Goal: Task Accomplishment & Management: Complete application form

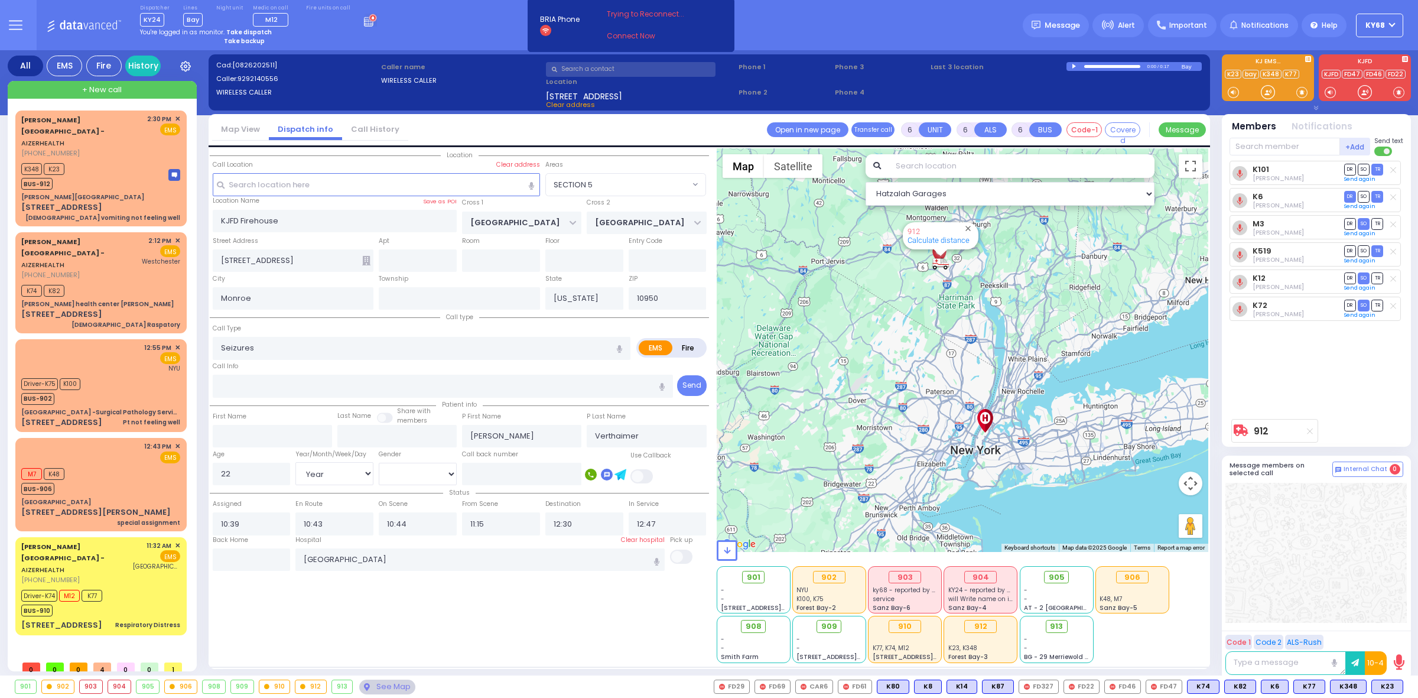
select select "SECTION 5"
select select "Year"
select select "[DEMOGRAPHIC_DATA]"
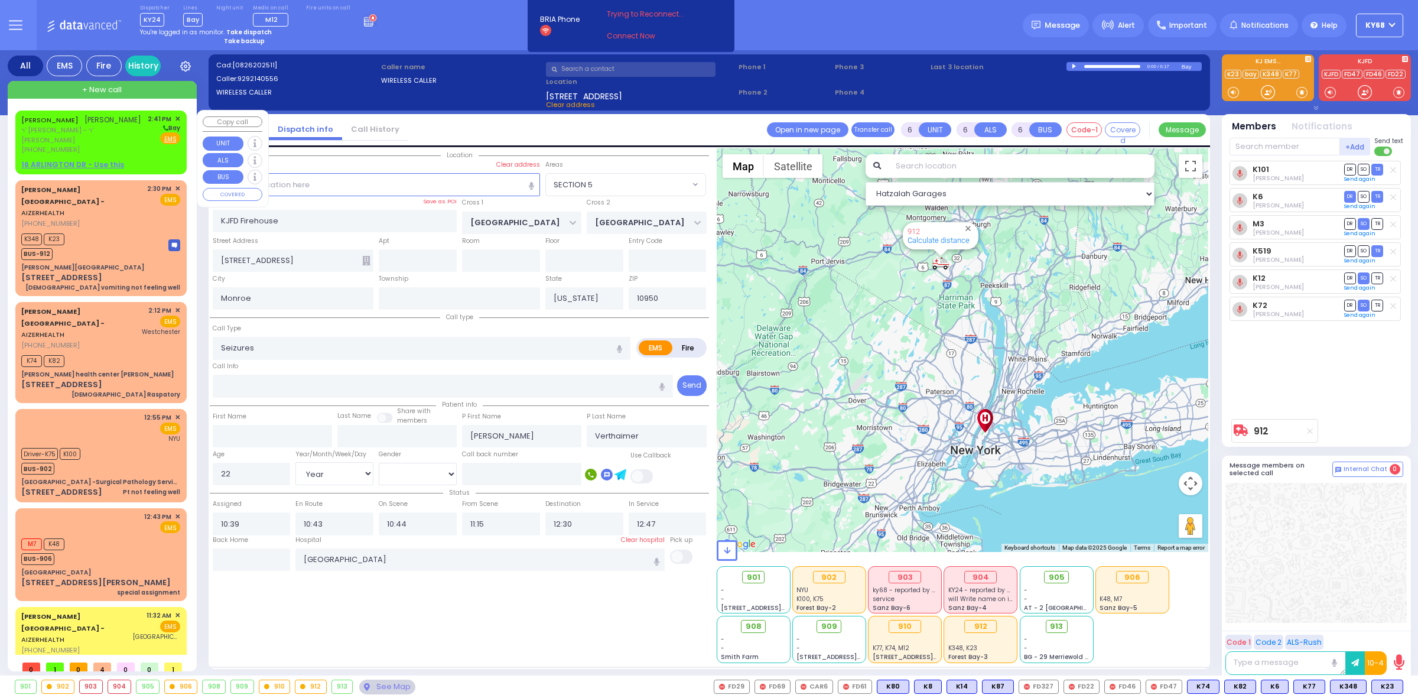
click at [92, 127] on span "ר' [PERSON_NAME] - ר' [PERSON_NAME]" at bounding box center [82, 134] width 122 height 19
type input "2"
type input "1"
select select
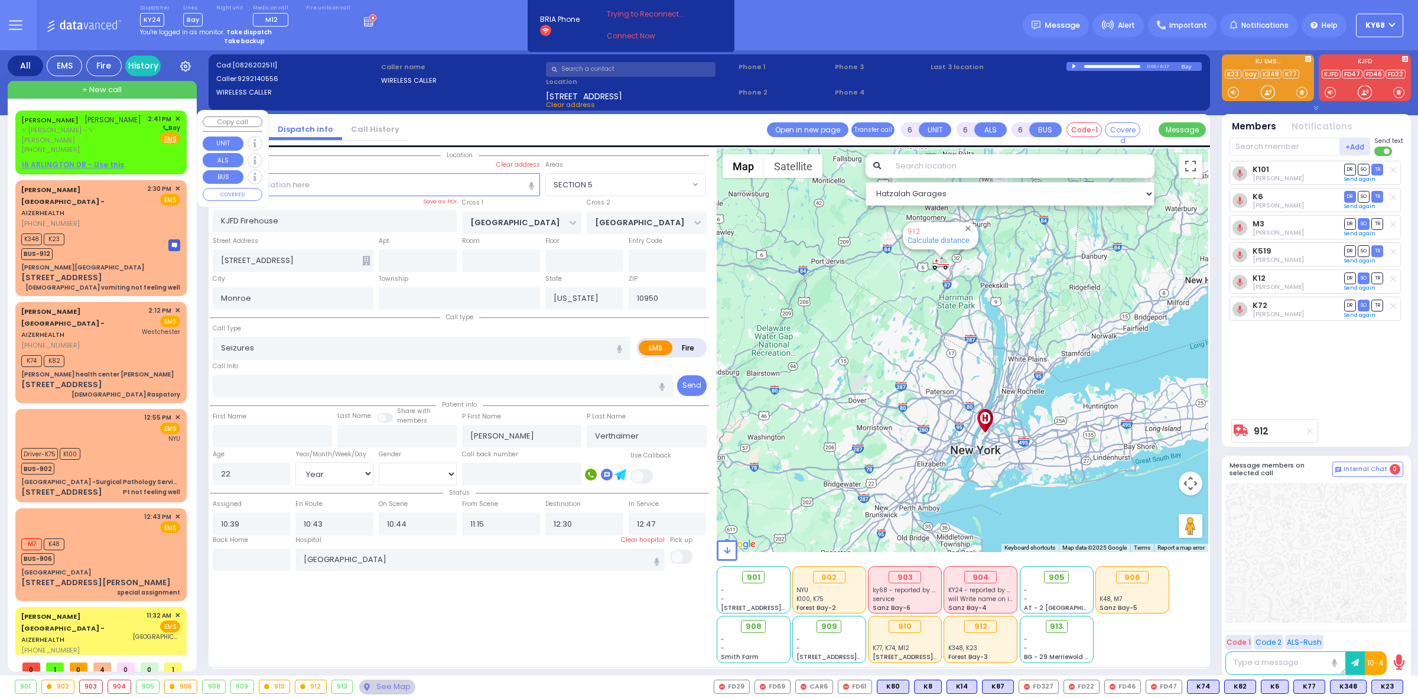
radio input "true"
type input "[PERSON_NAME]"
type input "MAUSKOPF"
select select
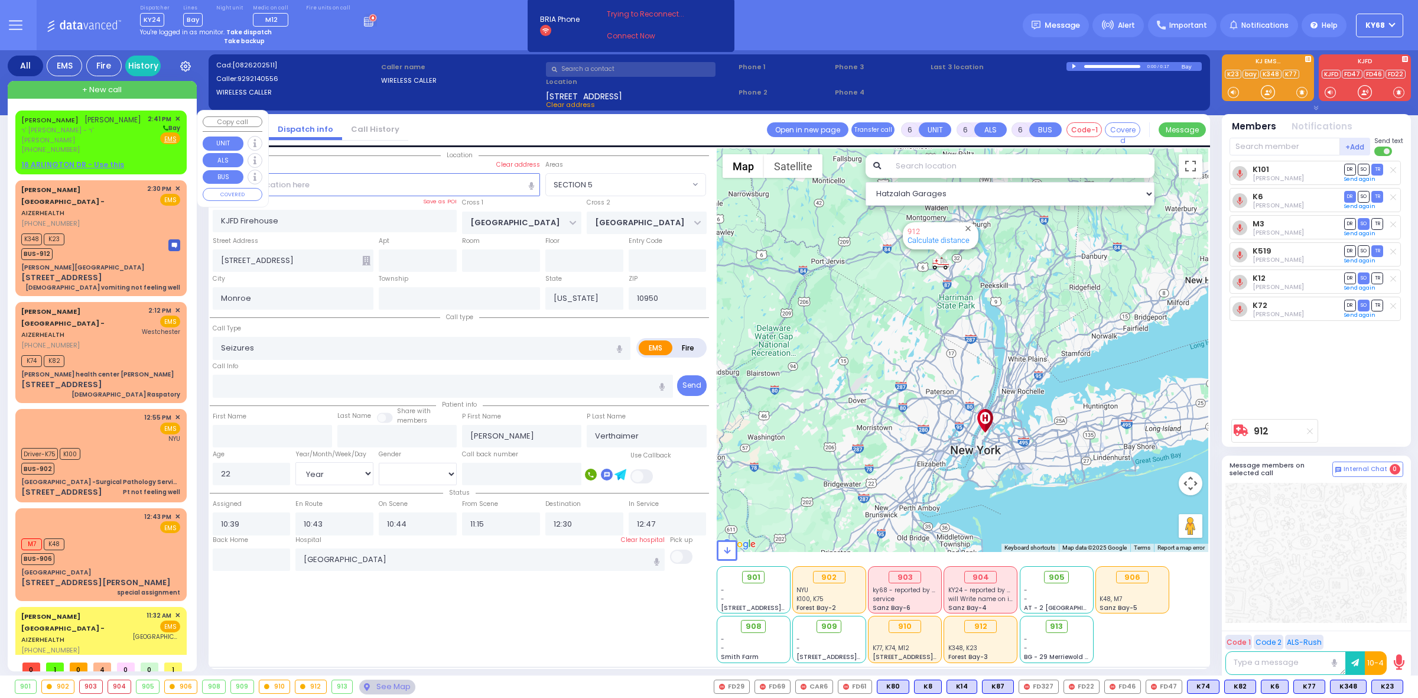
type input "14:41"
select select "Hatzalah Garages"
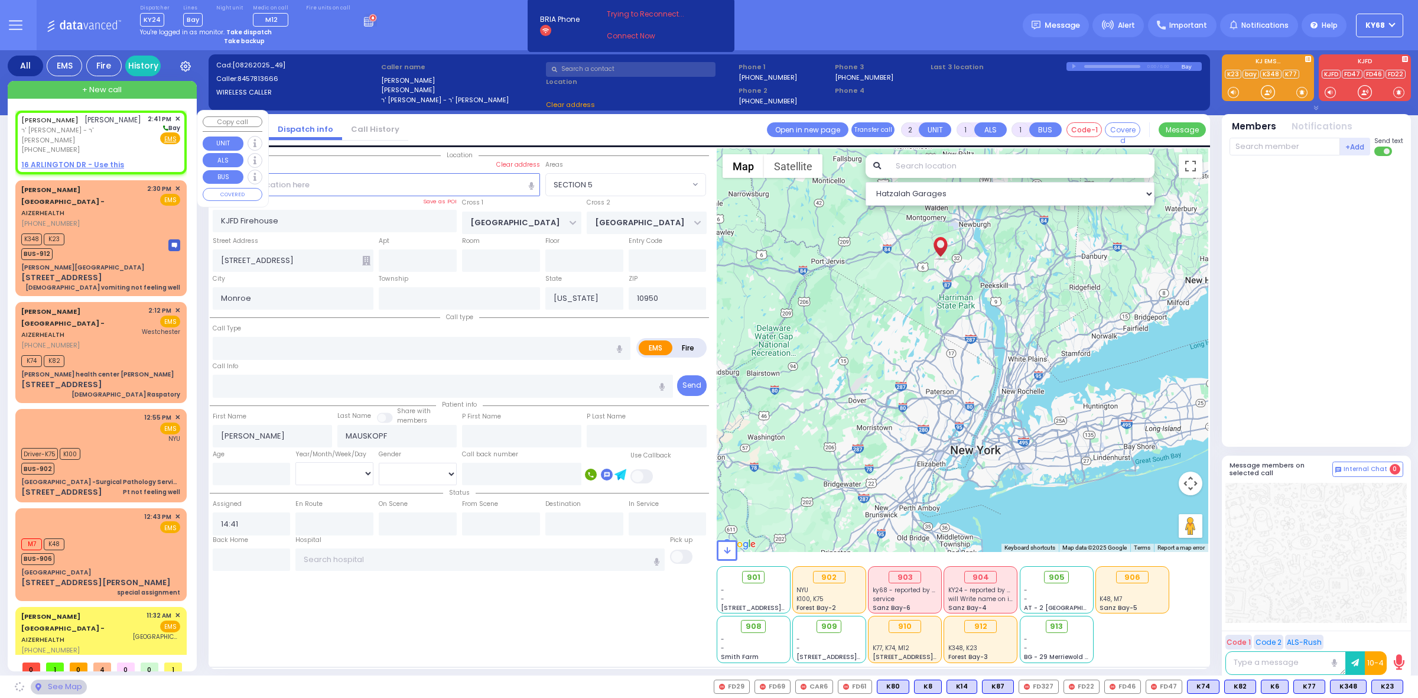
type input "VIRGINIA AVE"
type input "[STREET_ADDRESS]"
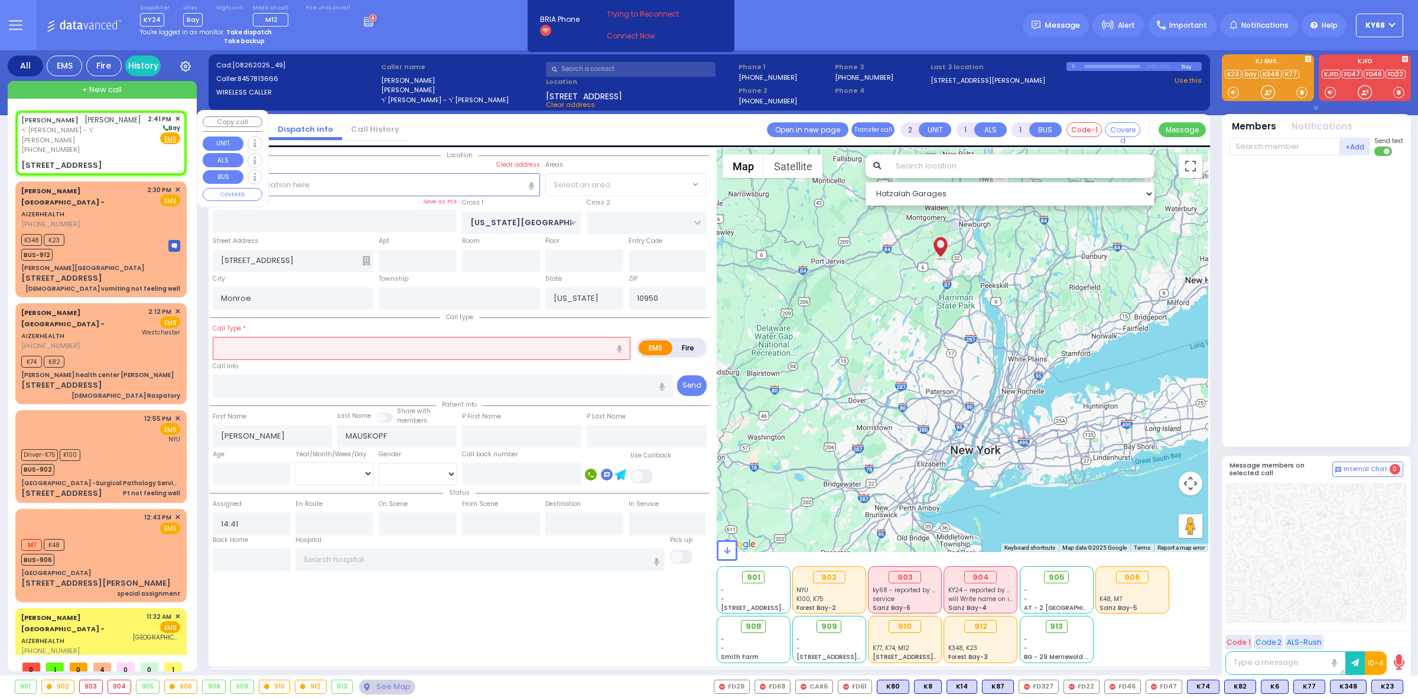
select select
radio input "true"
select select
select select "[GEOGRAPHIC_DATA]"
select select "Hatzalah Garages"
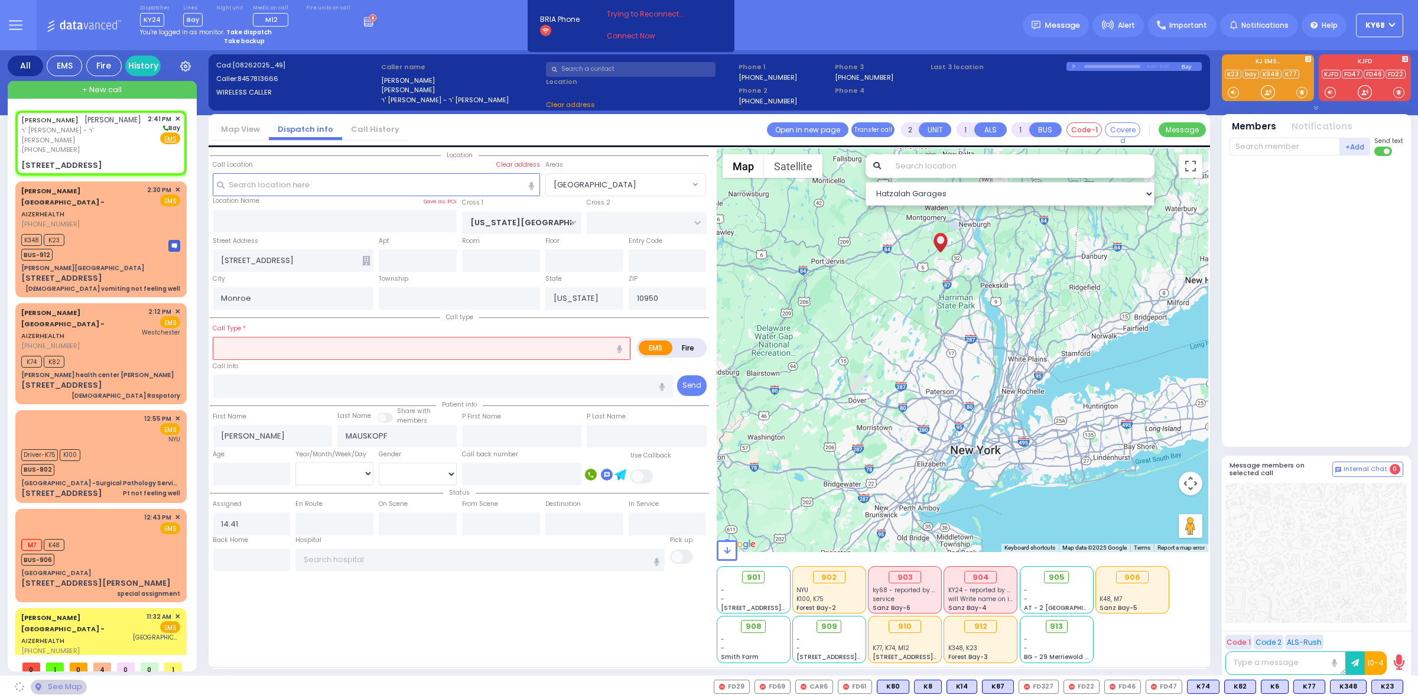
select select "[GEOGRAPHIC_DATA]"
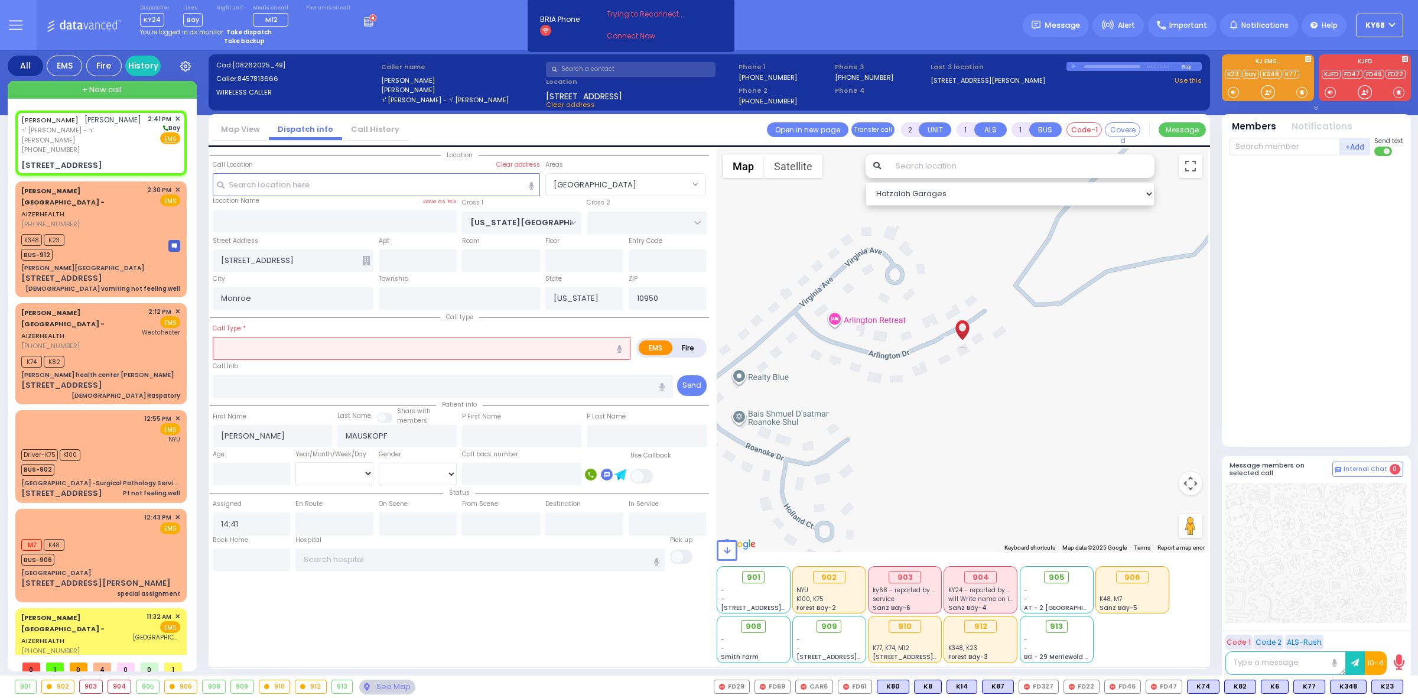
click at [913, 171] on input "text" at bounding box center [1021, 166] width 266 height 24
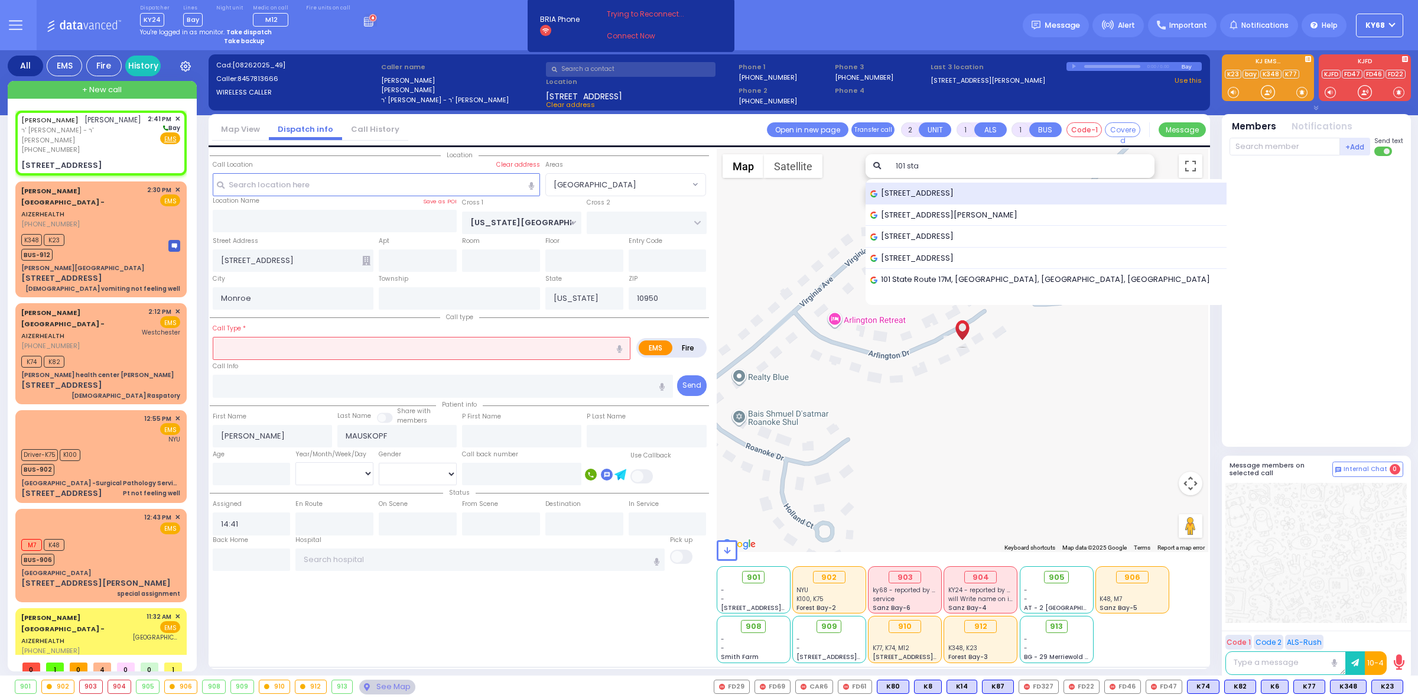
type input "101 sta"
click at [923, 185] on div "101 Stage Road, Monroe, NY, USA" at bounding box center [1045, 194] width 361 height 22
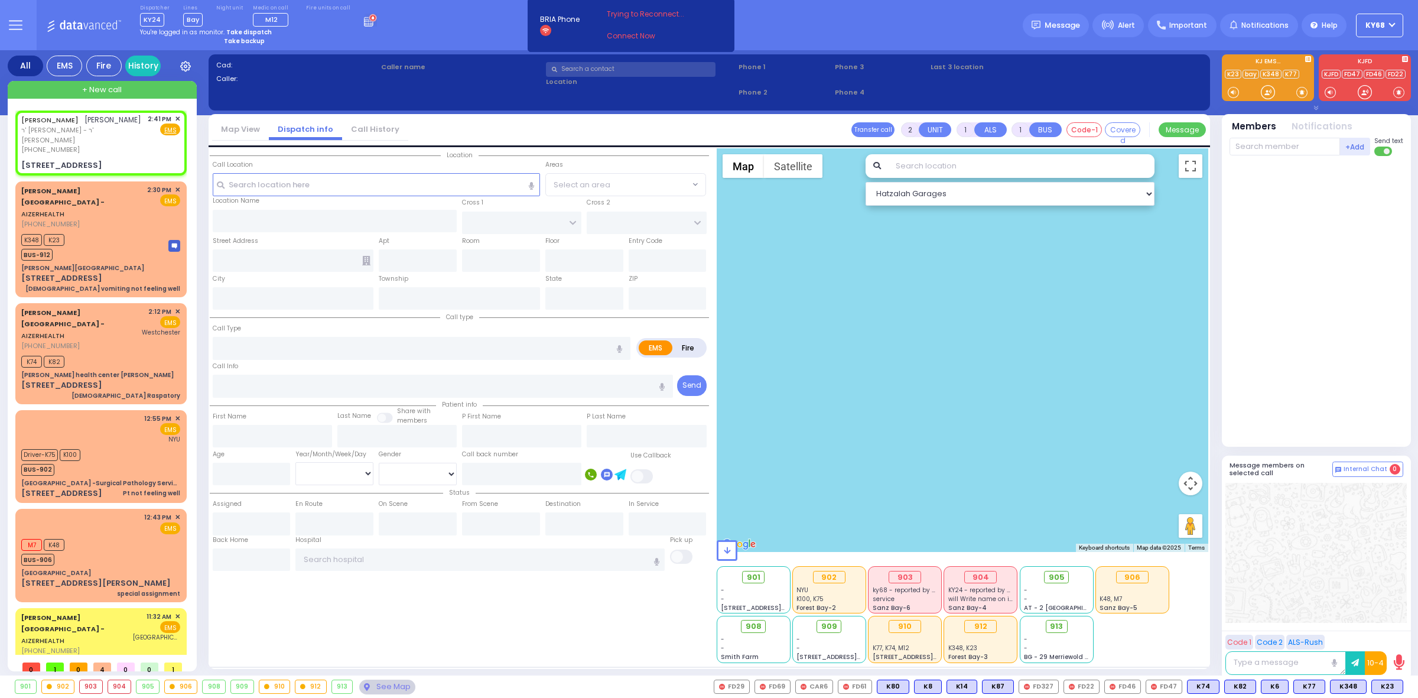
select select
radio input "true"
type input "[PERSON_NAME]"
type input "MAUSKOPF"
select select
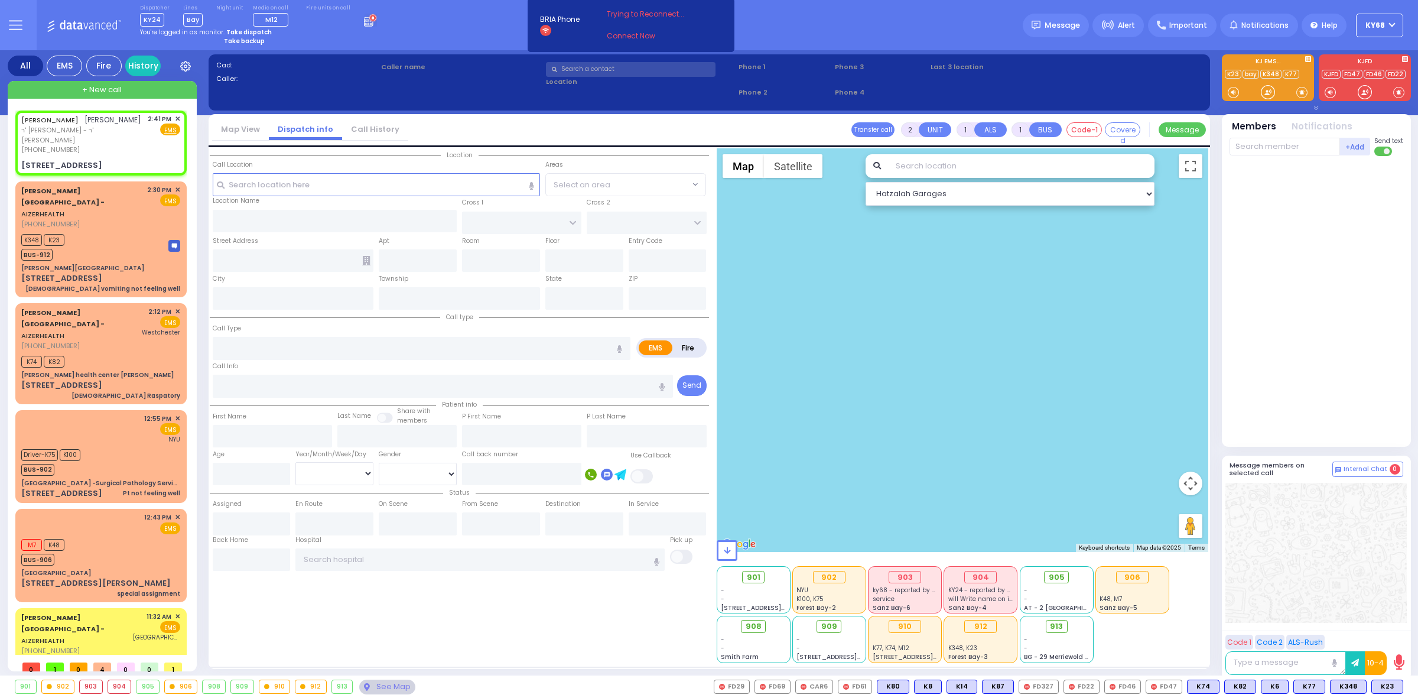
type input "14:41"
select select "Hatzalah Garages"
type input "[US_STATE][GEOGRAPHIC_DATA]"
type input "[STREET_ADDRESS]"
type input "Monroe"
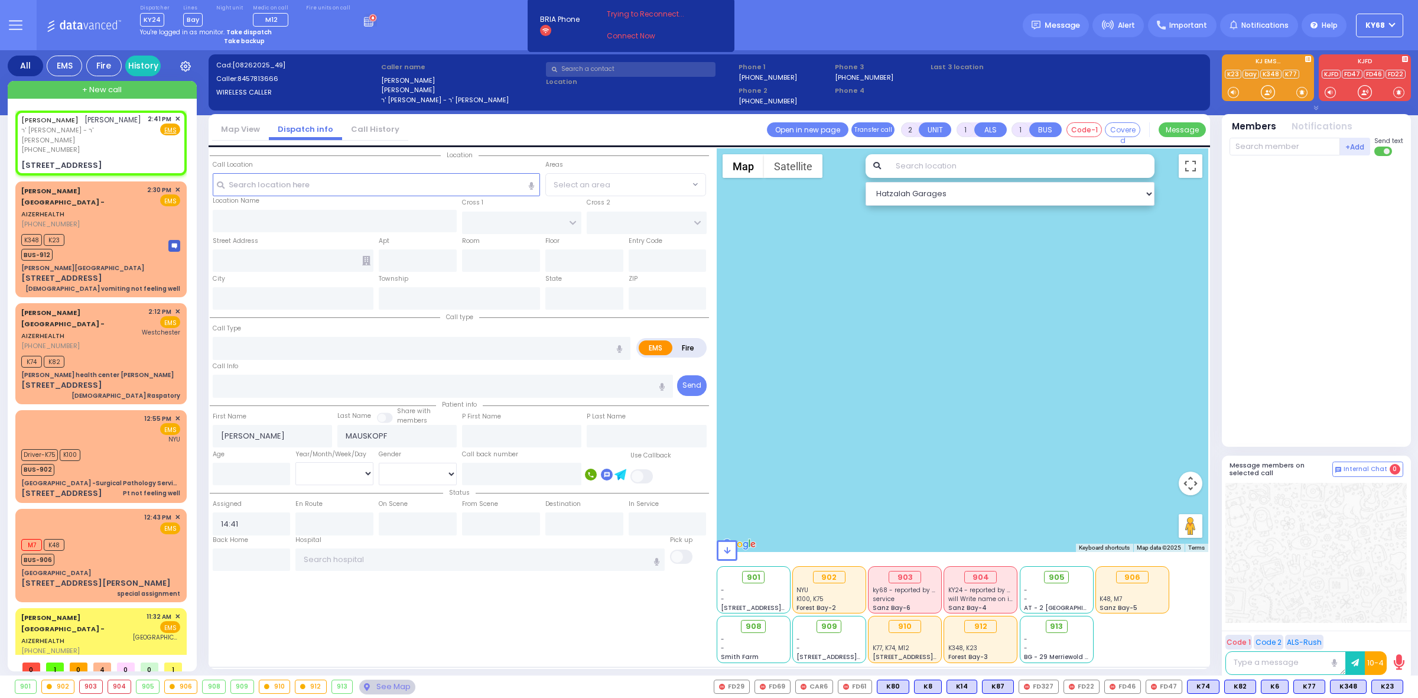
type input "[US_STATE]"
type input "10950"
select select "[GEOGRAPHIC_DATA]"
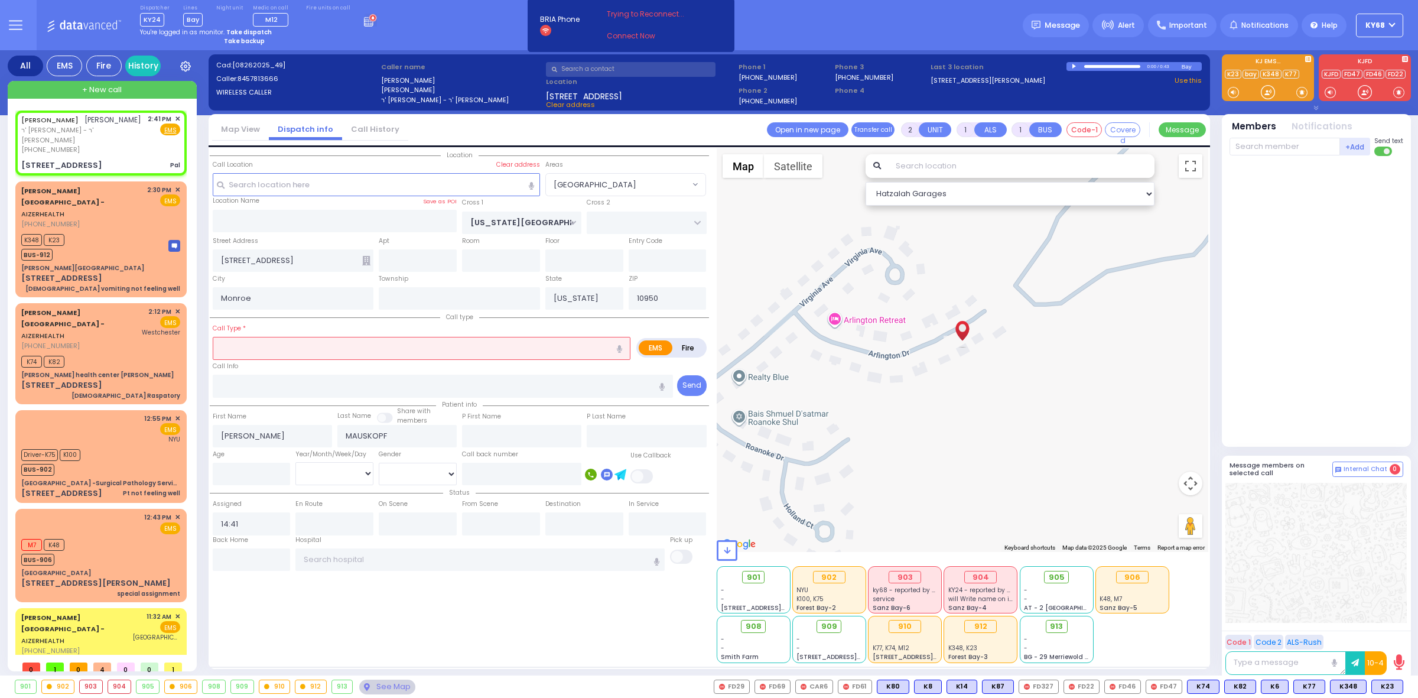
select select
type input "Pal"
radio input "true"
select select
select select "Hatzalah Garages"
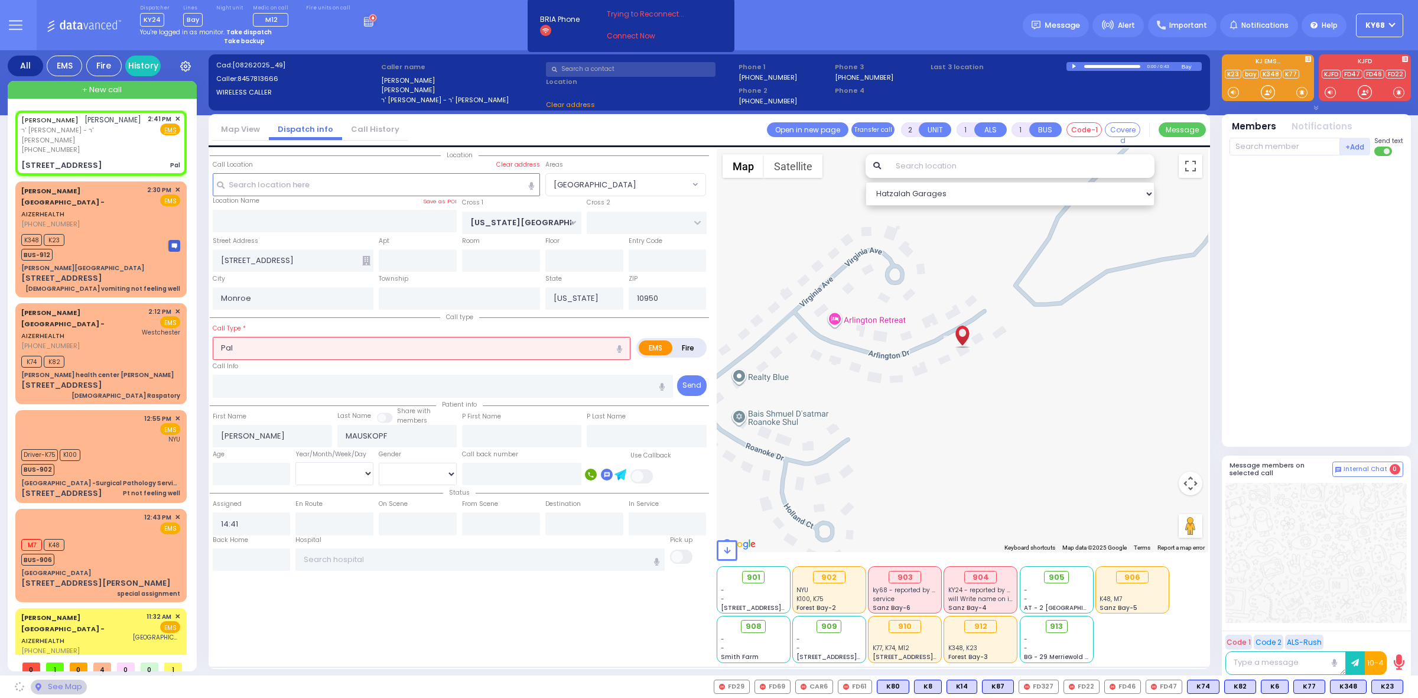
select select "[GEOGRAPHIC_DATA]"
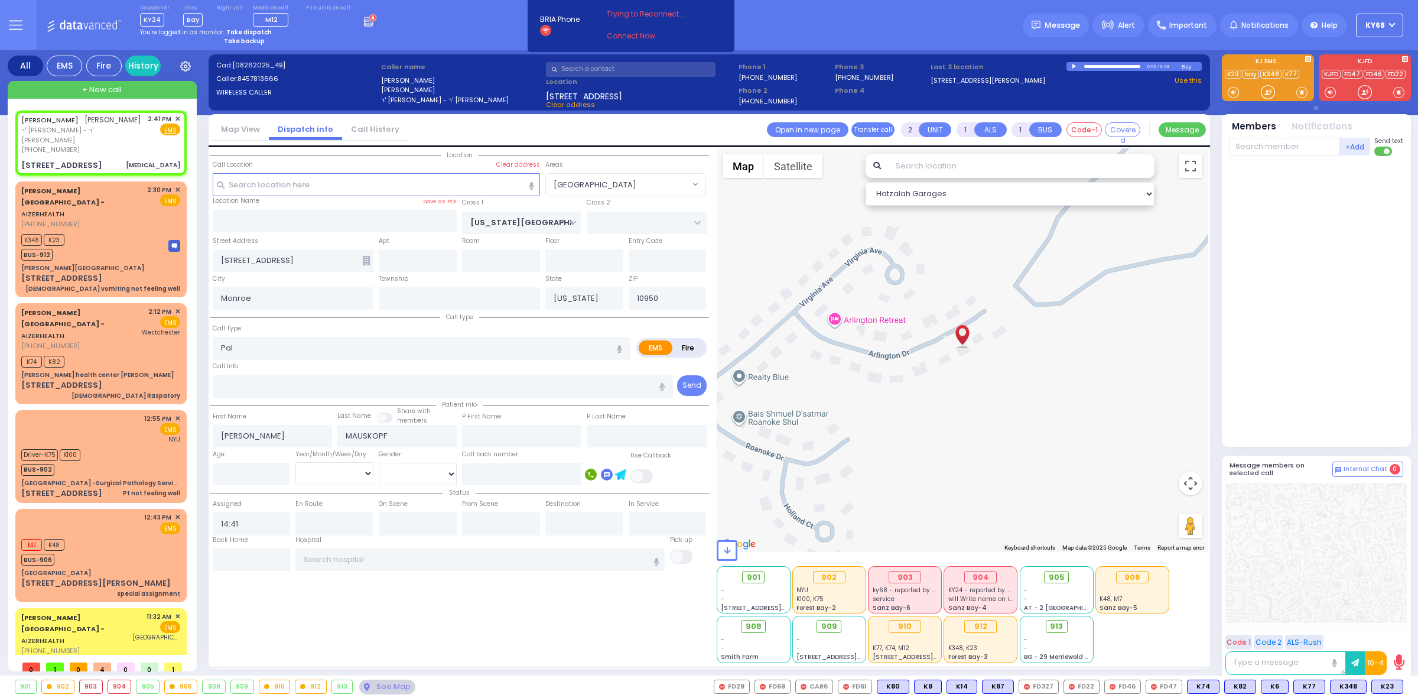
select select
type input "[MEDICAL_DATA]"
radio input "true"
select select
select select "Hatzalah Garages"
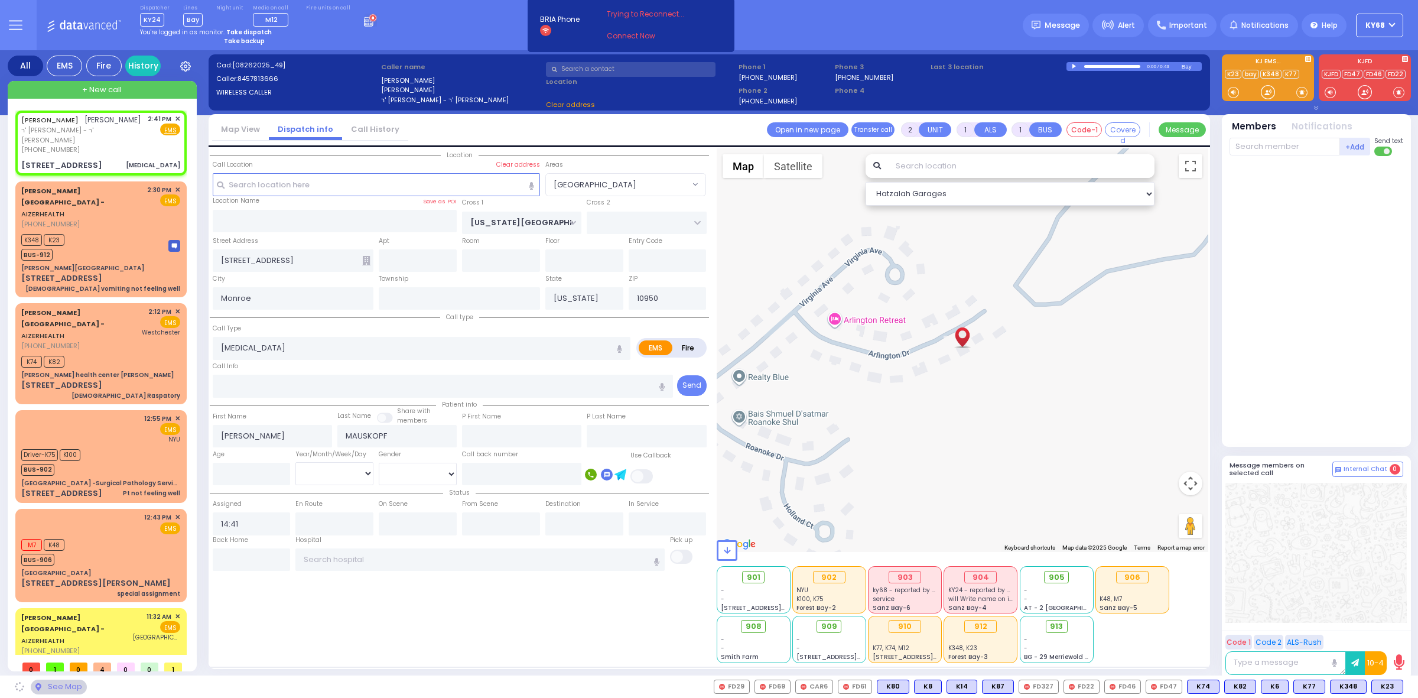
select select "[GEOGRAPHIC_DATA]"
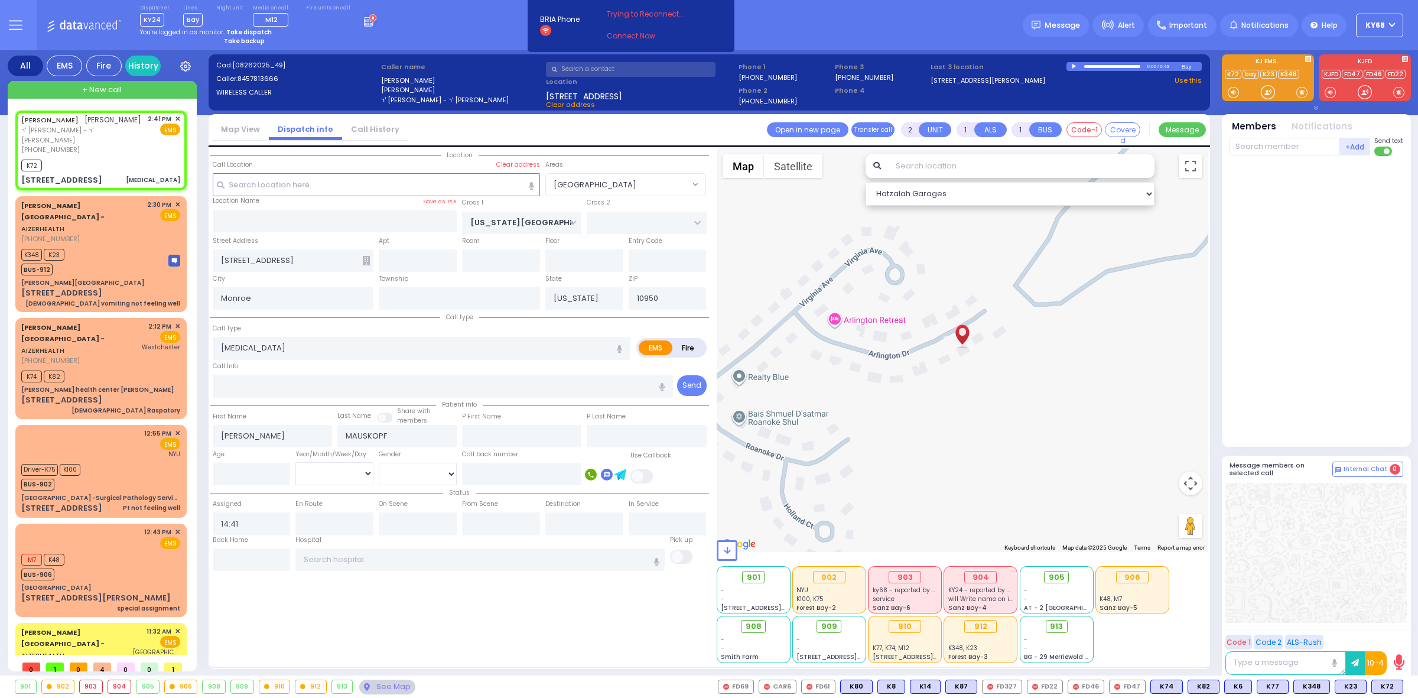
select select
radio input "true"
select select
type input "14:43"
select select "Hatzalah Garages"
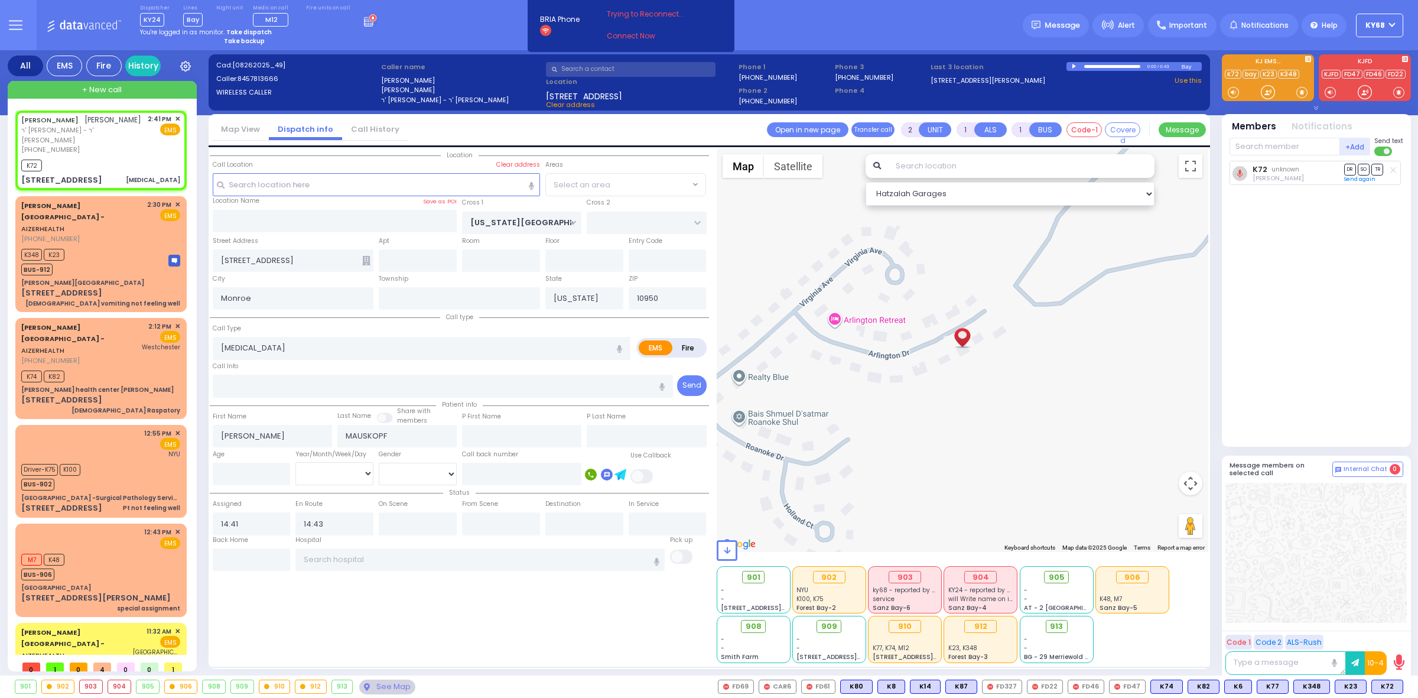
select select "BLOOMING GROVE"
select select
radio input "true"
select select
select select "Hatzalah Garages"
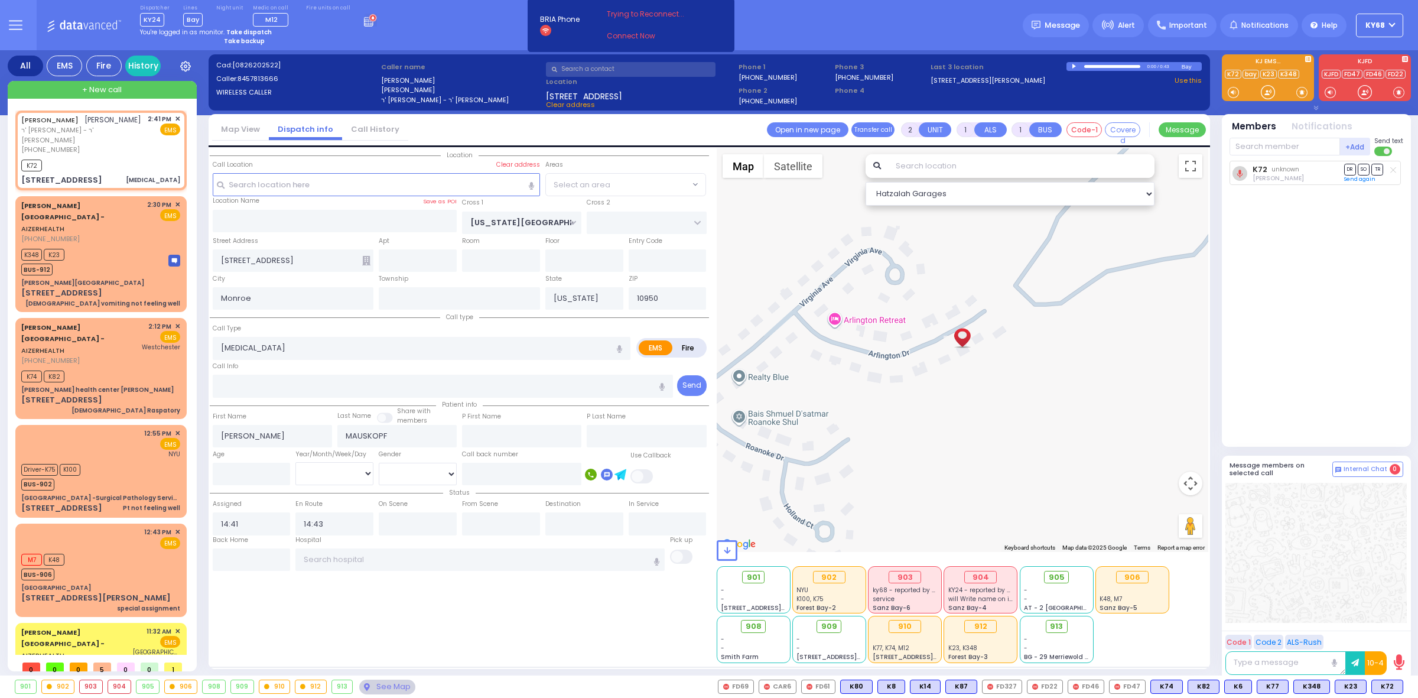
select select "BLOOMING GROVE"
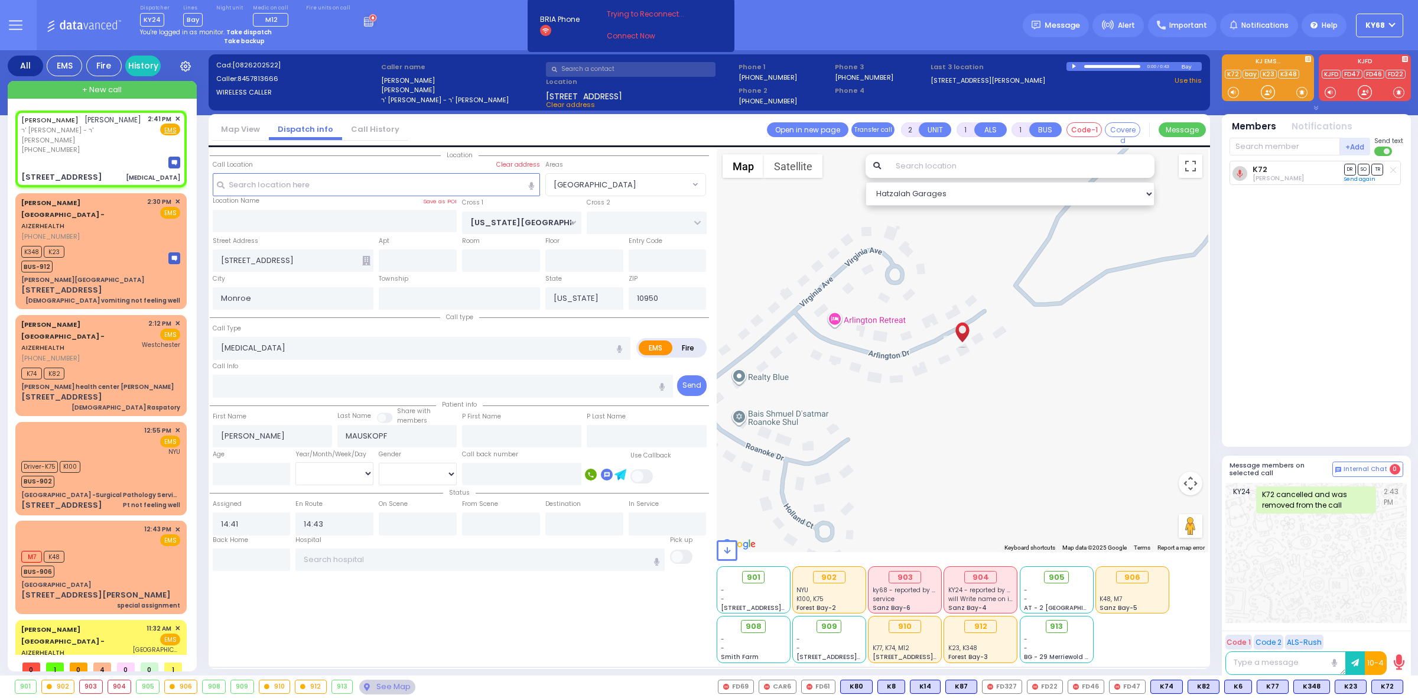
select select
radio input "true"
select select
select select "Hatzalah Garages"
select select "BLOOMING GROVE"
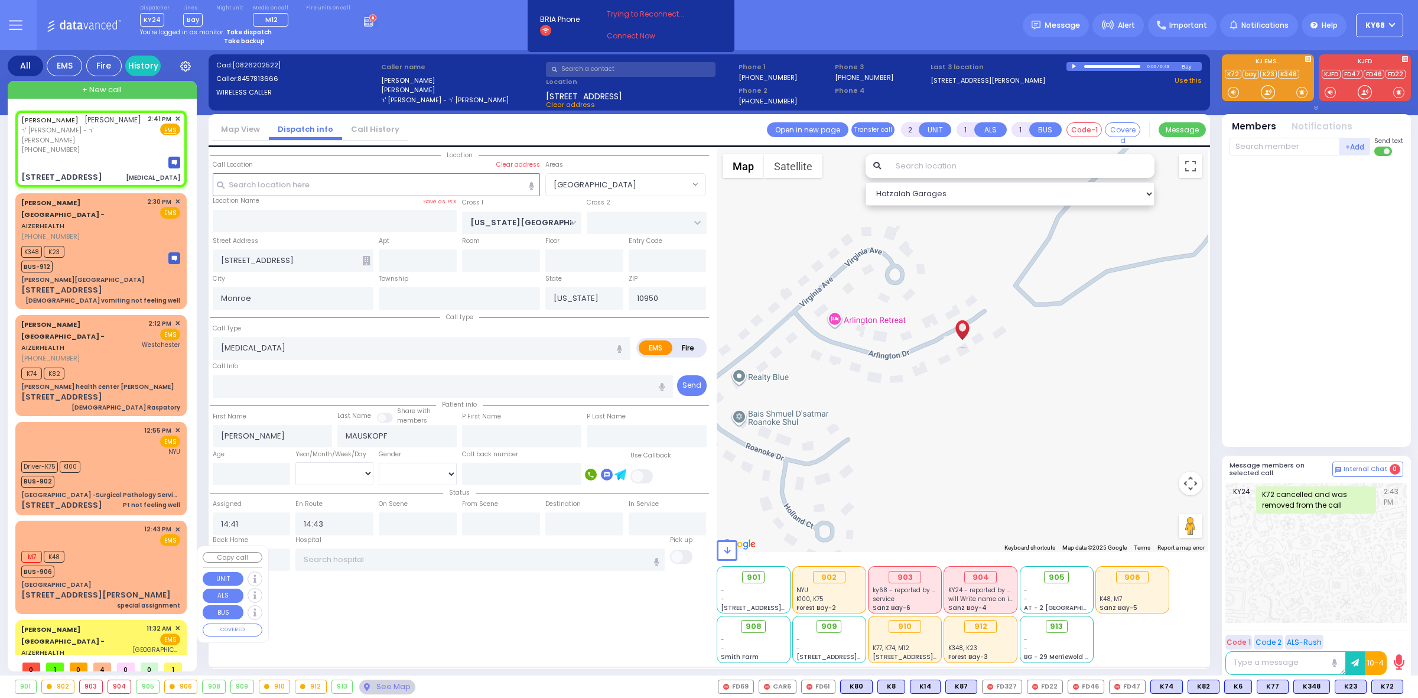
click at [79, 623] on div "Aizer Health Center - AIZERHEALTH" at bounding box center [75, 640] width 108 height 35
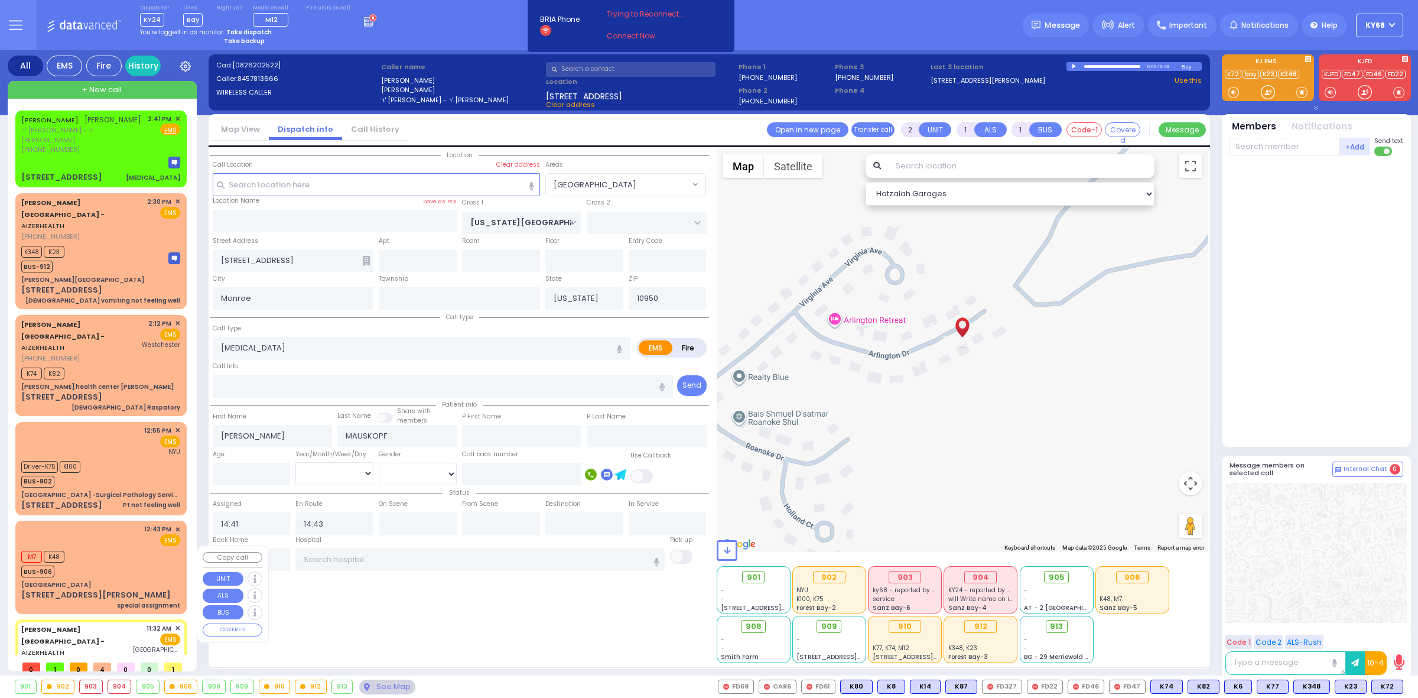
type input "6"
select select
type input "Respiratory Distress"
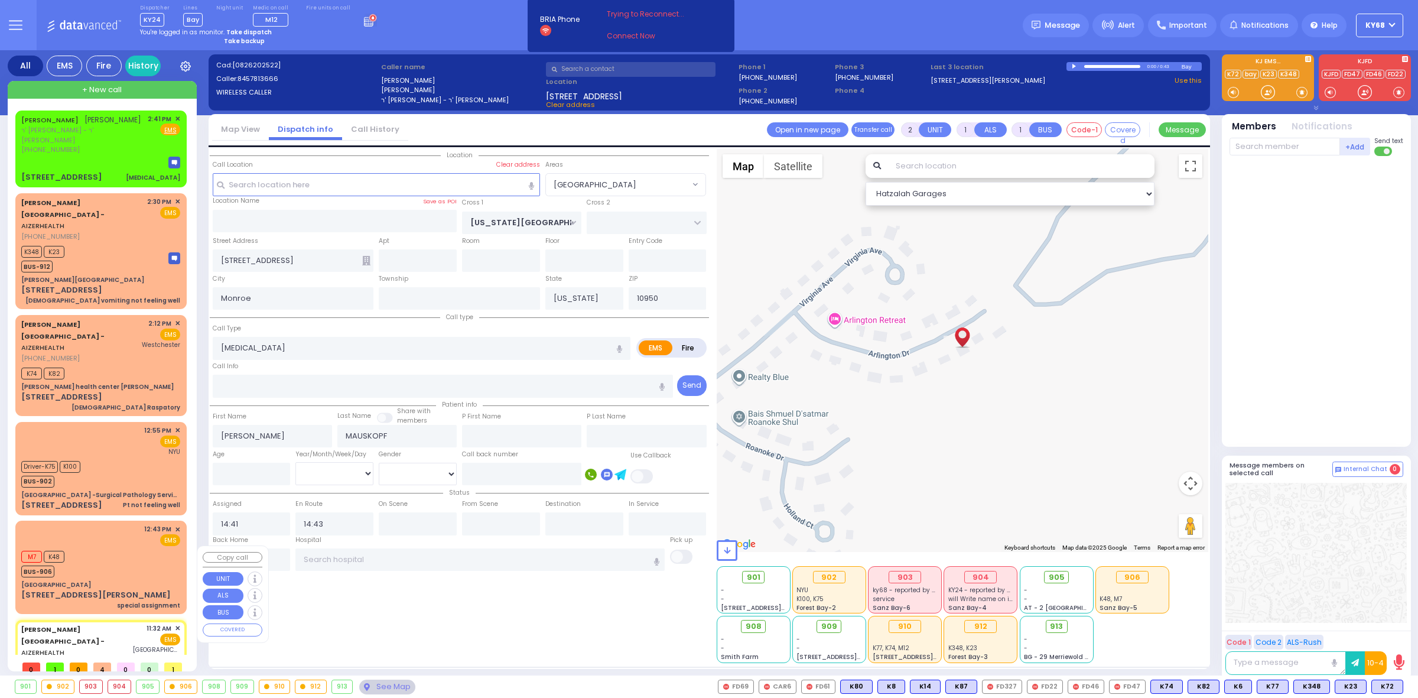
radio input "true"
type input "Toby"
type input "Wesel"
type input "4"
select select "Month"
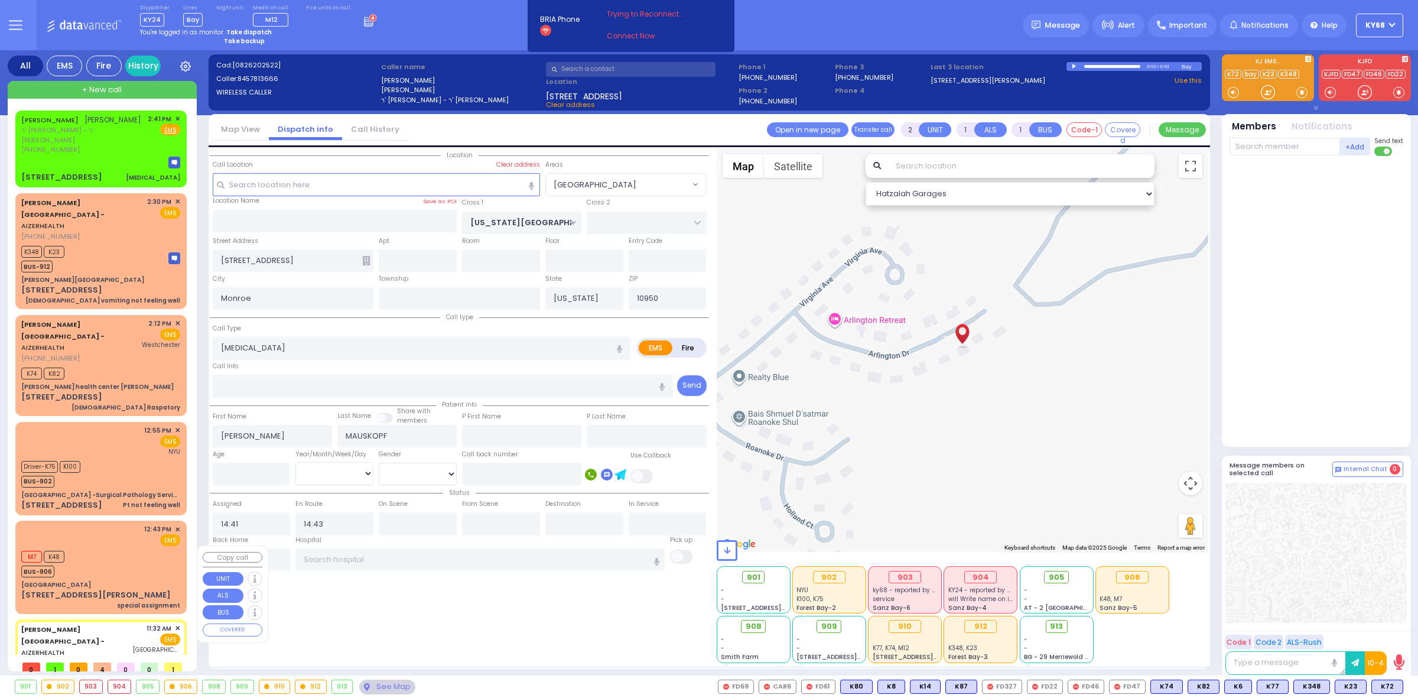
select select "[DEMOGRAPHIC_DATA]"
type input "11:32"
type input "11:35"
type input "11:38"
type input "11:58"
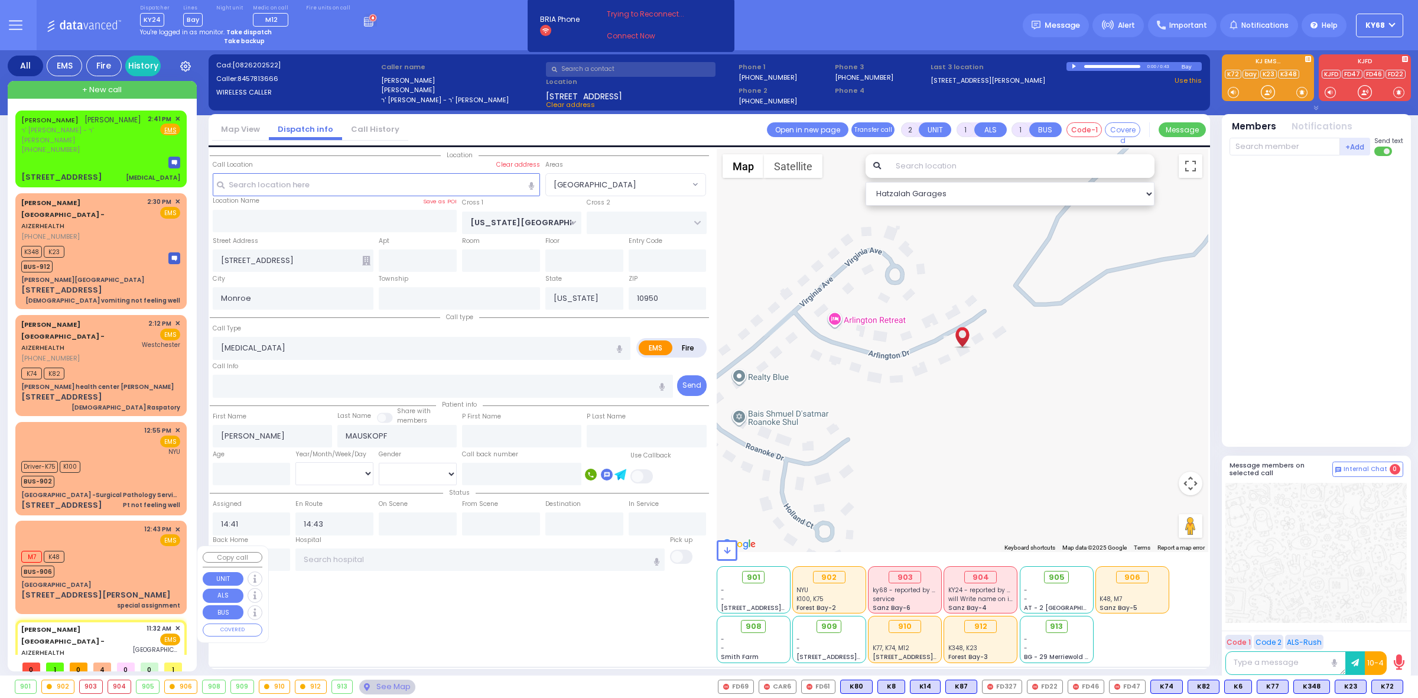
type input "Colombia Children's Hospital"
type input "MERON DR"
type input "RATZFERT WAY"
type input "48 Bakertown Road"
type input "2"
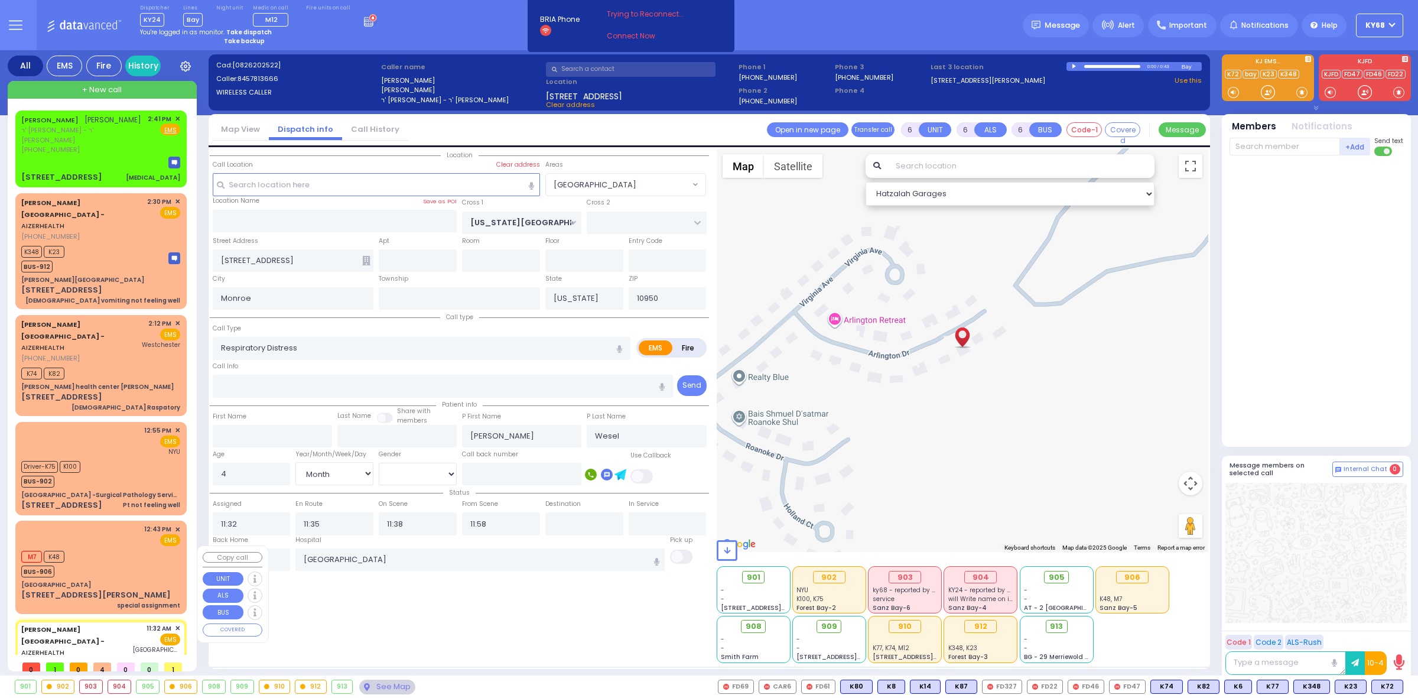
type input "2"
select select "SECTION 6"
select select "Hatzalah Garages"
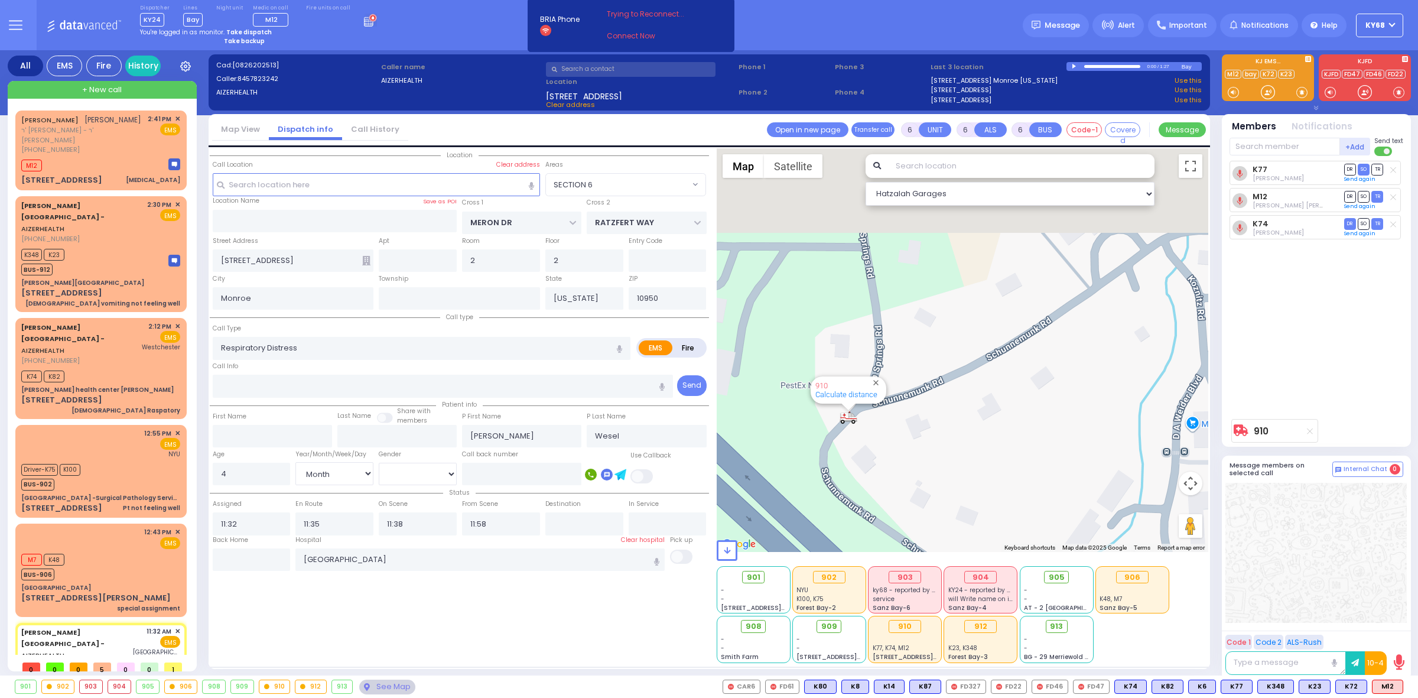
drag, startPoint x: 910, startPoint y: 427, endPoint x: 922, endPoint y: 512, distance: 85.9
click at [922, 510] on div "910 Calculate distance" at bounding box center [963, 349] width 492 height 403
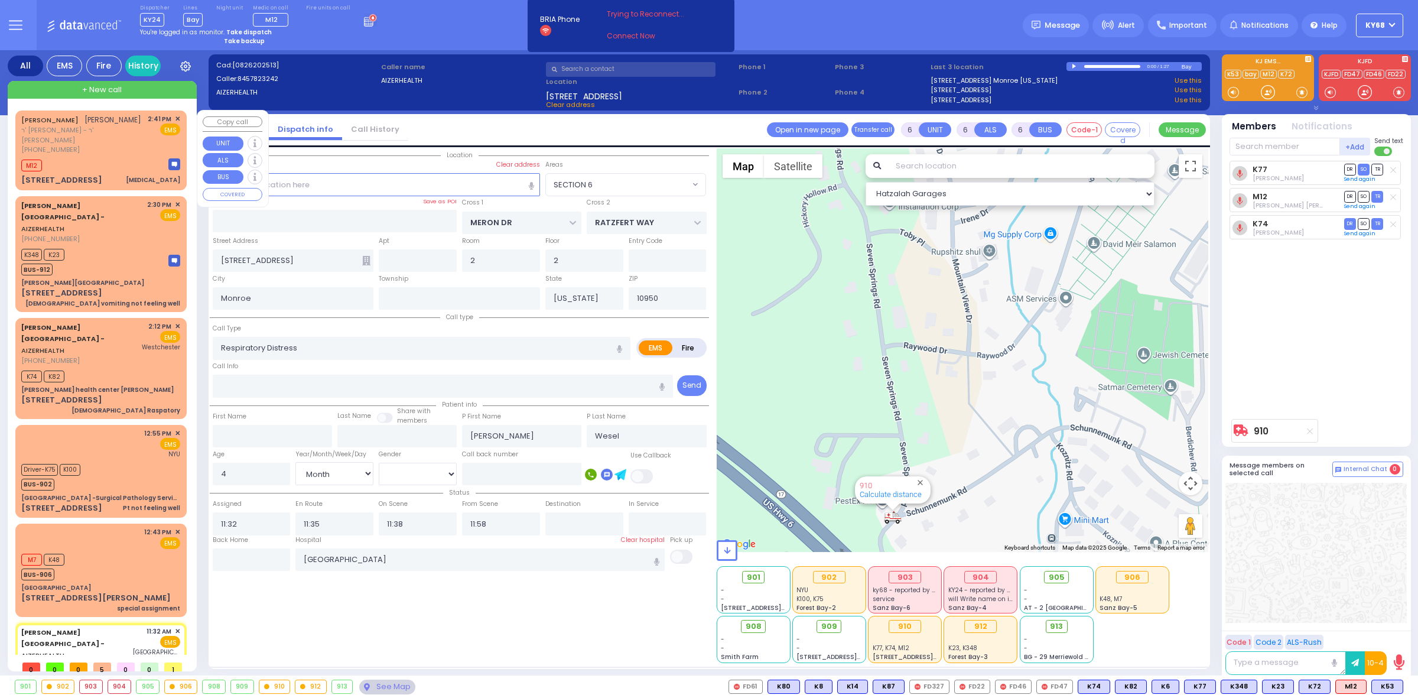
click at [46, 174] on div "[STREET_ADDRESS]" at bounding box center [61, 180] width 81 height 12
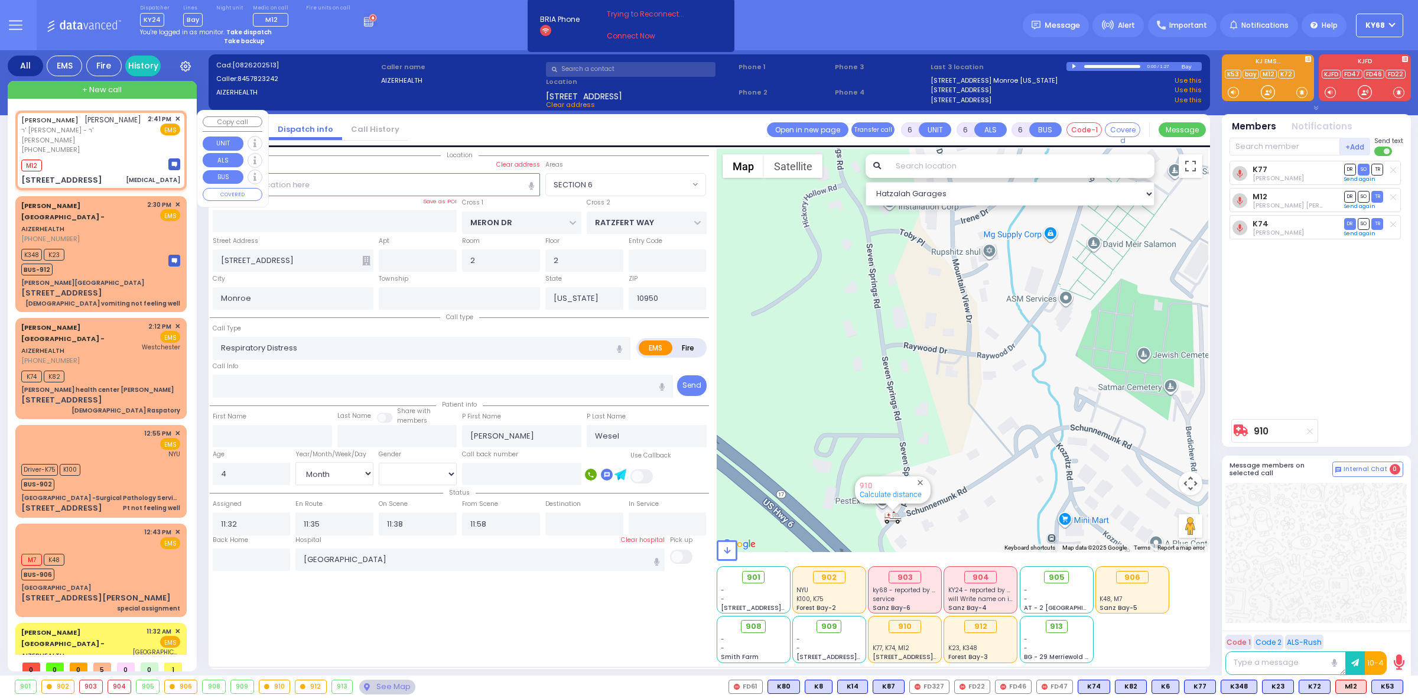
type input "2"
type input "1"
select select
type input "[MEDICAL_DATA]"
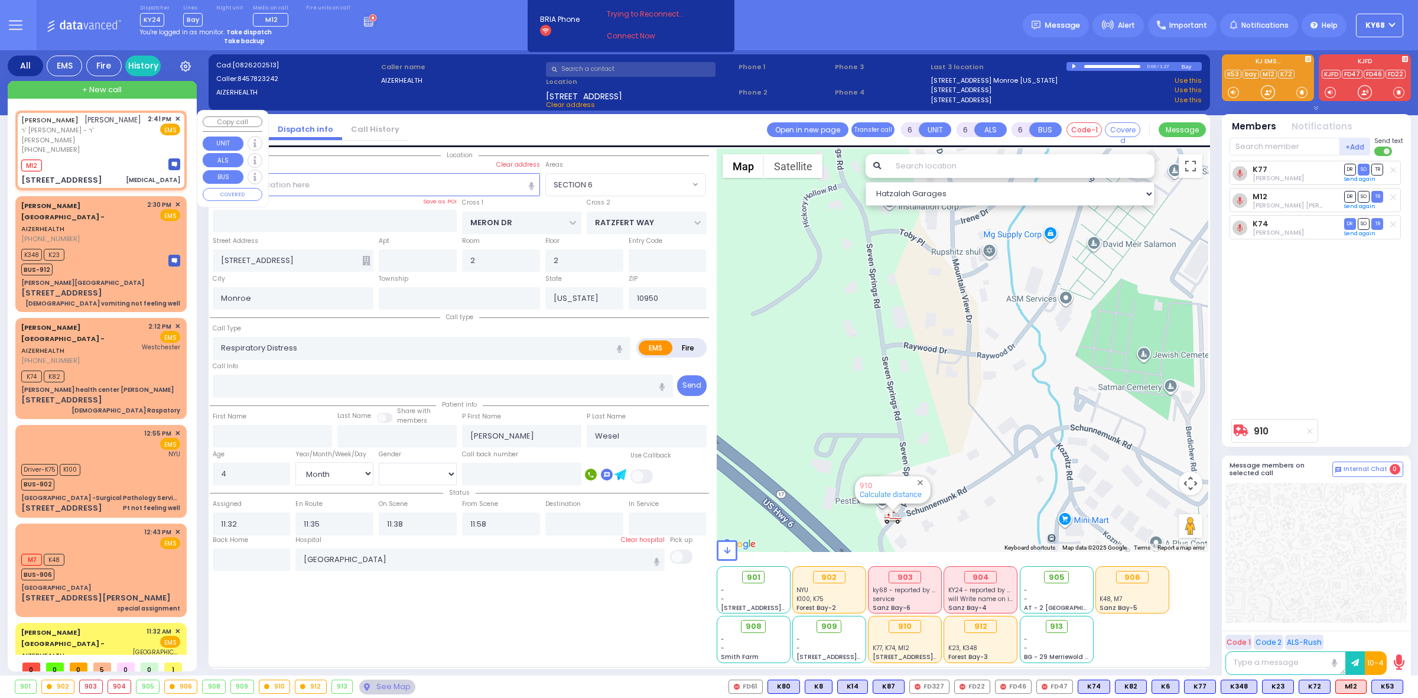
radio input "true"
type input "[PERSON_NAME]"
type input "MAUSKOPF"
select select
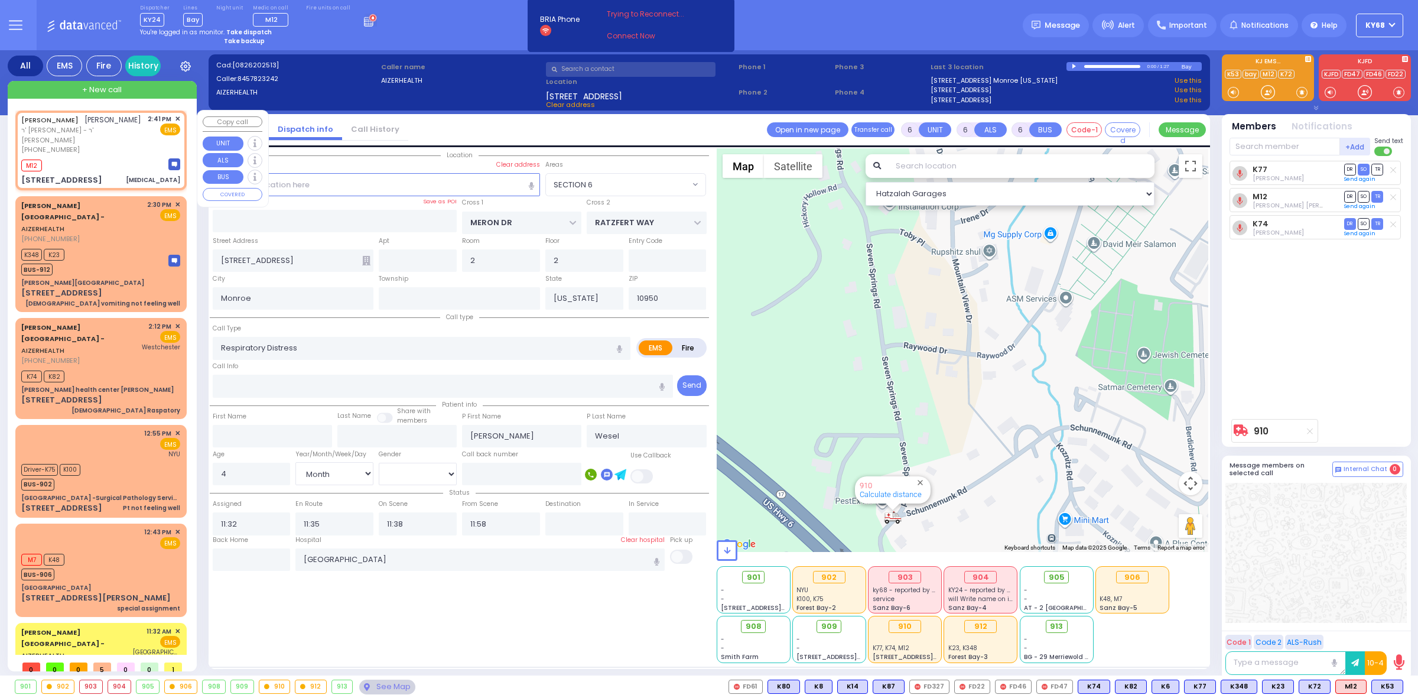
type input "14:41"
type input "14:43"
type input "VIRGINIA AVE"
type input "[STREET_ADDRESS]"
select select "BLOOMING GROVE"
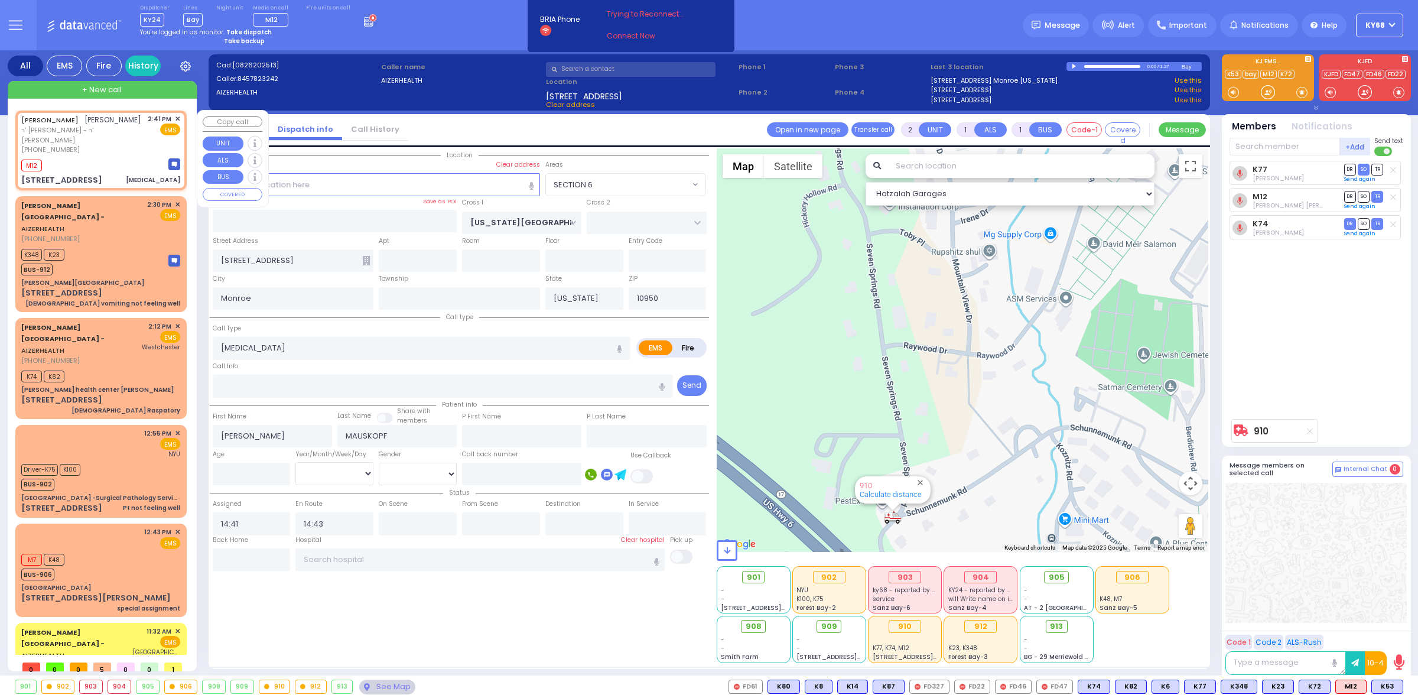
select select "Hatzalah Garages"
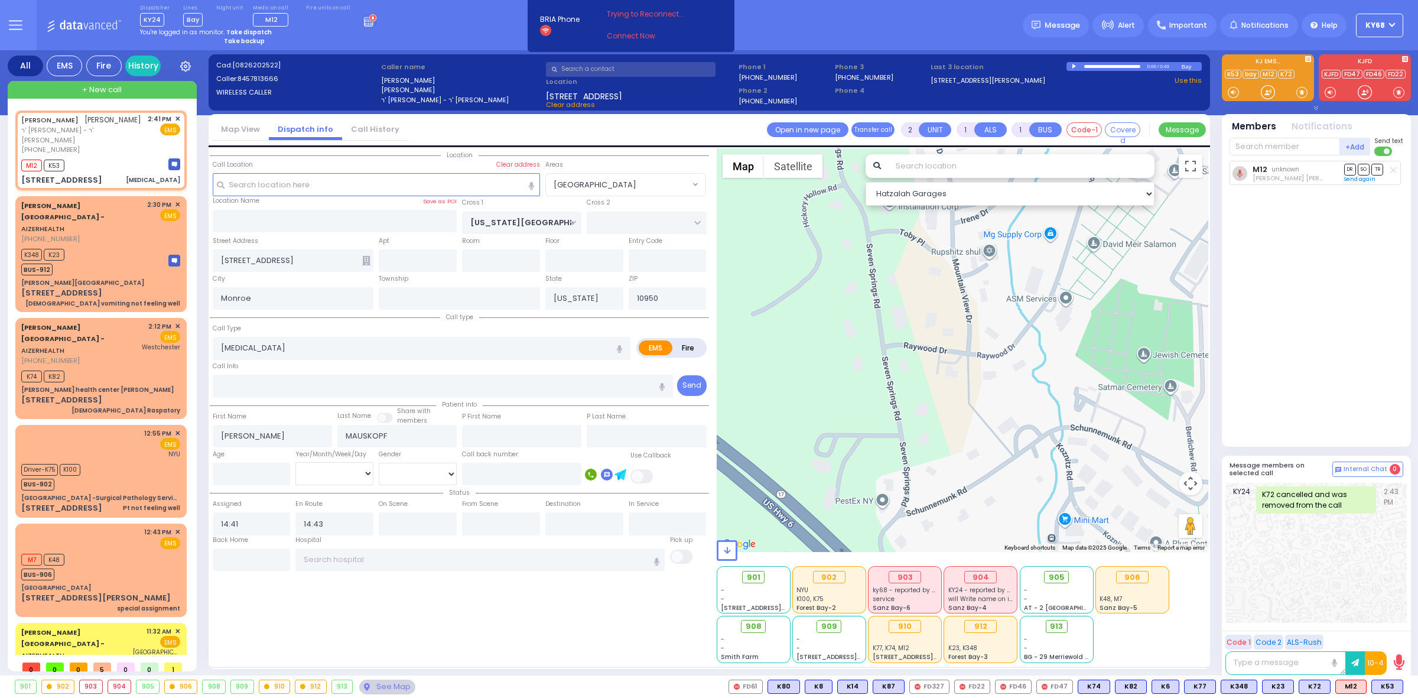
select select
radio input "true"
select select
select select "Hatzalah Garages"
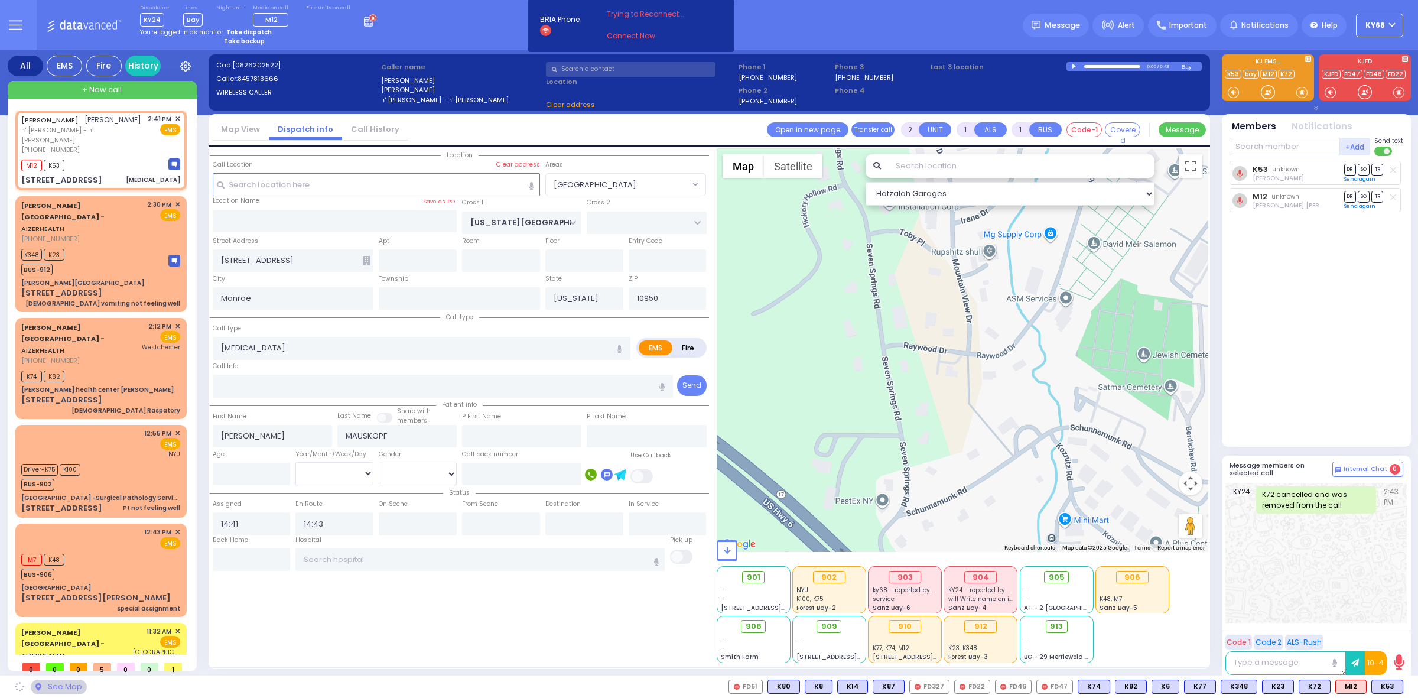
select select "[GEOGRAPHIC_DATA]"
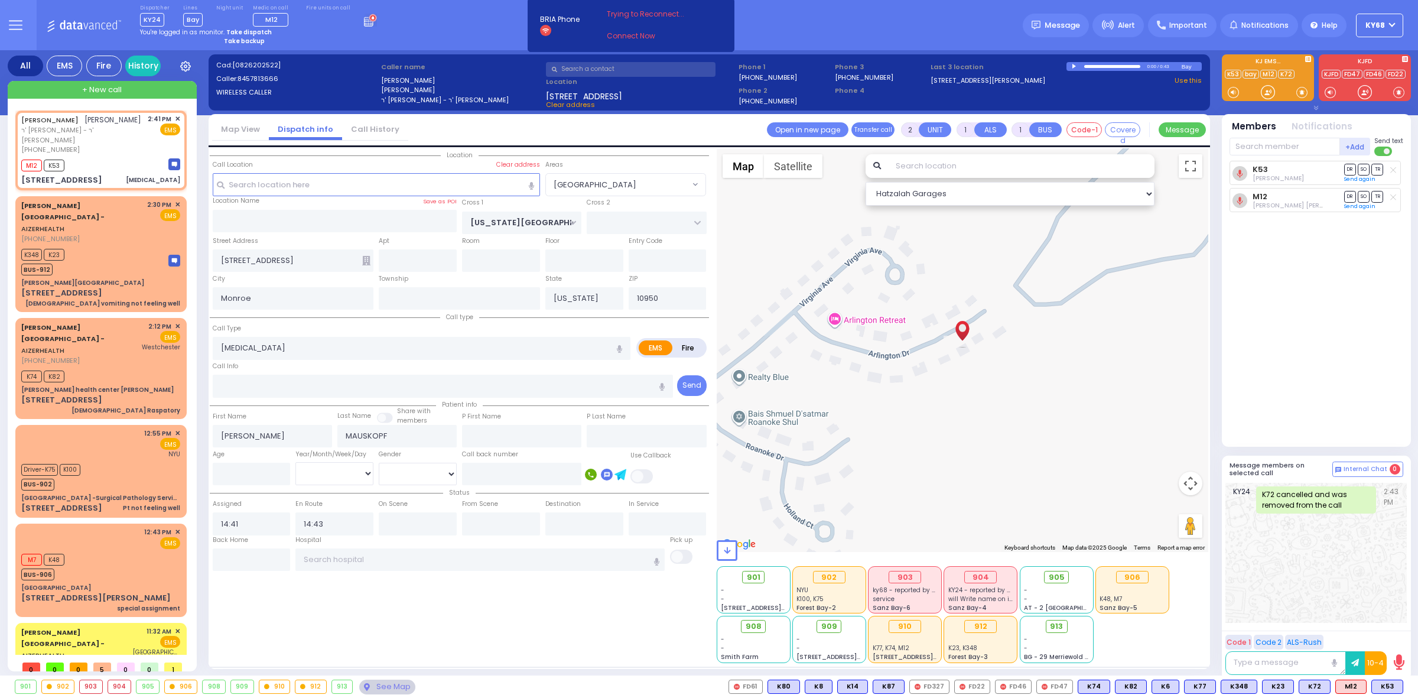
click at [1324, 380] on div "K53 Hershel Lowy DR SO TR" at bounding box center [1317, 299] width 176 height 276
click at [1075, 67] on div at bounding box center [1075, 66] width 6 height 5
click at [390, 41] on div "Dispatcher KY24 shift has started. Are you ? Lines Bay" at bounding box center [709, 25] width 1418 height 50
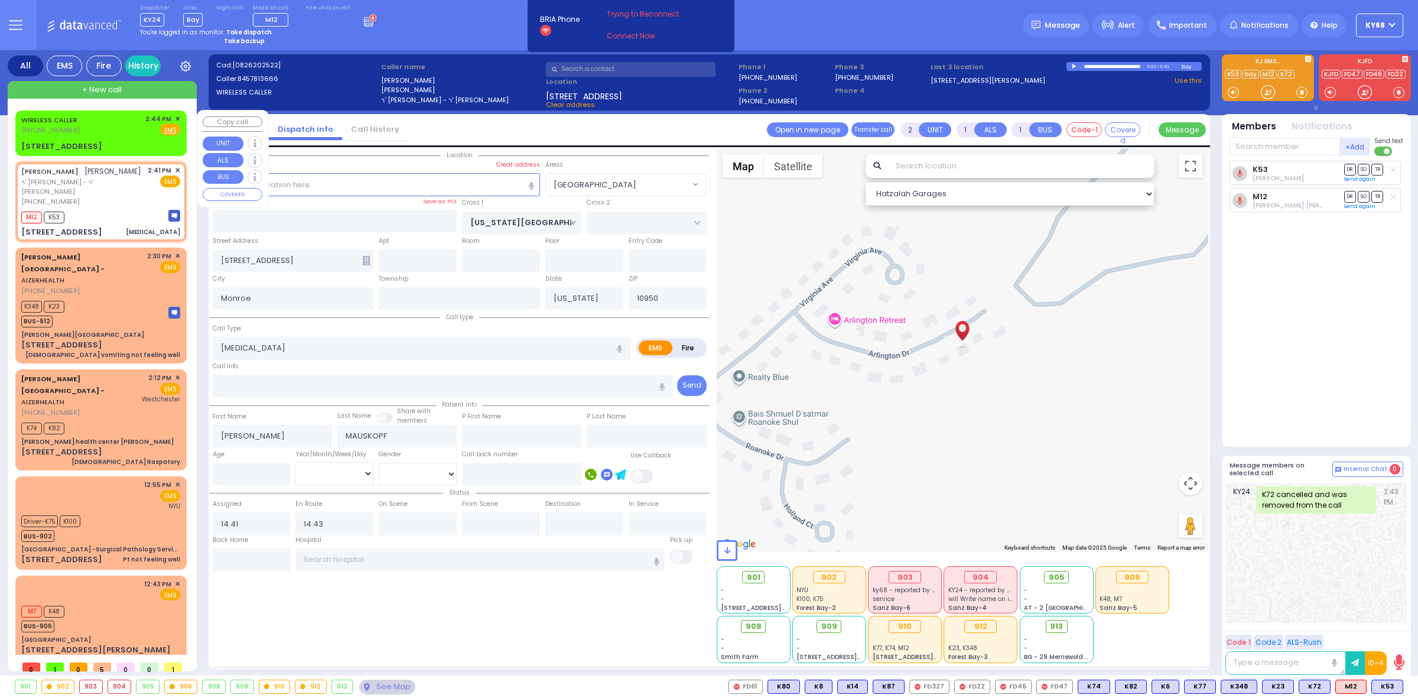
click at [97, 128] on div "WIRELESS CALLER (347) 486-0088 2:44 PM ✕ Fire EMS" at bounding box center [100, 125] width 159 height 22
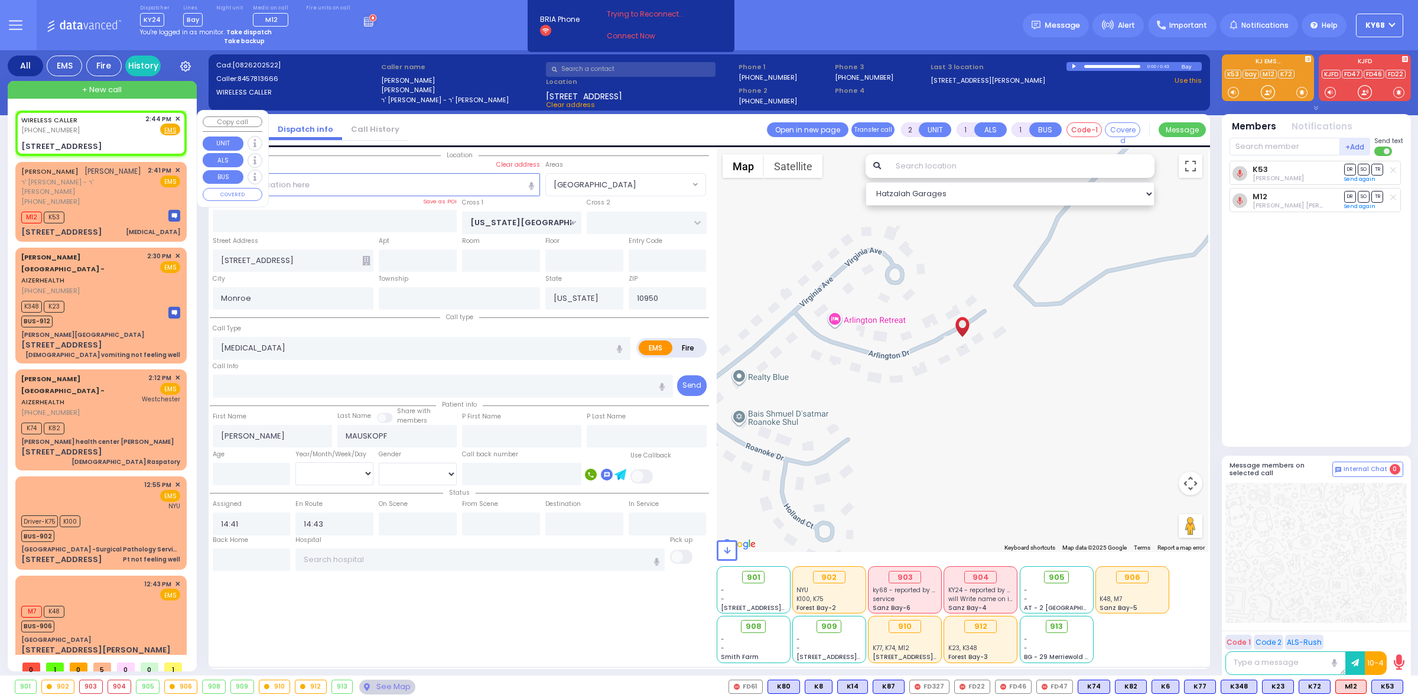
select select
radio input "true"
select select
type input "14:44"
type input "YOEL KLEIN BLVD"
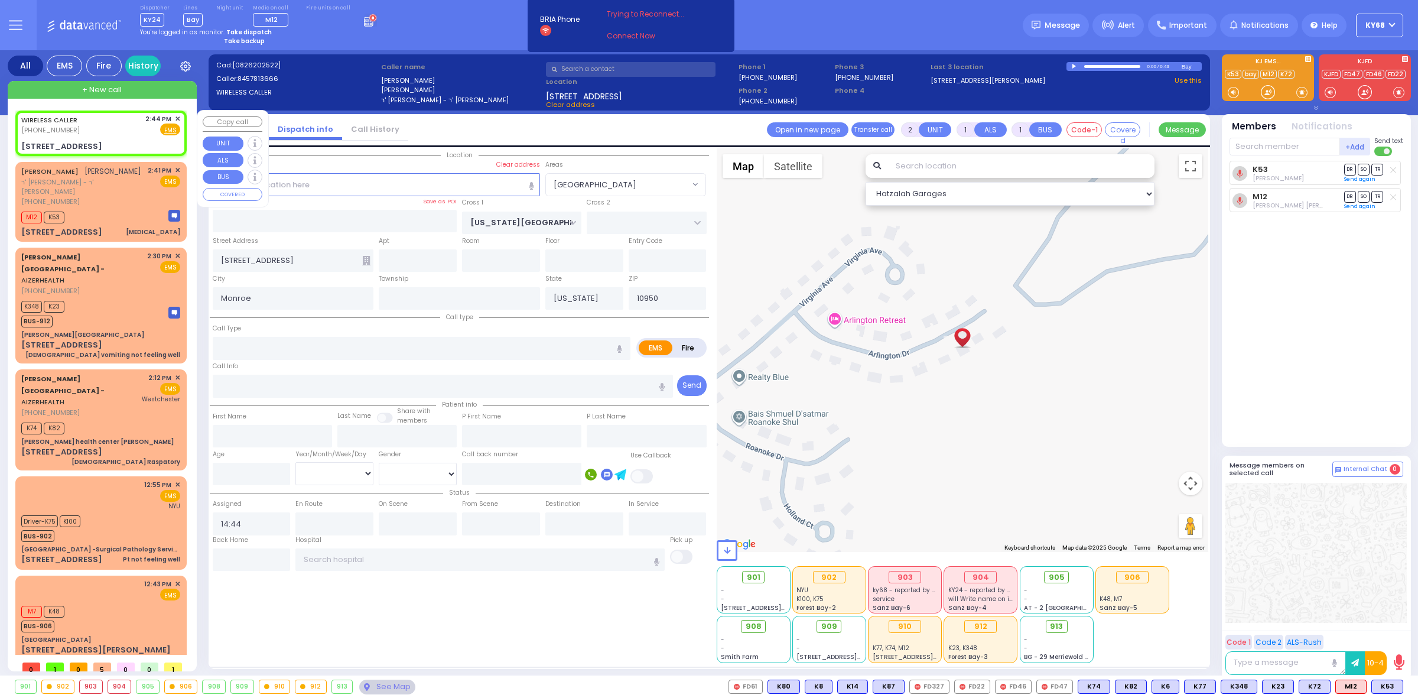
type input "MERON DR"
type input "13 Prag Boulevard"
type input "001"
type input "Kiryas Joel"
select select "SECTION 6"
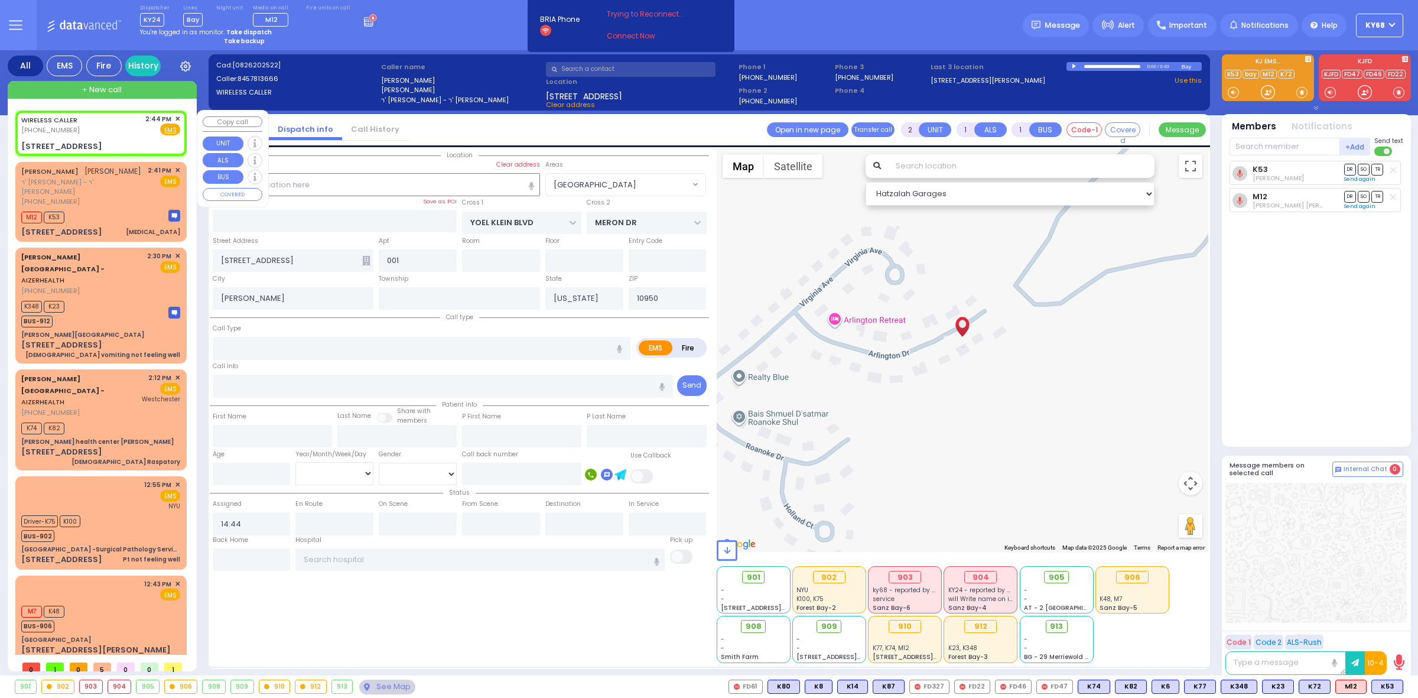
select select "Hatzalah Garages"
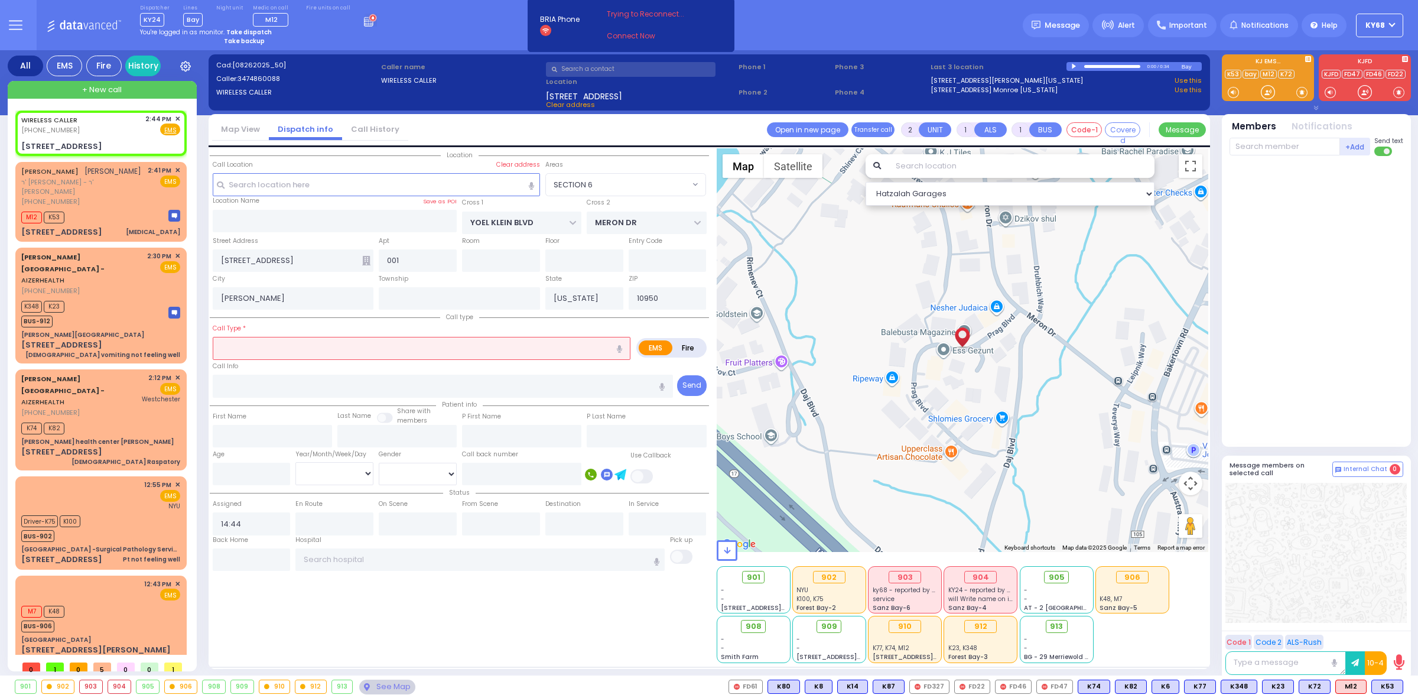
click at [1074, 64] on div at bounding box center [1075, 66] width 6 height 5
select select
type input "Pt in Pain"
radio input "true"
select select
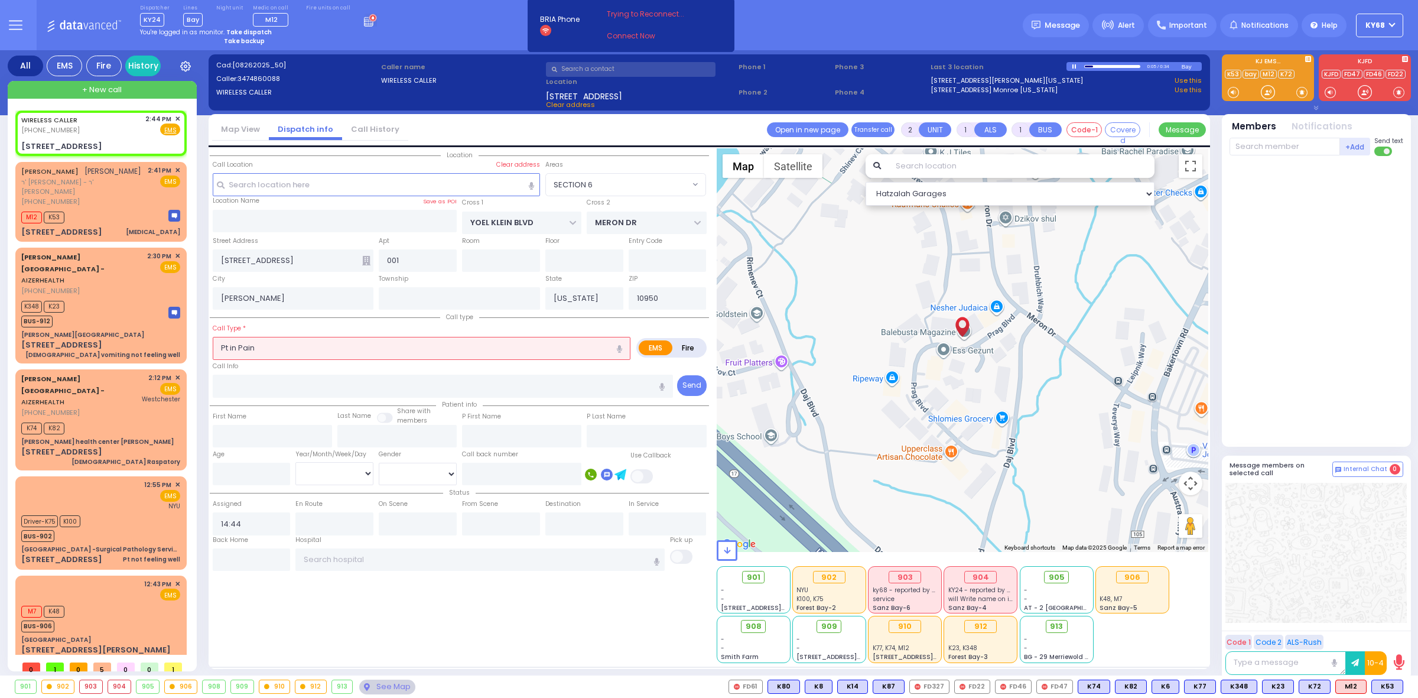
select select "Hatzalah Garages"
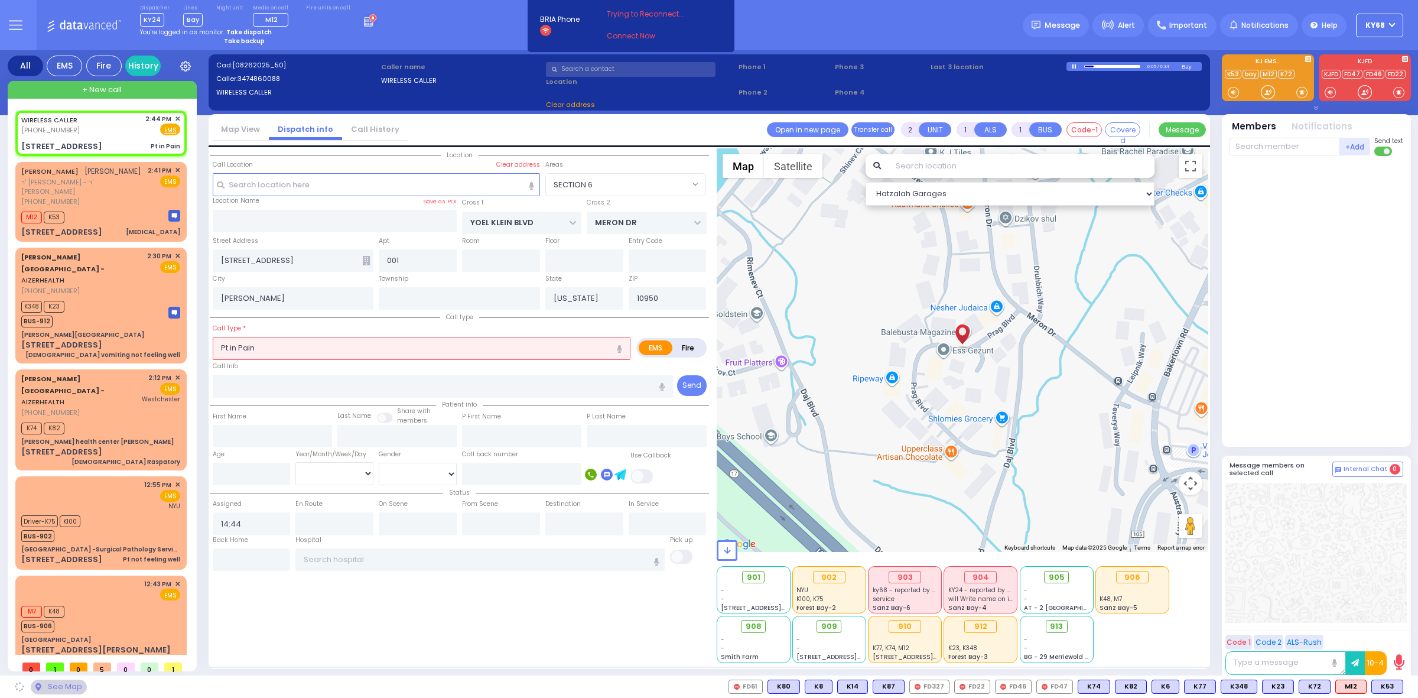
select select "SECTION 6"
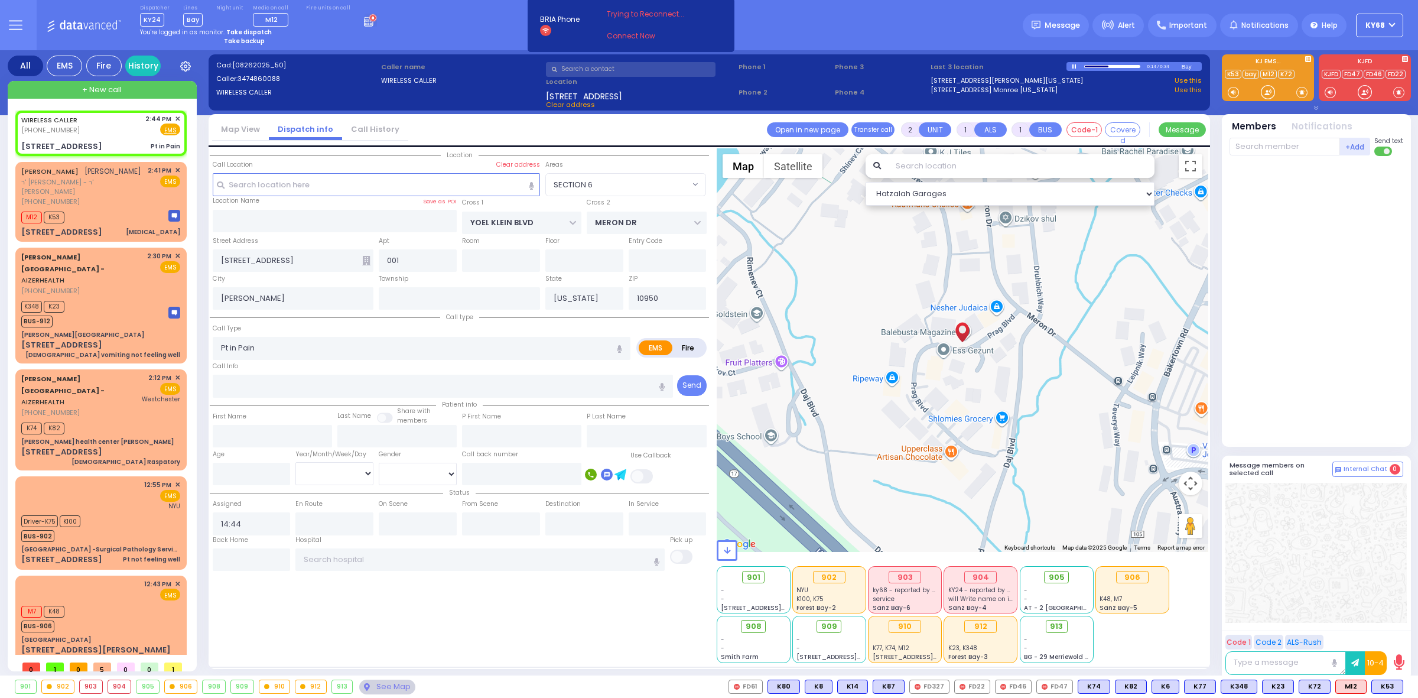
select select
radio input "true"
select select
select select "Hatzalah Garages"
select select "SECTION 6"
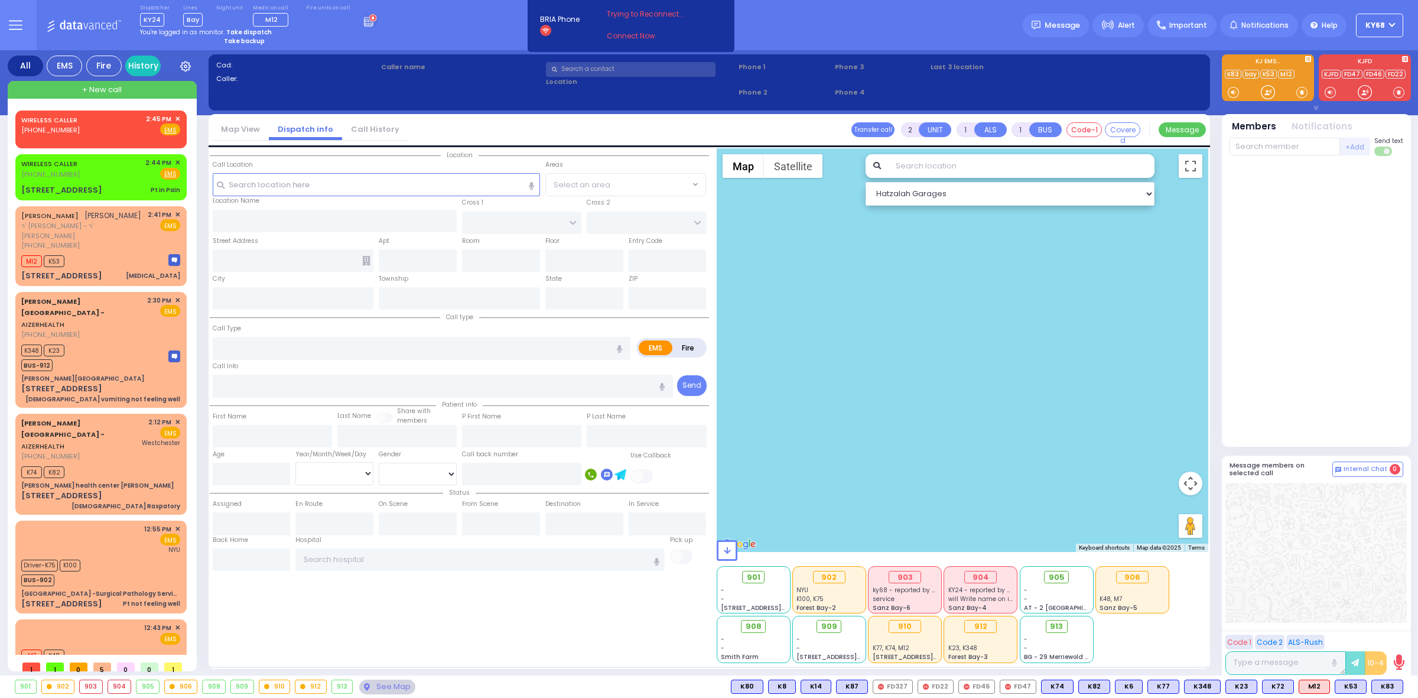
select select
radio input "true"
select select
type input "14:45"
select select "Hatzalah Garages"
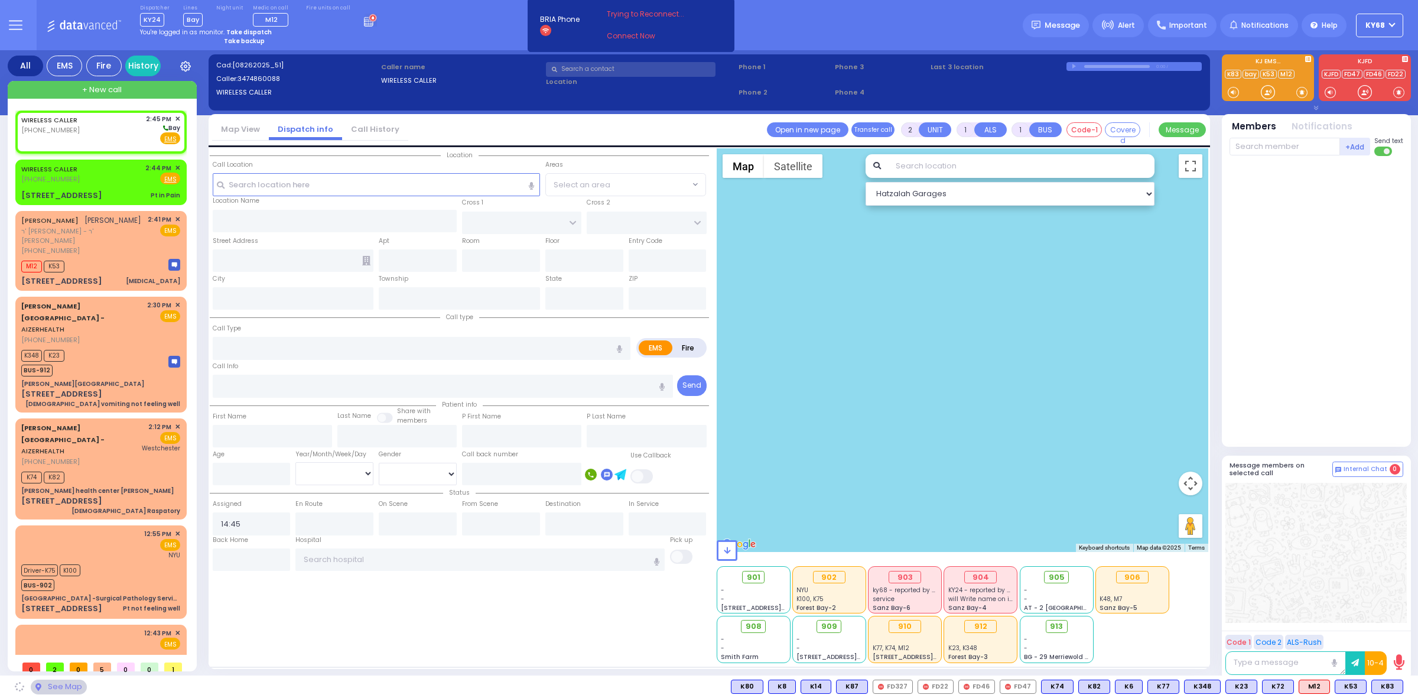
select select
radio input "true"
select select
select select "Hatzalah Garages"
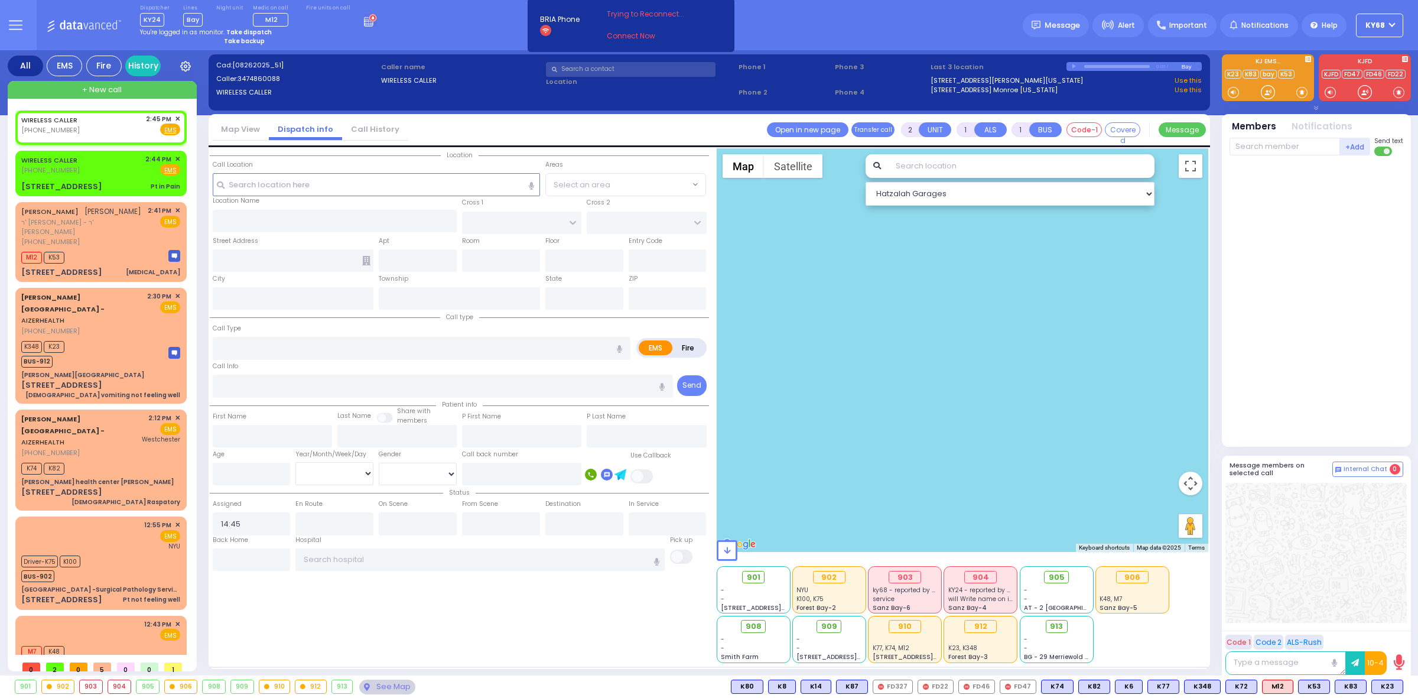
select select
radio input "true"
select select
select select "Hatzalah Garages"
click at [1074, 66] on div at bounding box center [1075, 66] width 6 height 5
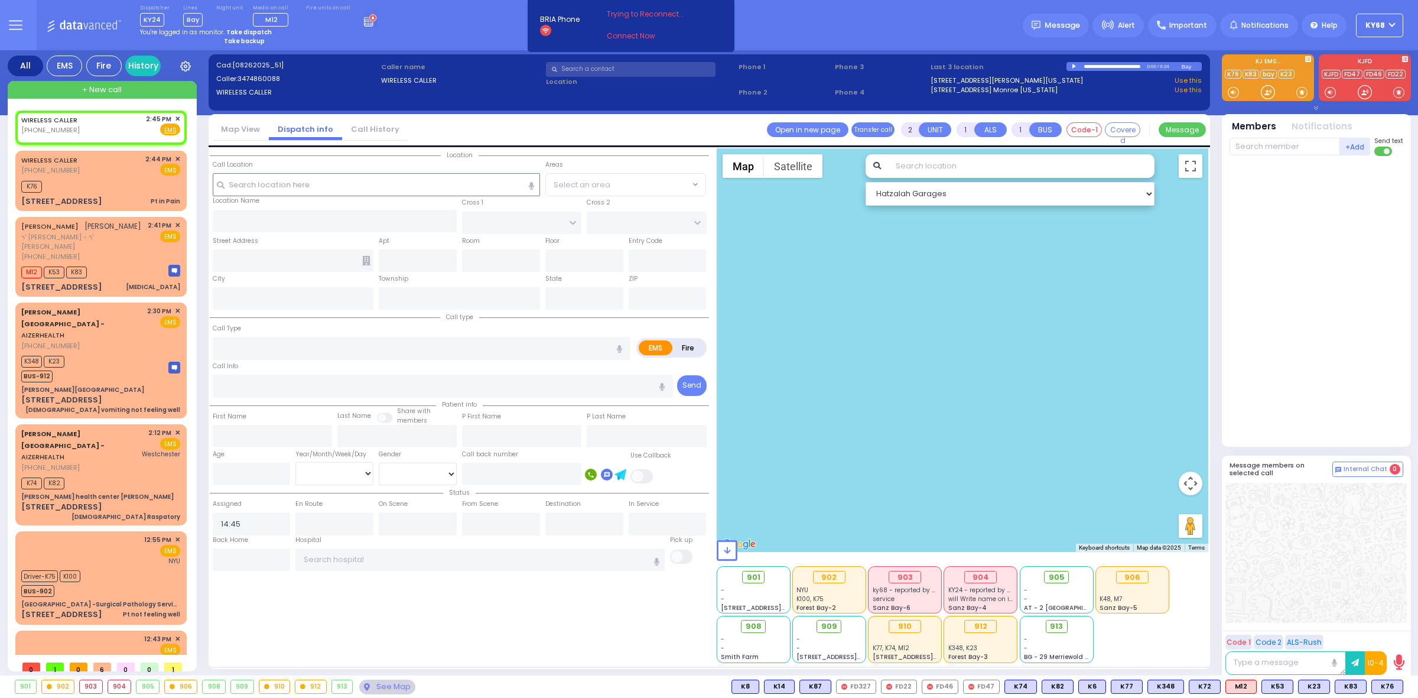
click at [369, 131] on link "Call History" at bounding box center [375, 128] width 66 height 11
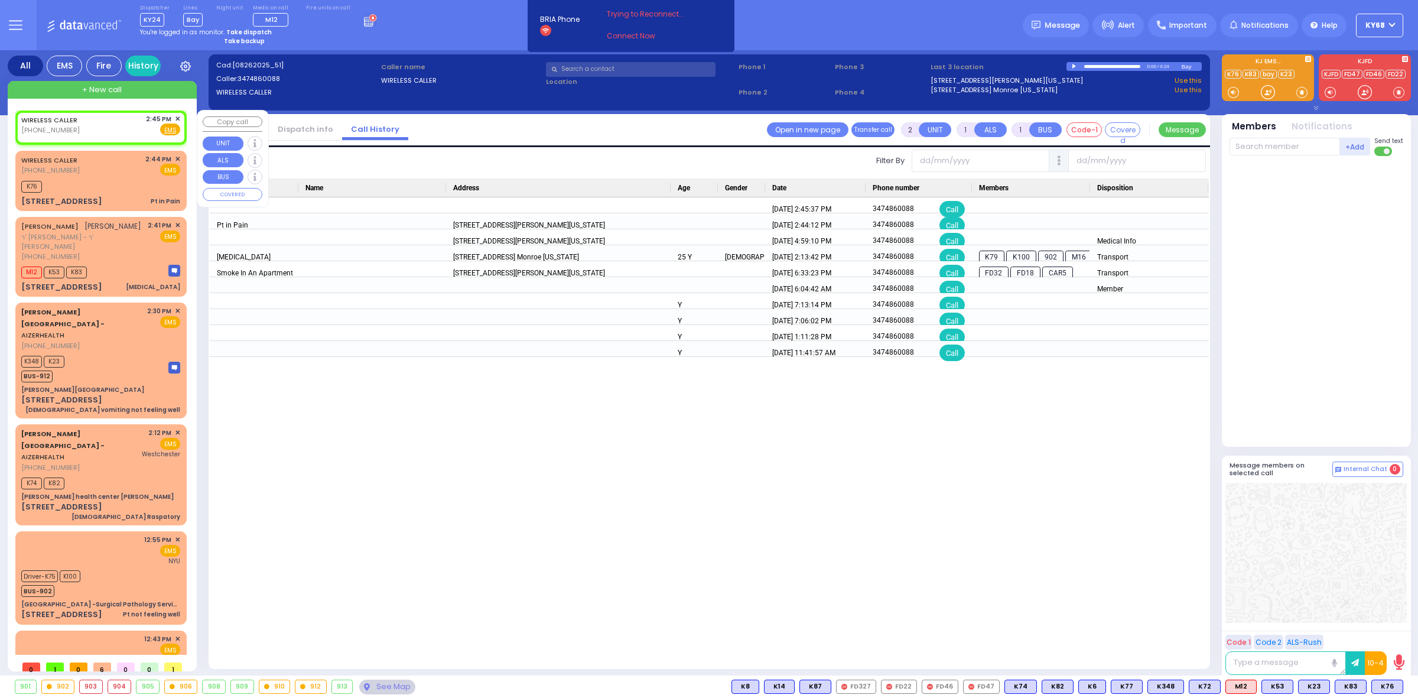
click at [95, 126] on div "WIRELESS CALLER (347) 486-0088 2:45 PM ✕ Fire EMS" at bounding box center [100, 125] width 159 height 22
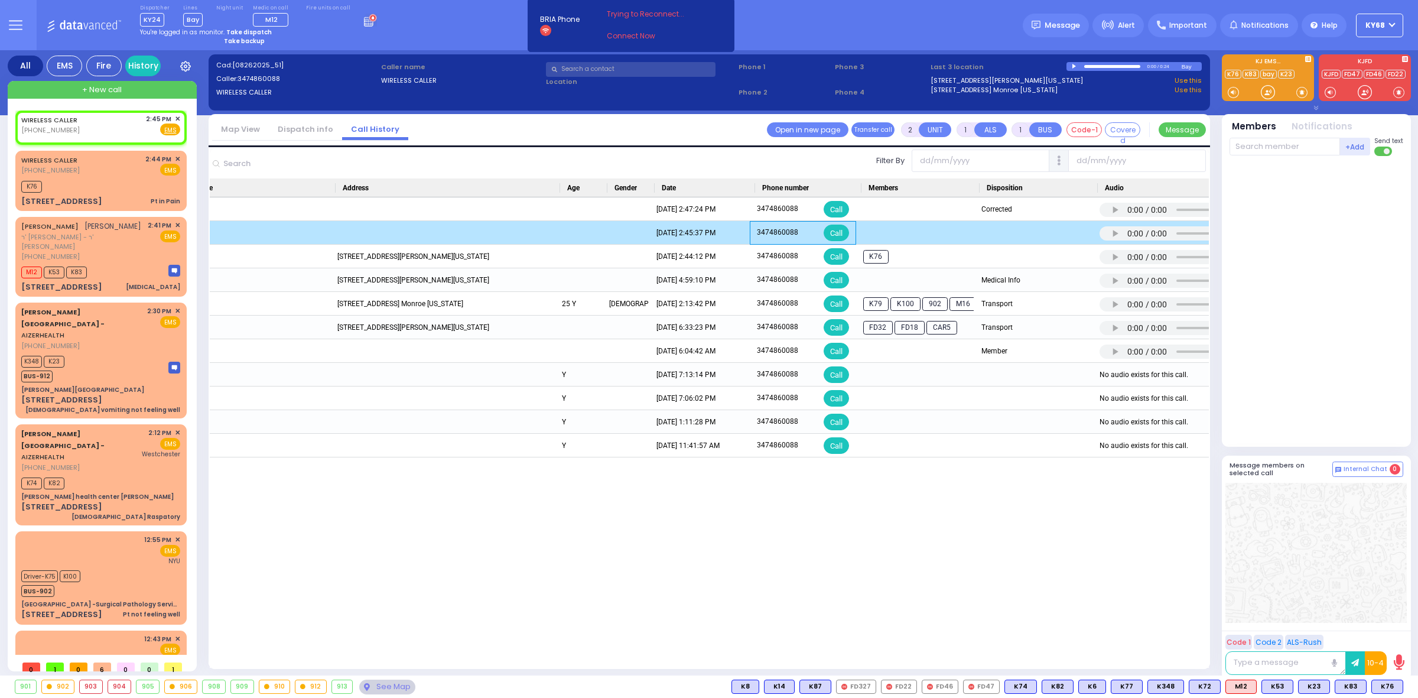
scroll to position [0, 175]
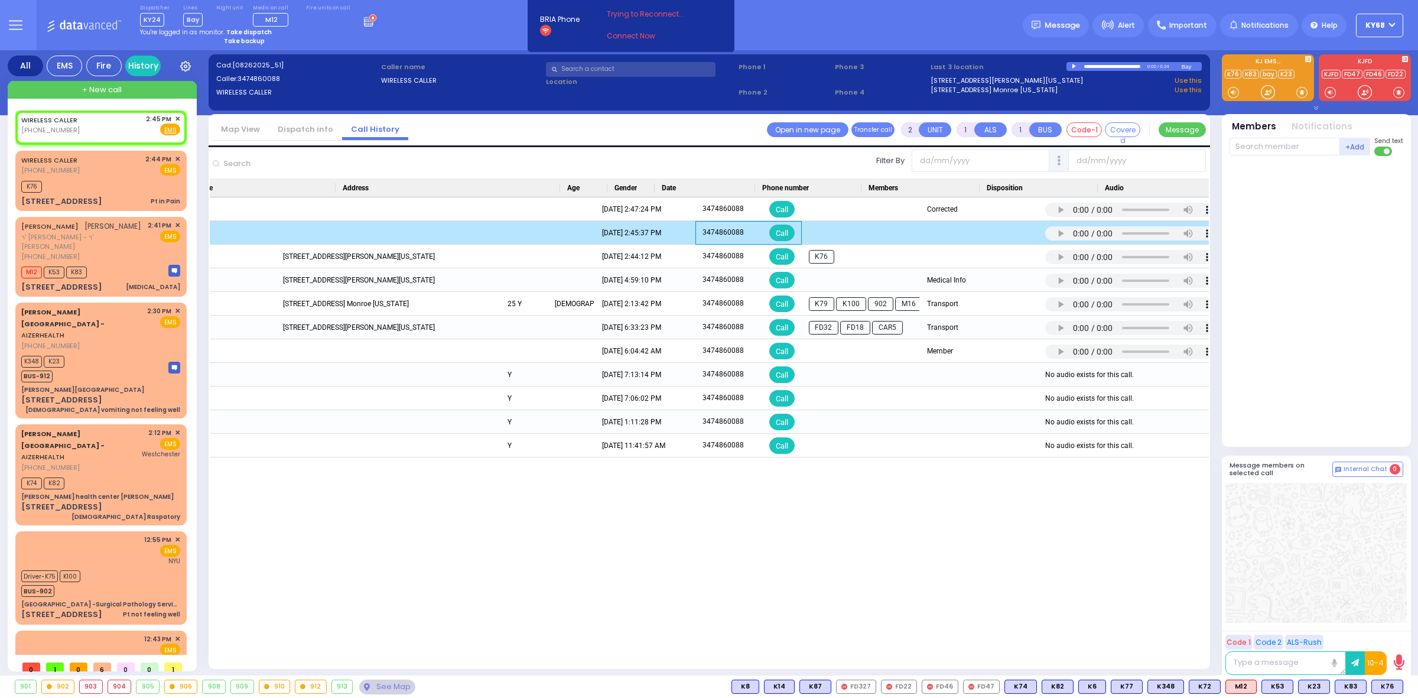
drag, startPoint x: 885, startPoint y: 237, endPoint x: 973, endPoint y: 229, distance: 88.4
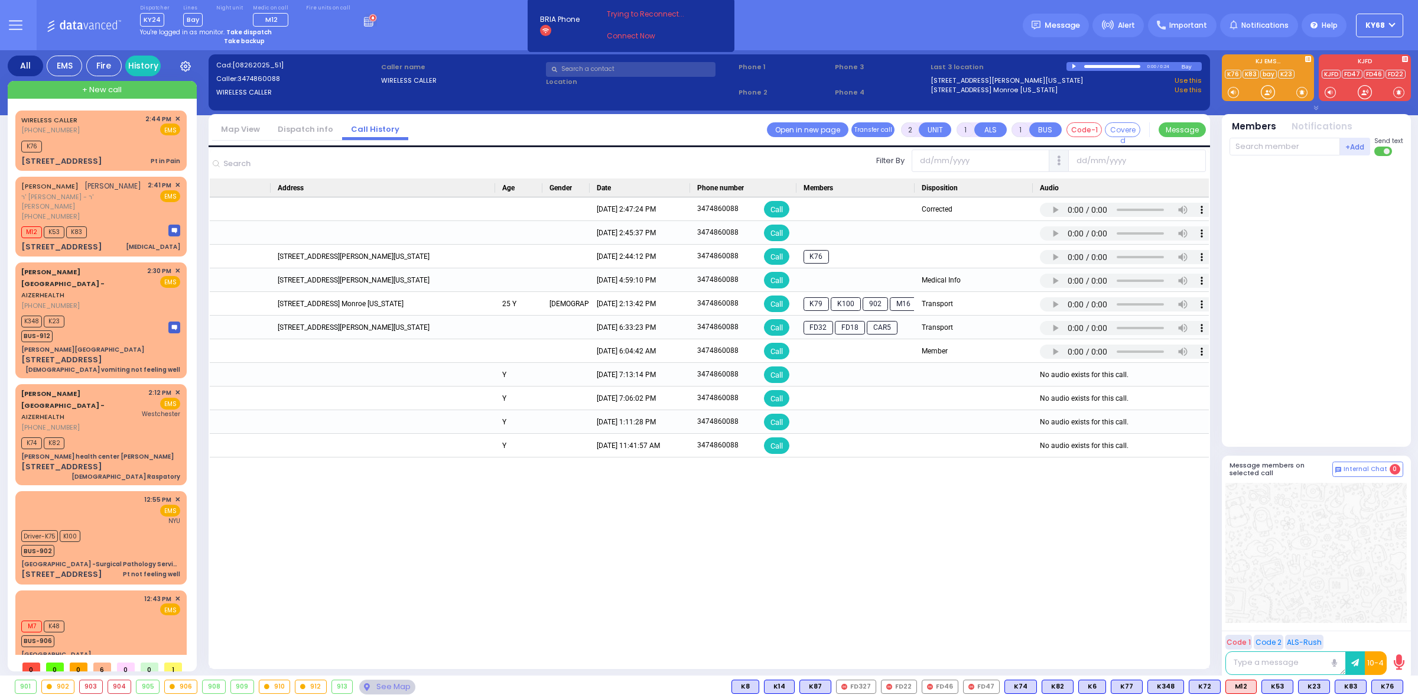
click at [311, 126] on link "Dispatch info" at bounding box center [305, 128] width 73 height 11
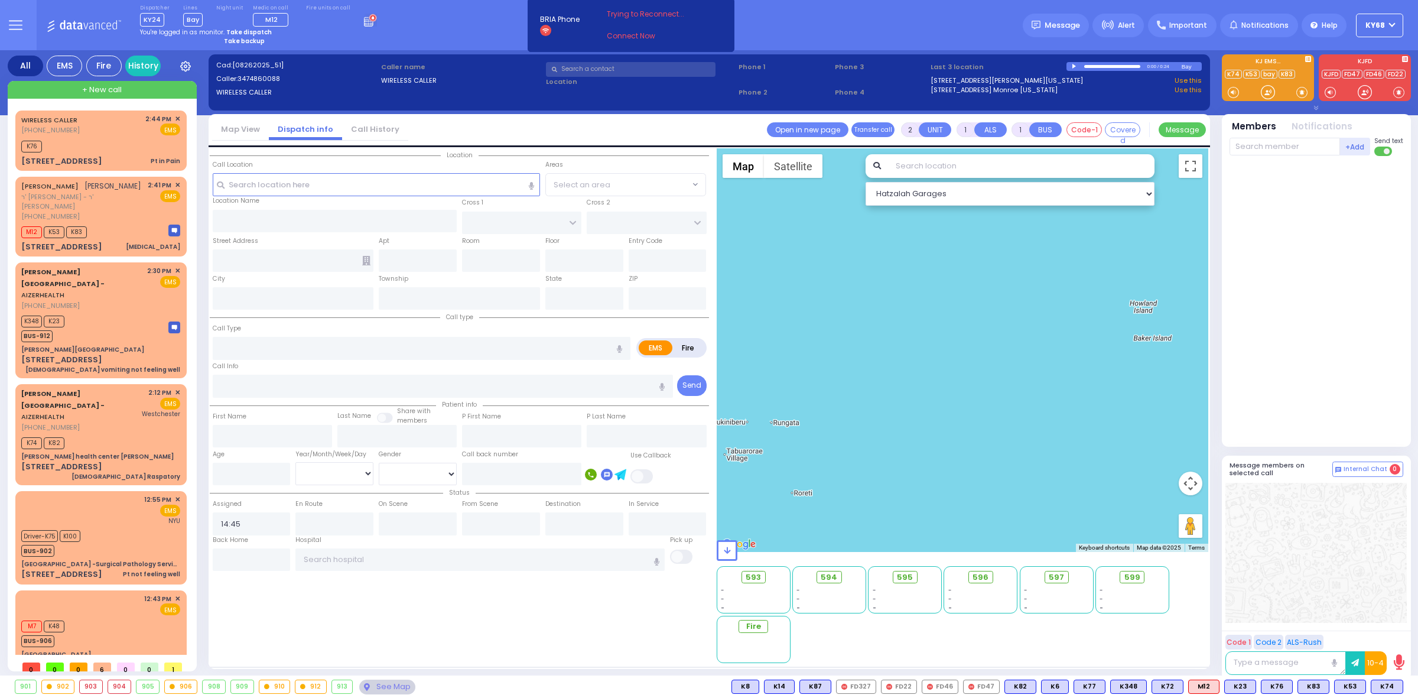
click at [854, 18] on div "Dispatcher KY24 shift has started. Are you ? Lines Bay" at bounding box center [709, 25] width 1418 height 50
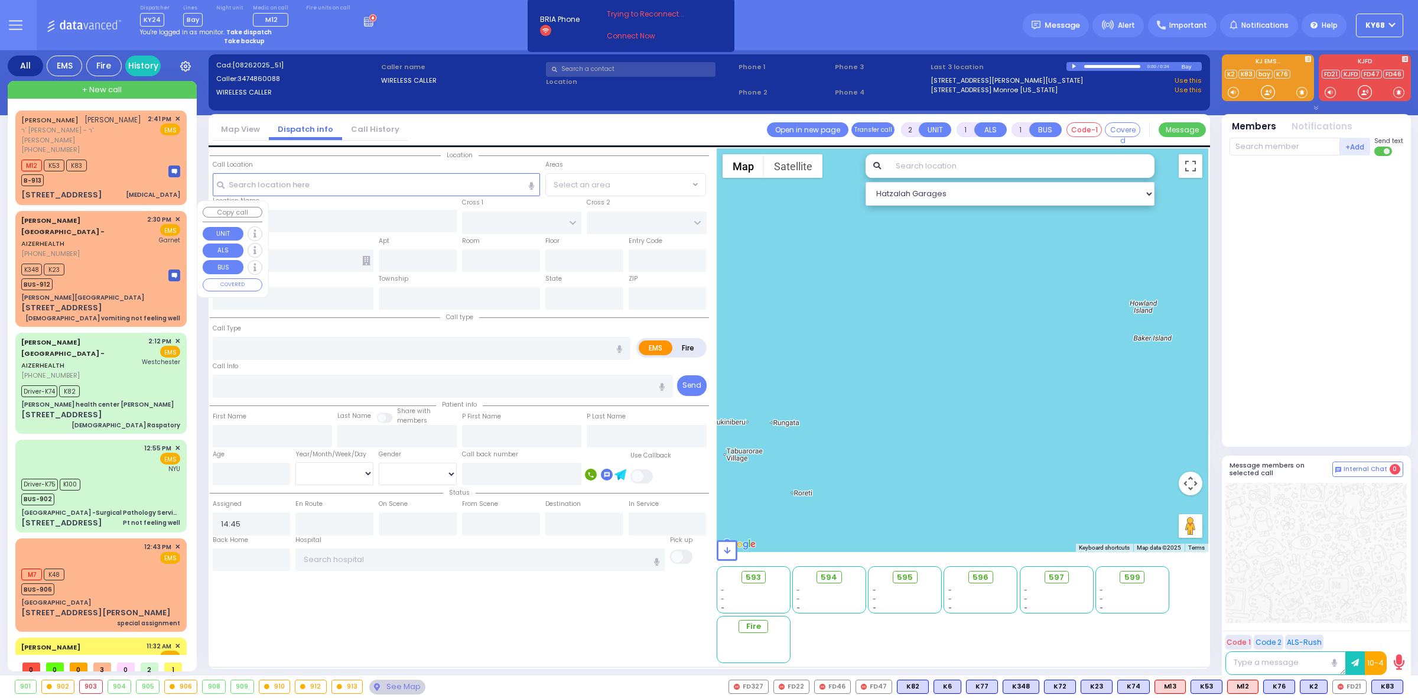
click at [93, 302] on div "49 Forest Rd 22 years old vomiting not feeling well" at bounding box center [100, 312] width 159 height 21
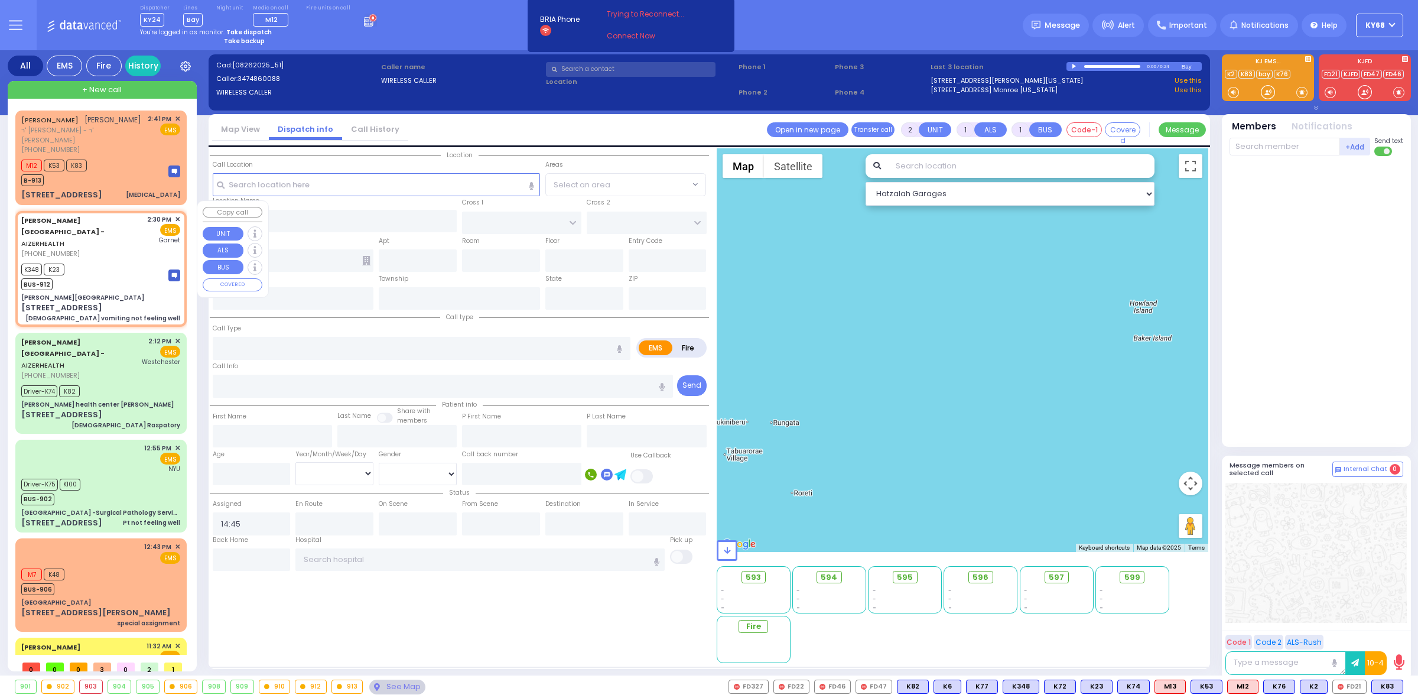
type input "6"
select select
type input "[DEMOGRAPHIC_DATA] vomiting not feeling well"
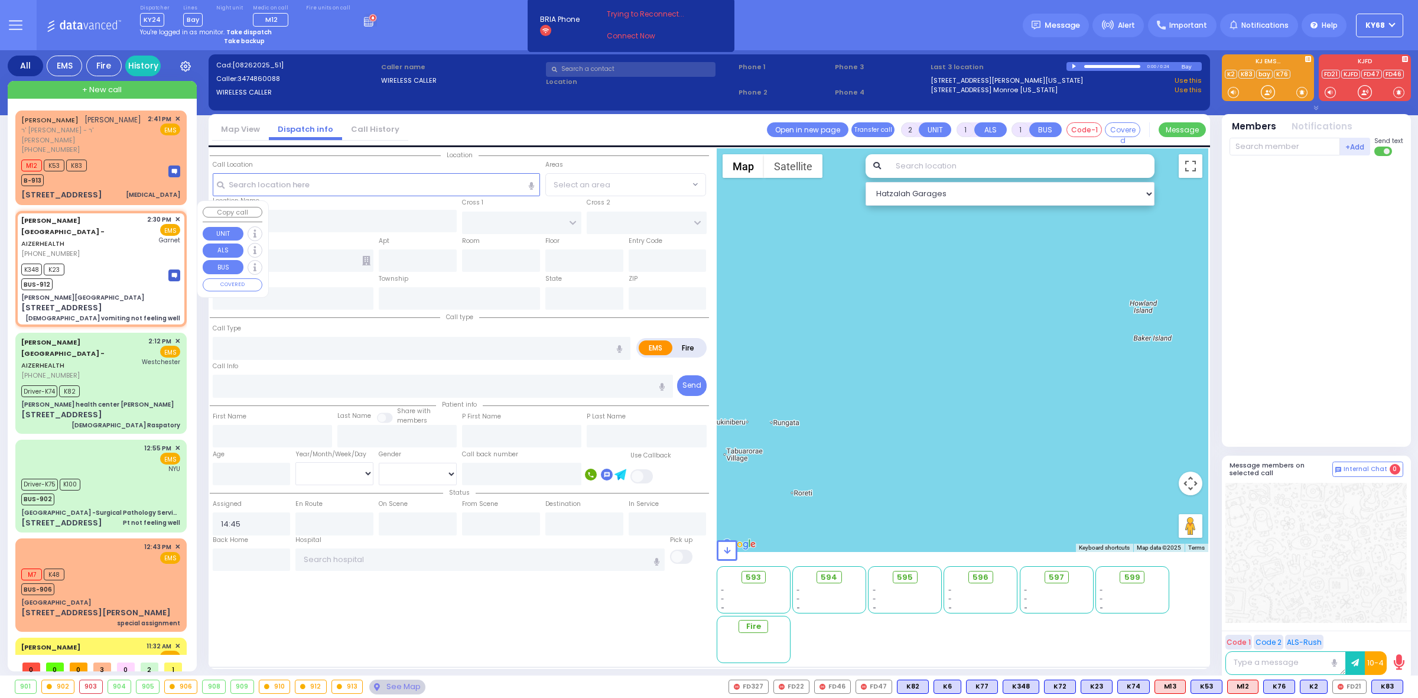
radio input "true"
type input "[PERSON_NAME]"
type input "22"
select select "Year"
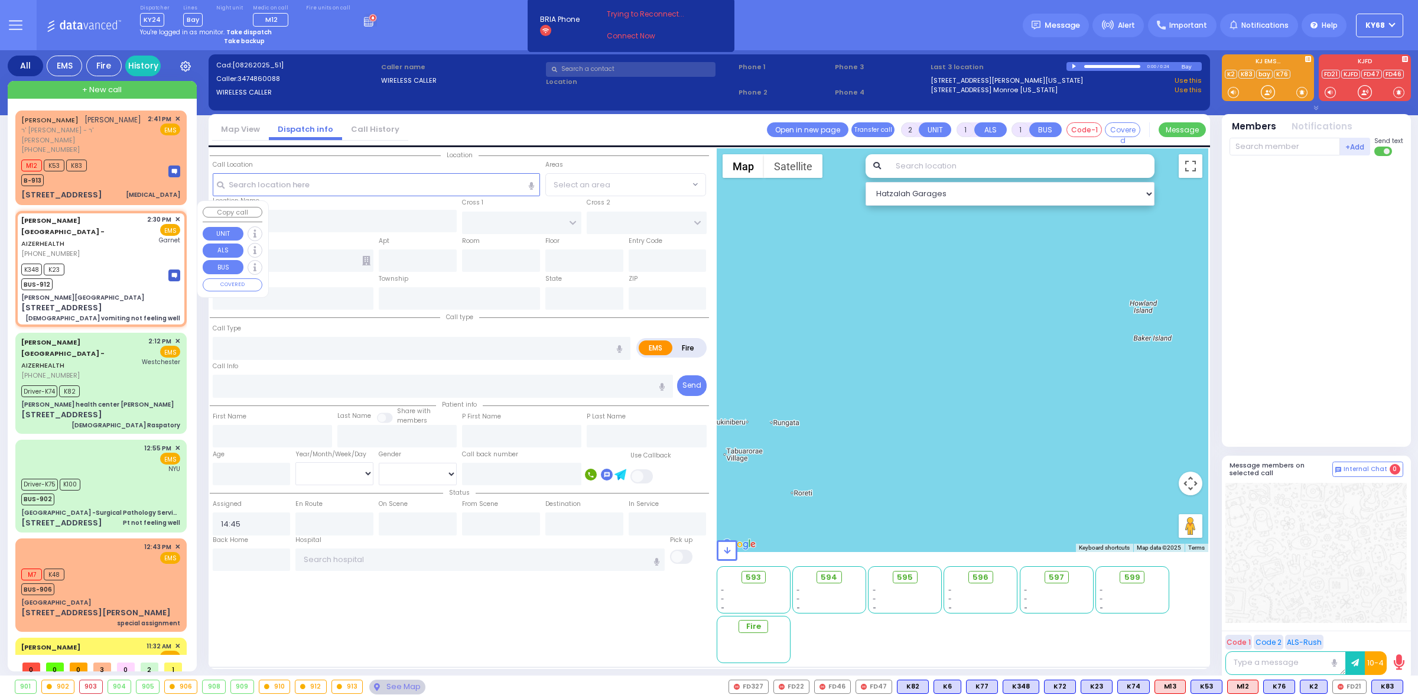
select select "[DEMOGRAPHIC_DATA]"
type input "14:30"
type input "14:32"
type input "[GEOGRAPHIC_DATA]"
type input "[PERSON_NAME][GEOGRAPHIC_DATA]"
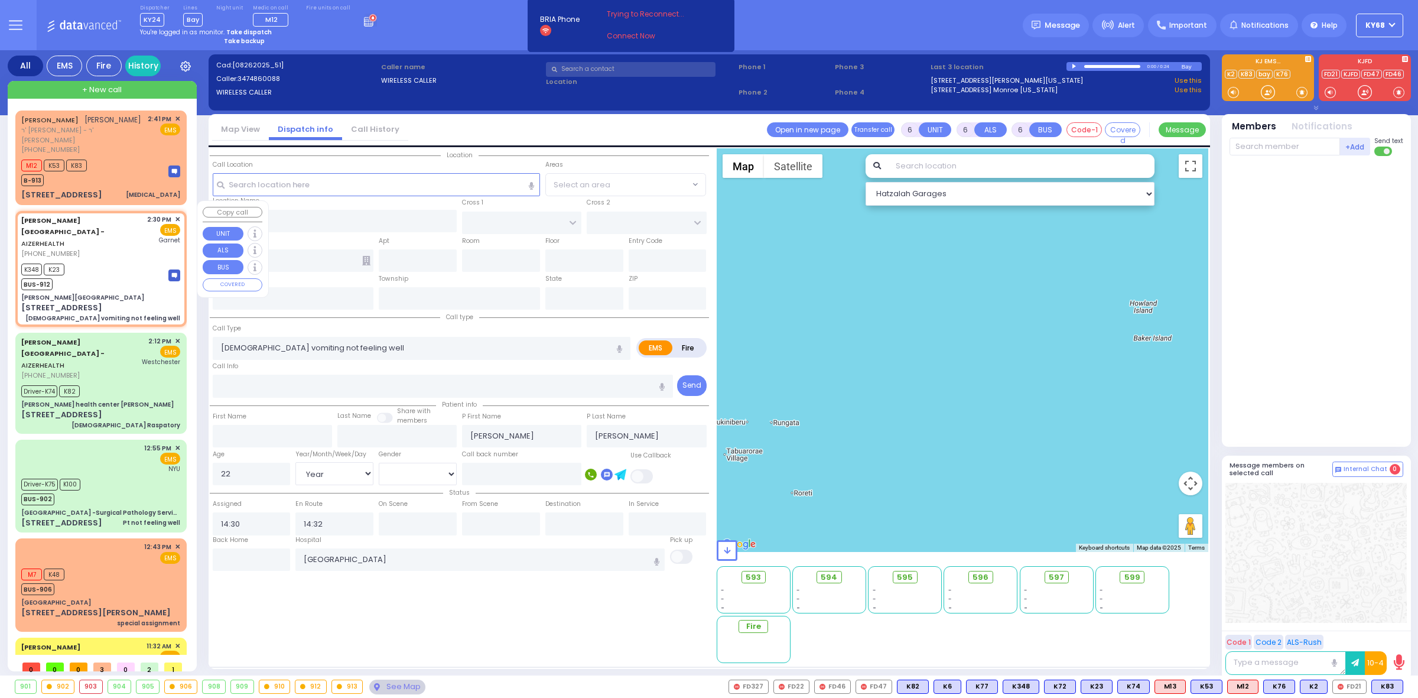
type input "[PERSON_NAME] DR"
type input "CARTER LN"
type input "[STREET_ADDRESS]"
type input "[PERSON_NAME]"
type input "[US_STATE]"
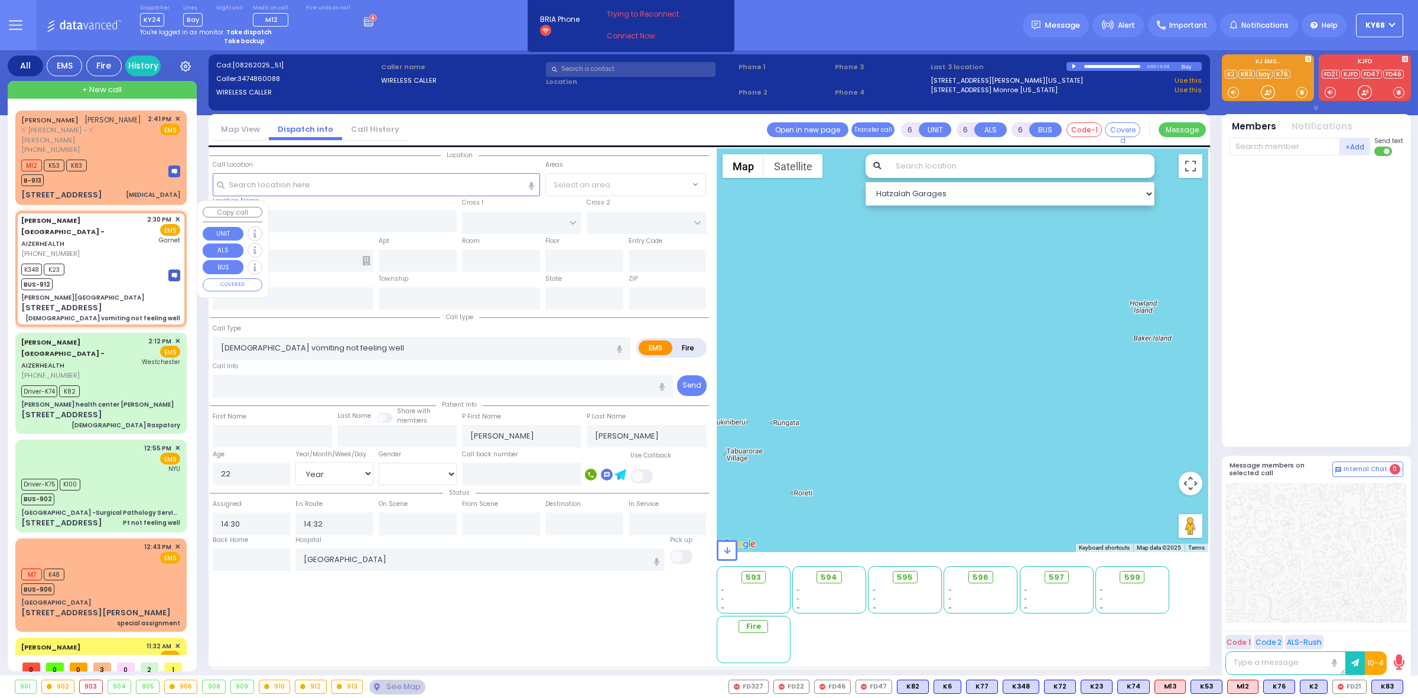
type input "10950"
select select "SECTION 2"
select select "Hatzalah Garages"
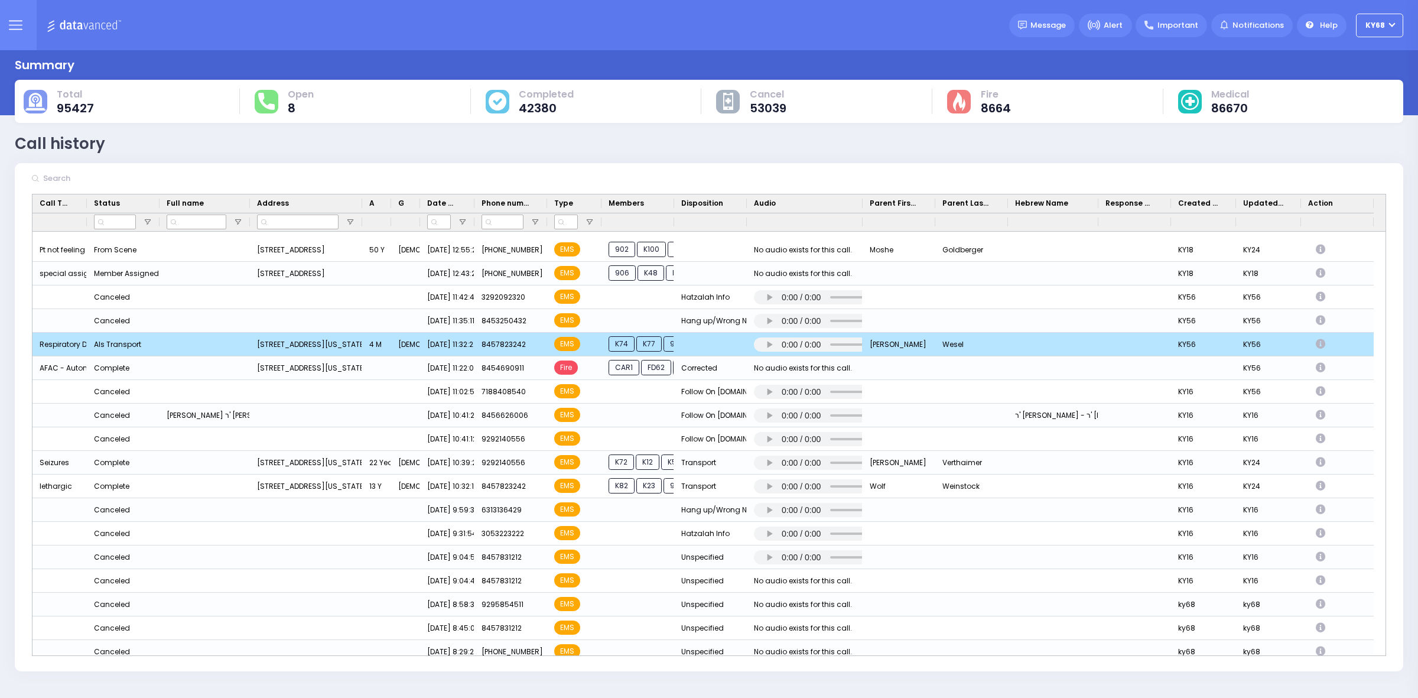
scroll to position [172, 0]
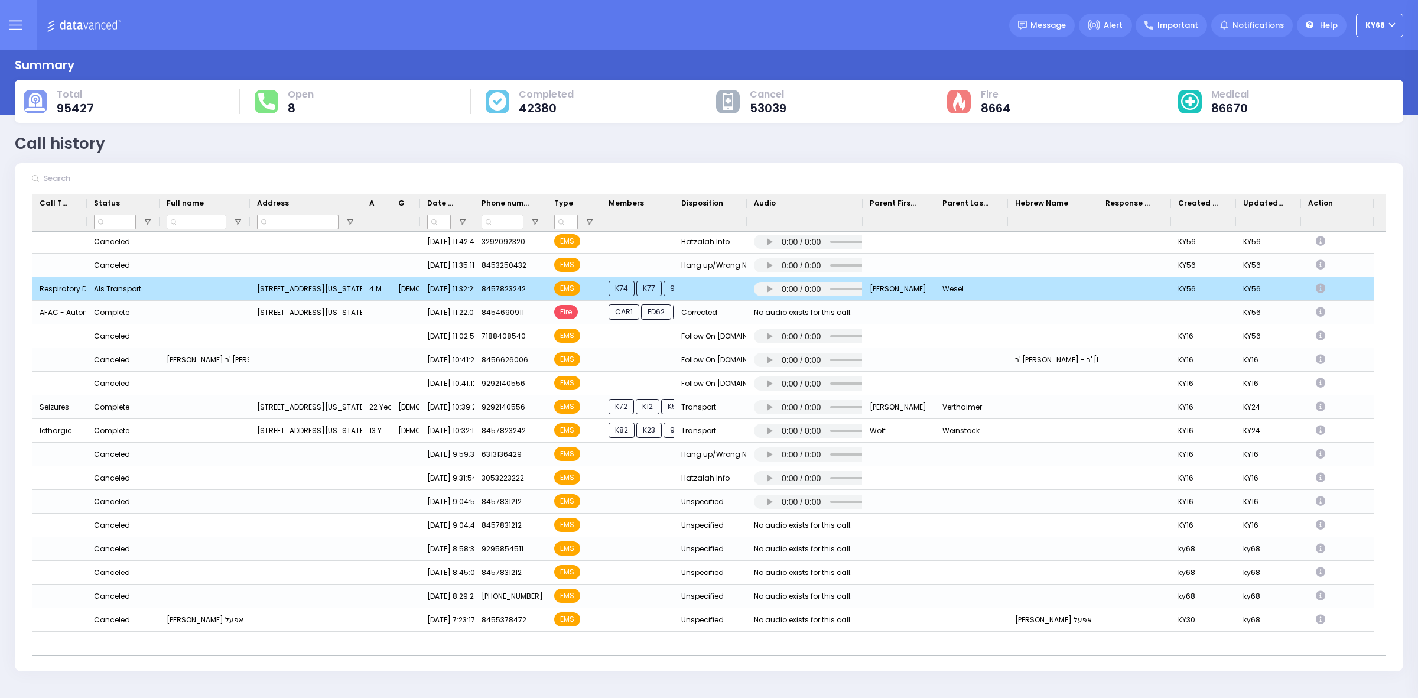
drag, startPoint x: 698, startPoint y: 275, endPoint x: 703, endPoint y: 314, distance: 39.9
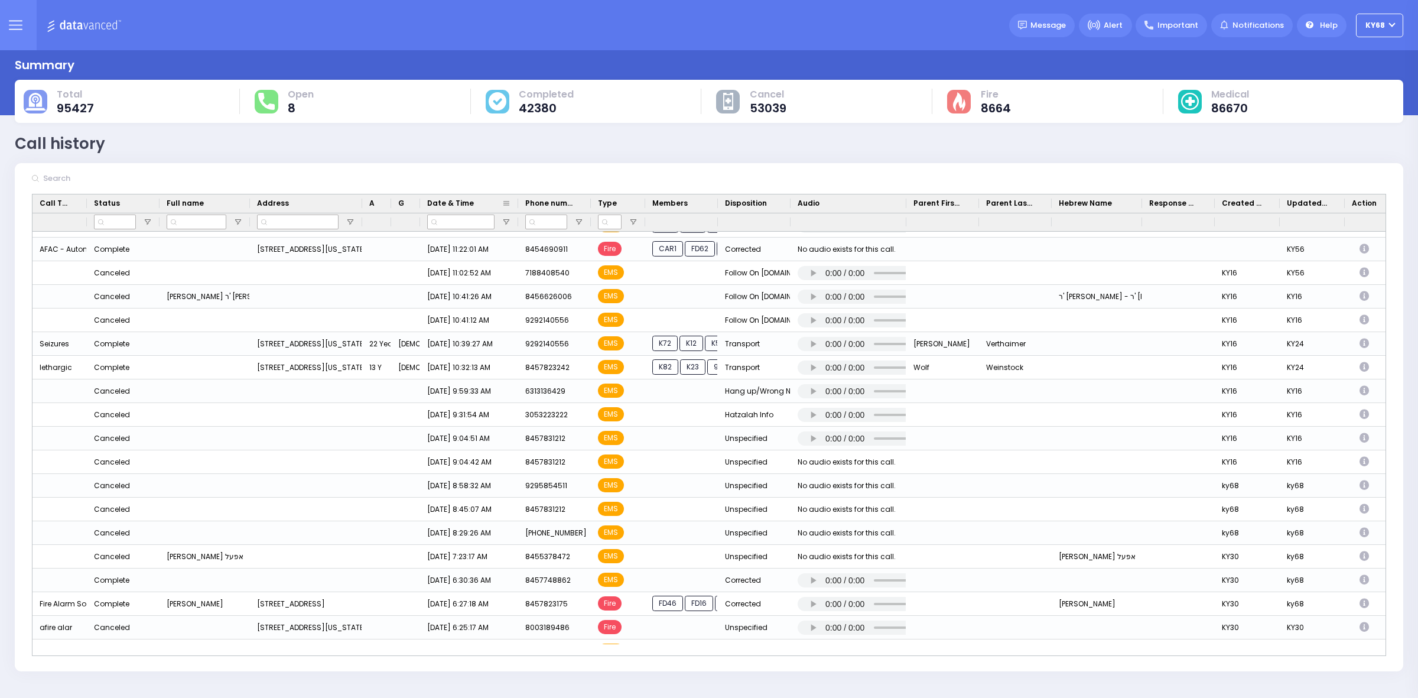
drag, startPoint x: 474, startPoint y: 201, endPoint x: 519, endPoint y: 205, distance: 45.0
click at [519, 205] on div at bounding box center [518, 203] width 5 height 18
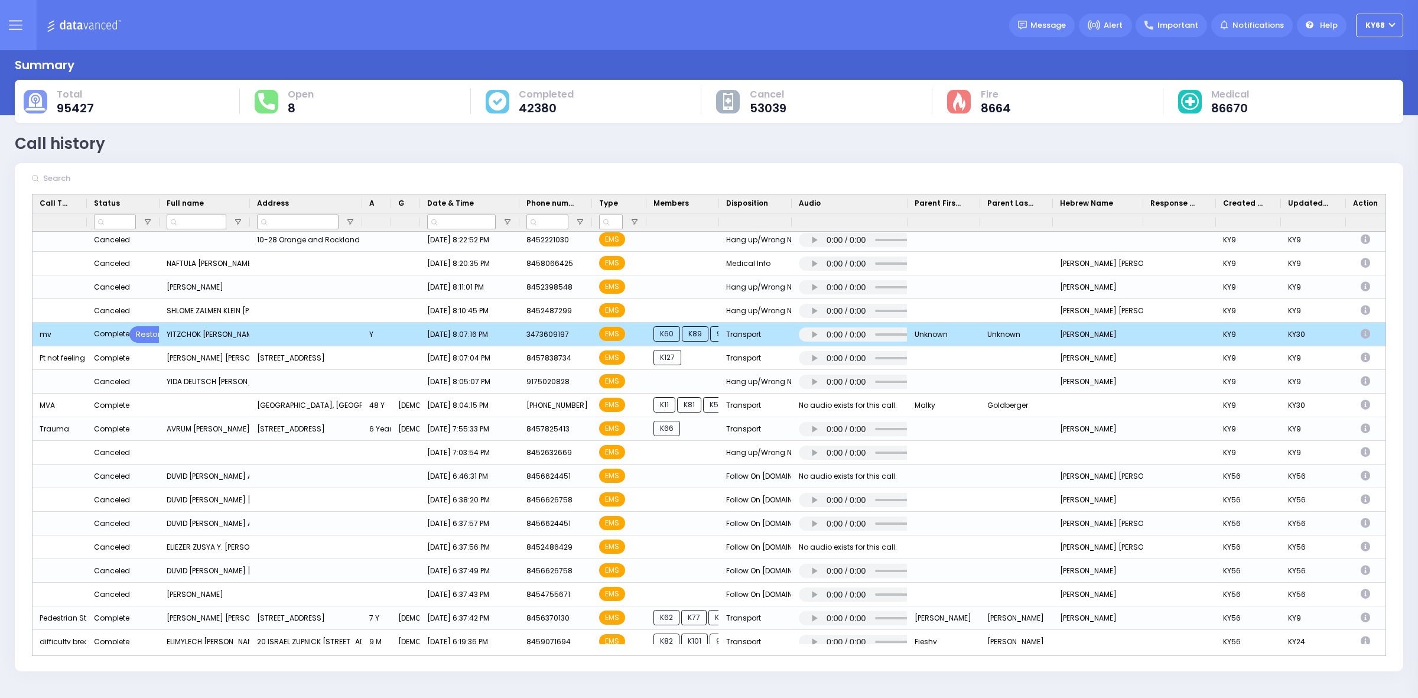
scroll to position [671, 0]
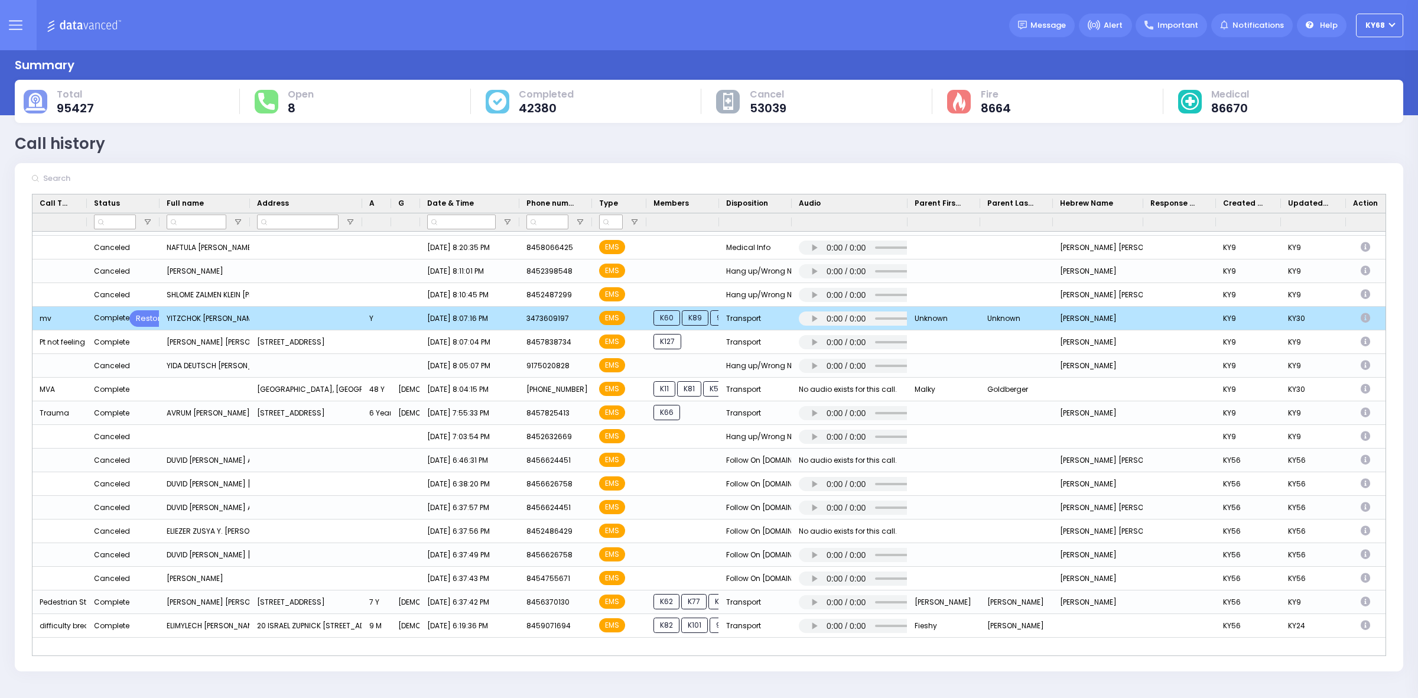
drag, startPoint x: 506, startPoint y: 314, endPoint x: 516, endPoint y: 340, distance: 27.9
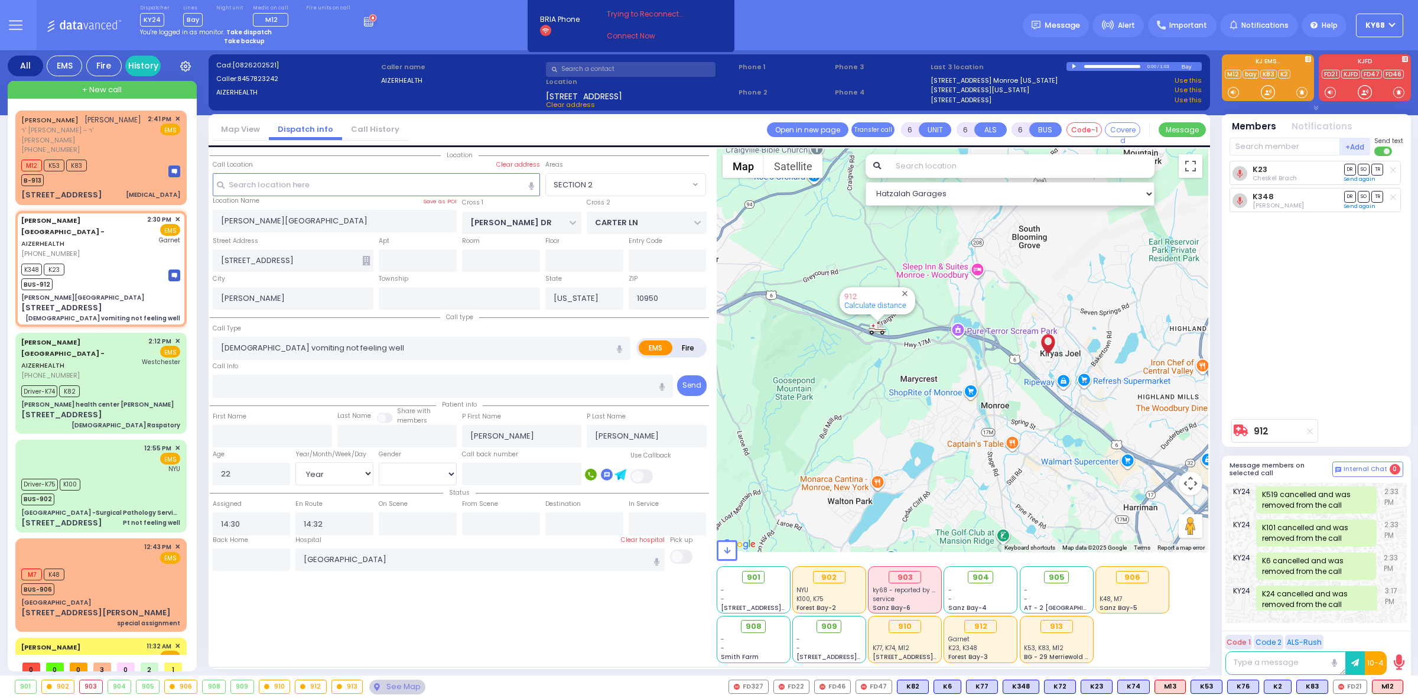
select select "SECTION 2"
select select "Year"
select select "[DEMOGRAPHIC_DATA]"
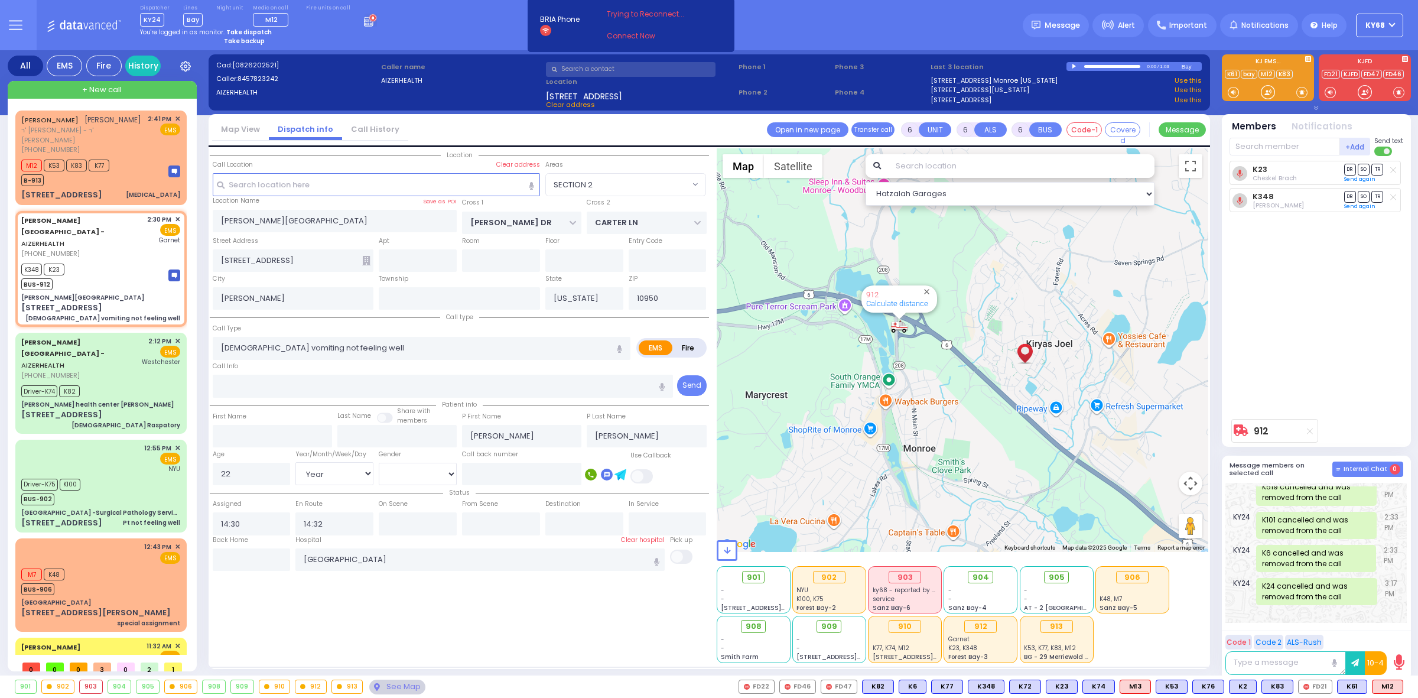
click at [1376, 467] on span "Internal Chat" at bounding box center [1365, 469] width 44 height 8
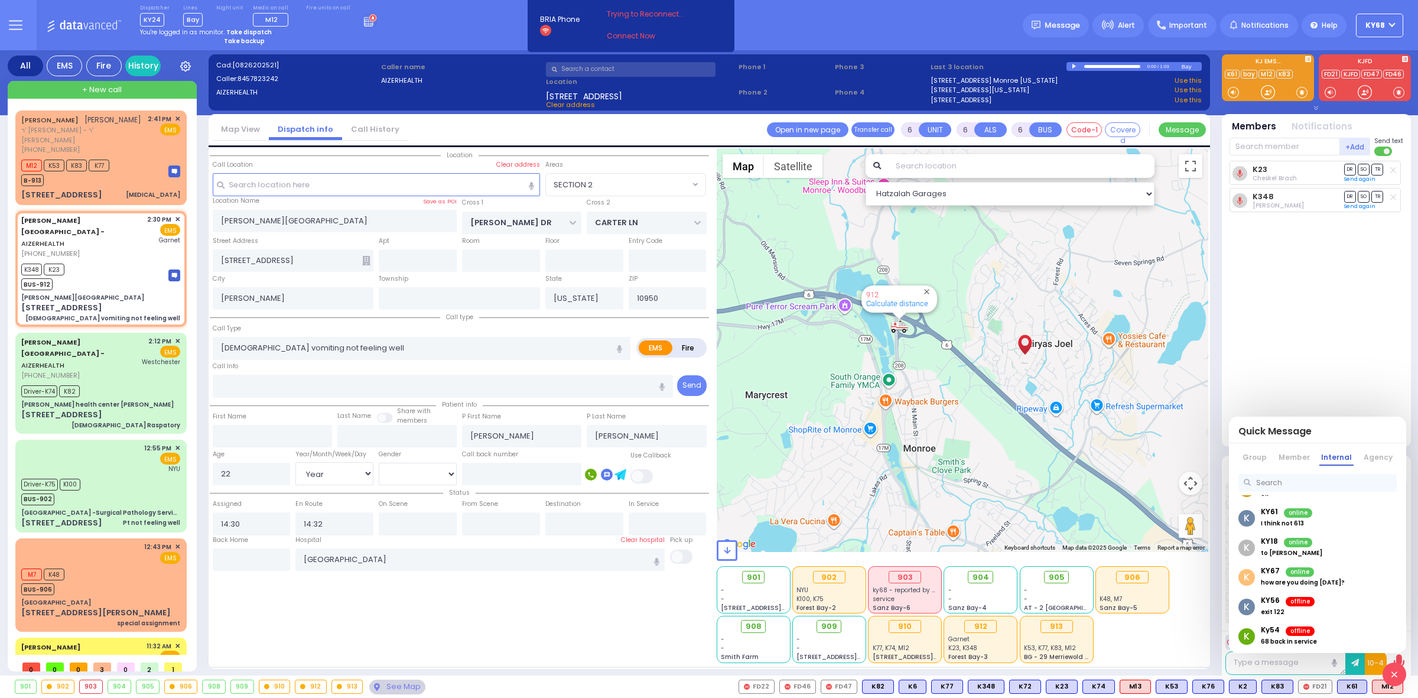
scroll to position [74, 0]
click at [1319, 585] on div "K KY56 offline exit 122" at bounding box center [1317, 584] width 177 height 30
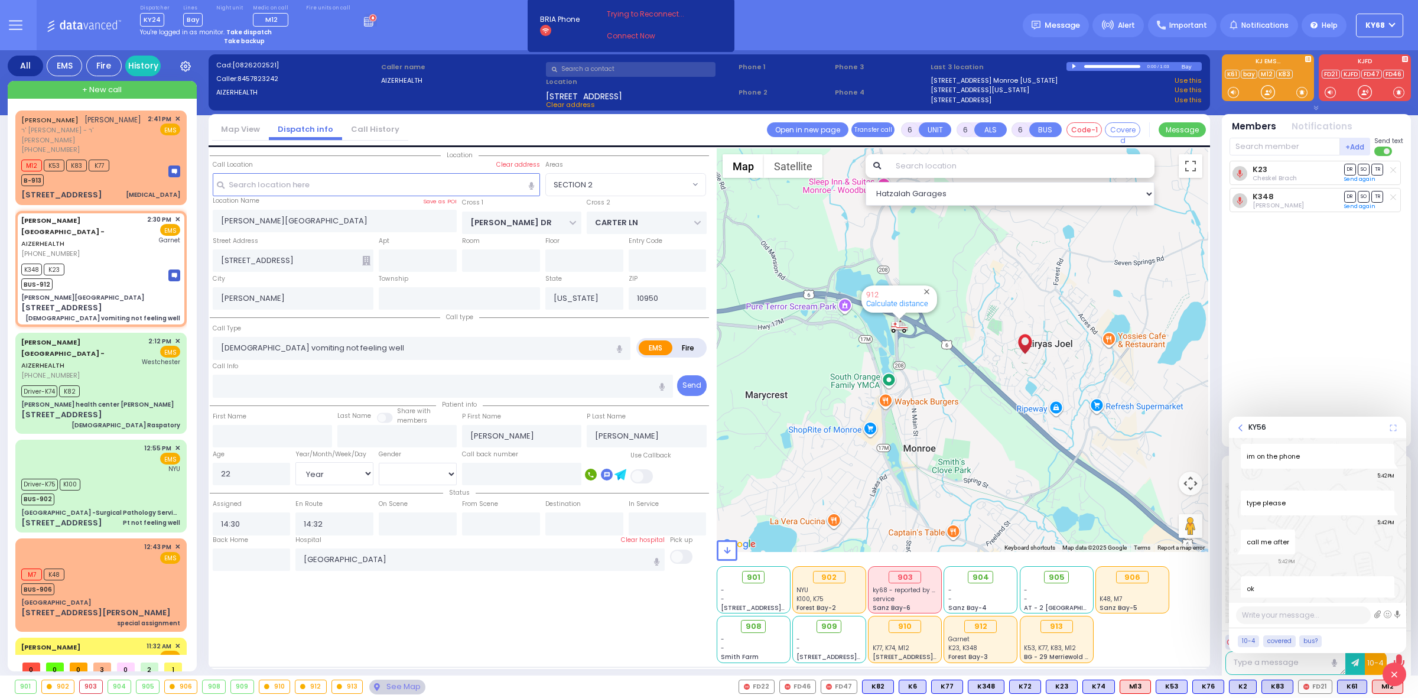
scroll to position [949, 0]
click at [1259, 620] on textarea at bounding box center [1303, 615] width 135 height 18
paste textarea "in the meantime take the pt to professional square"
type textarea "in the meantime take the pt to professional square"
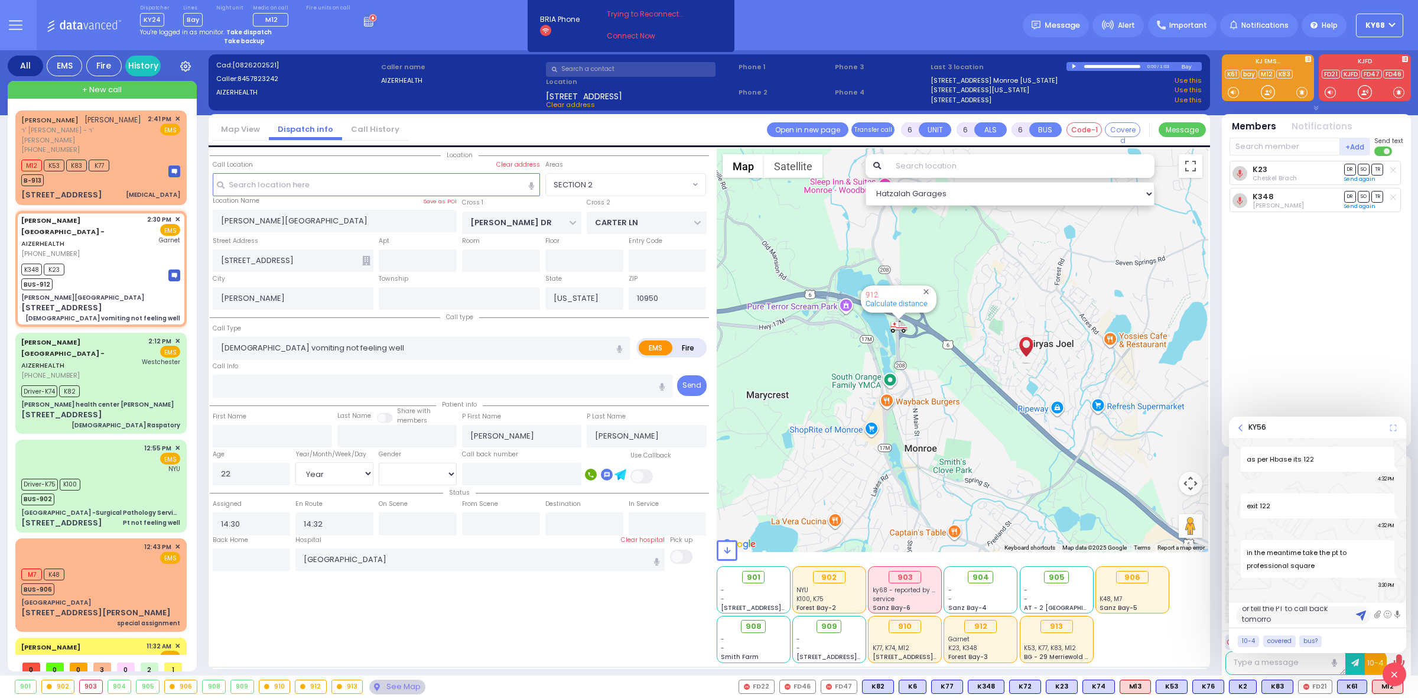
type textarea "or tell the PT to call back [DATE]"
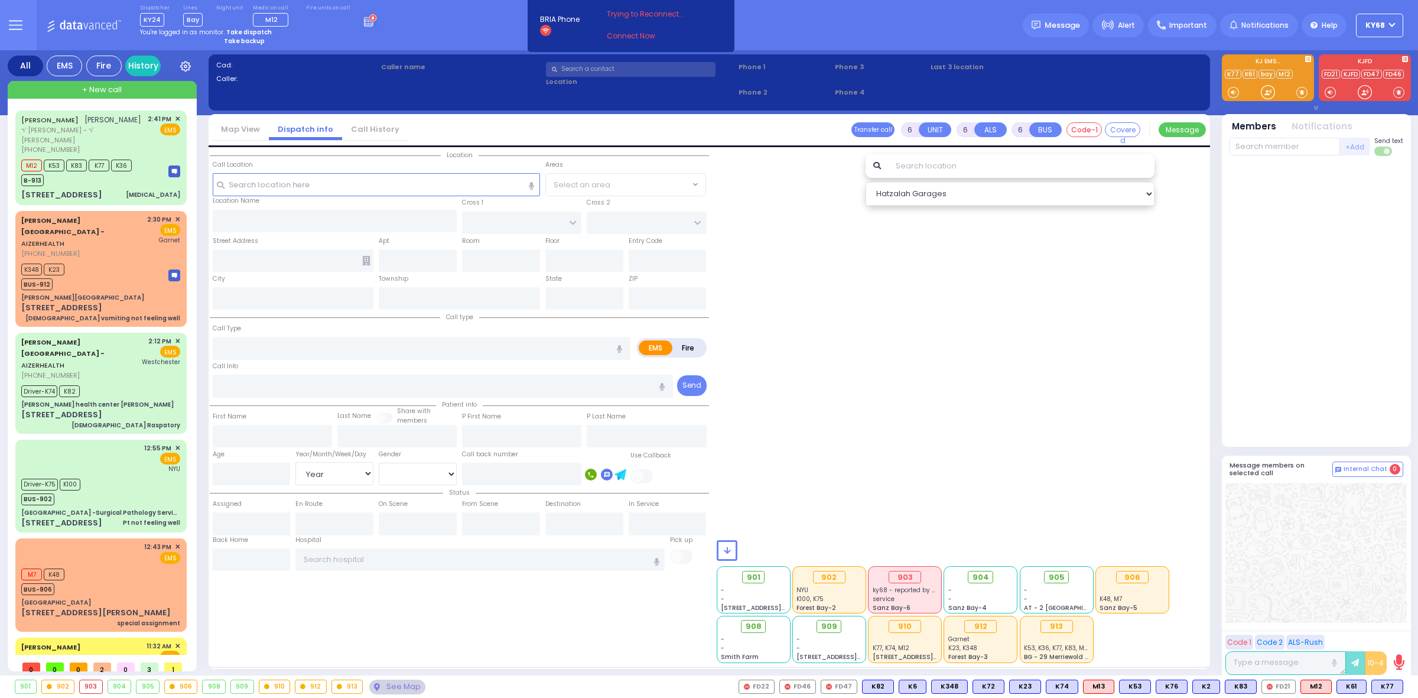
select select "Year"
select select "[DEMOGRAPHIC_DATA]"
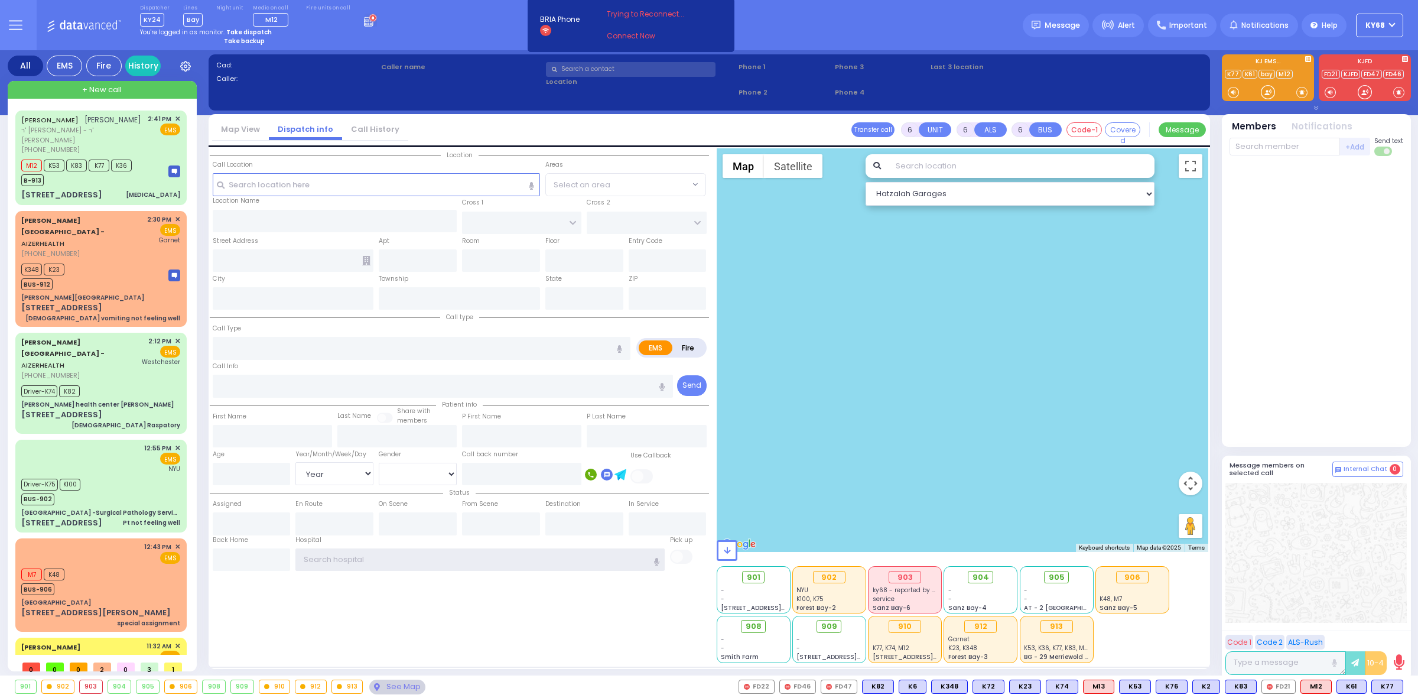
type input "ky68"
drag, startPoint x: 1138, startPoint y: 645, endPoint x: 739, endPoint y: 572, distance: 405.4
click at [739, 572] on div "901 - - 214 Nininger Rd NYU - -" at bounding box center [963, 613] width 492 height 99
click at [1138, 637] on div "901 - - 214 Nininger Rd NYU - -" at bounding box center [963, 613] width 492 height 99
click at [417, 686] on div "See Map" at bounding box center [397, 686] width 56 height 15
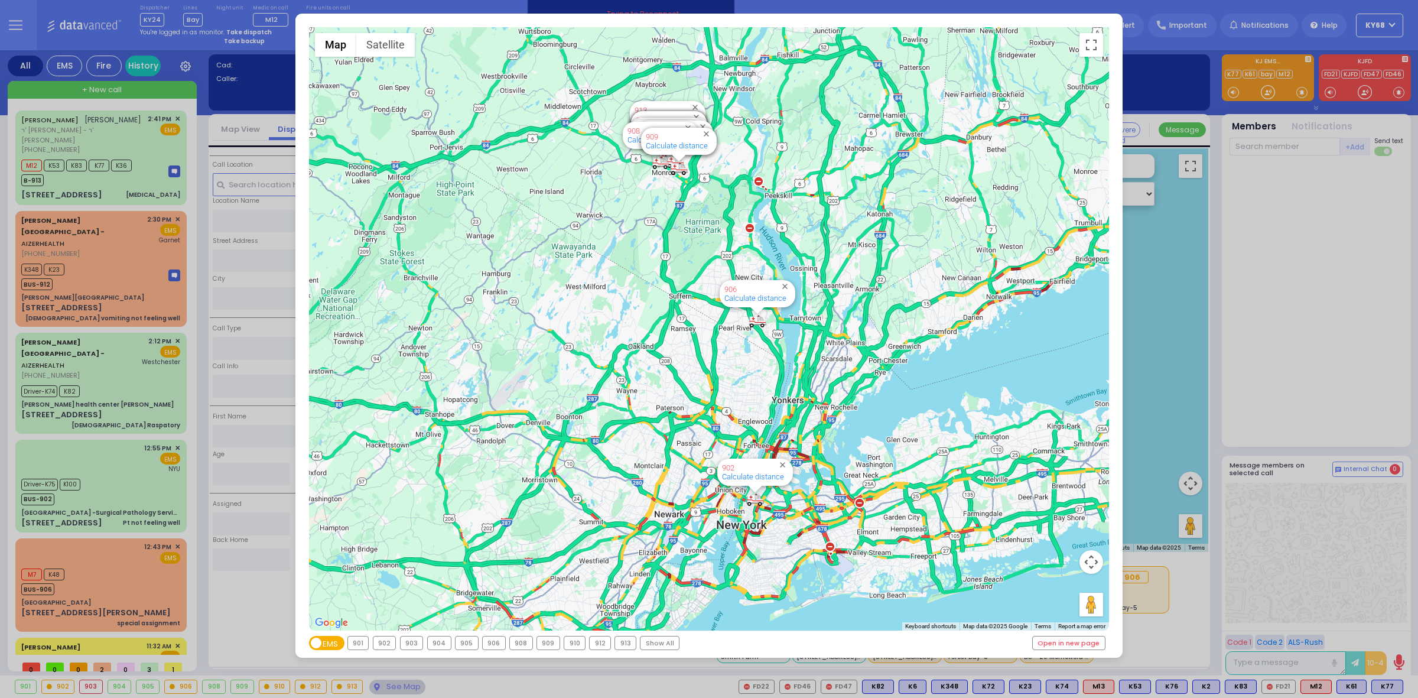
drag, startPoint x: 368, startPoint y: 642, endPoint x: 708, endPoint y: 641, distance: 339.7
click at [707, 641] on div "EMS Fire 901 902 903 904 905 906 908 909 910 912 913" at bounding box center [709, 643] width 800 height 14
click at [710, 642] on div "EMS Fire 901 902 903 904 905 906 908 909 910 912 913" at bounding box center [709, 643] width 800 height 14
click at [1247, 409] on div "← Move left → Move right ↑ Move up ↓ Move down + Zoom in - Zoom out Home Jump l…" at bounding box center [709, 349] width 1418 height 698
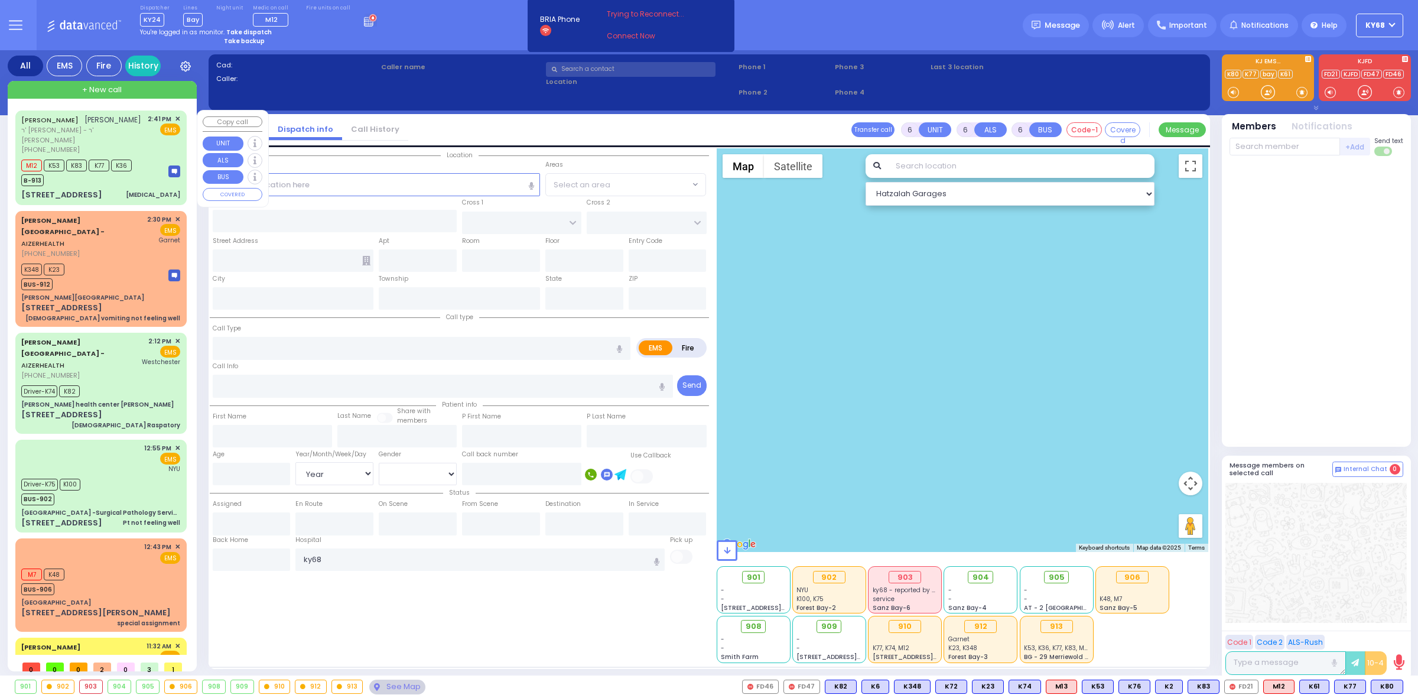
click at [95, 171] on div "B-913" at bounding box center [76, 178] width 110 height 15
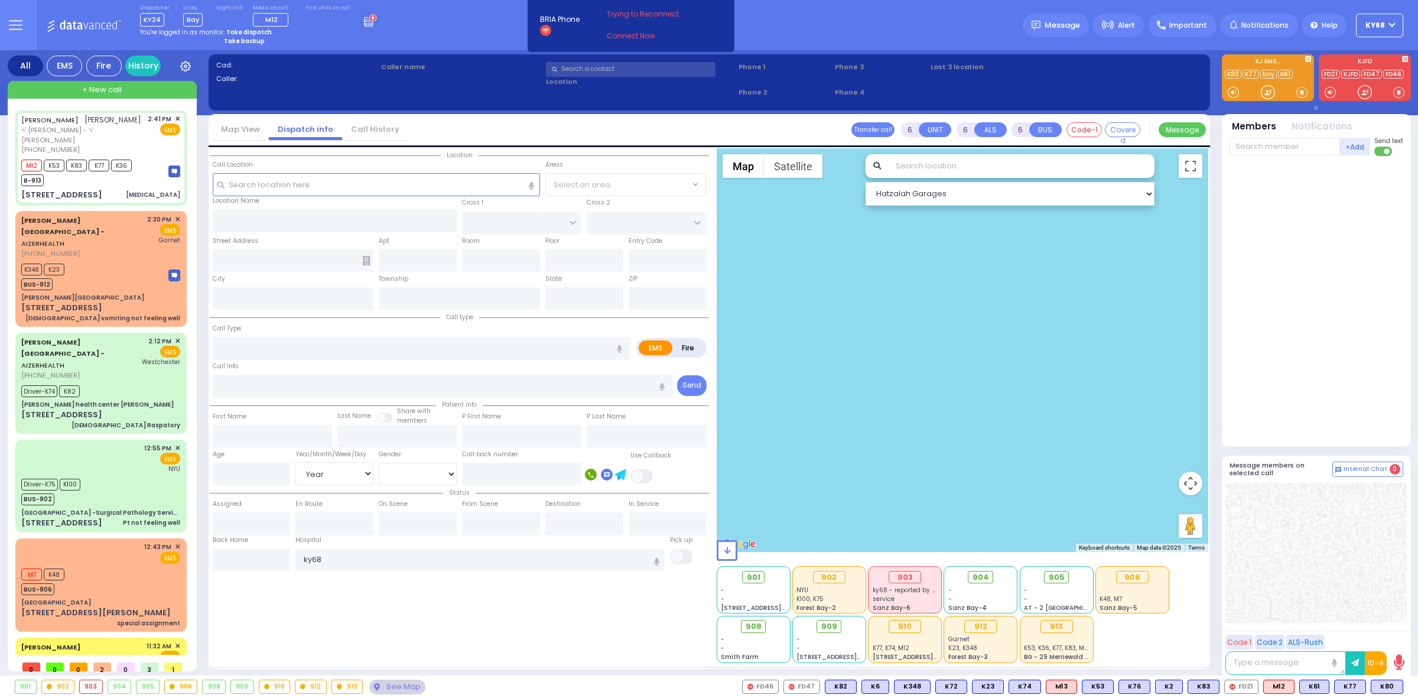
type input "2"
type input "1"
select select
type input "[MEDICAL_DATA]"
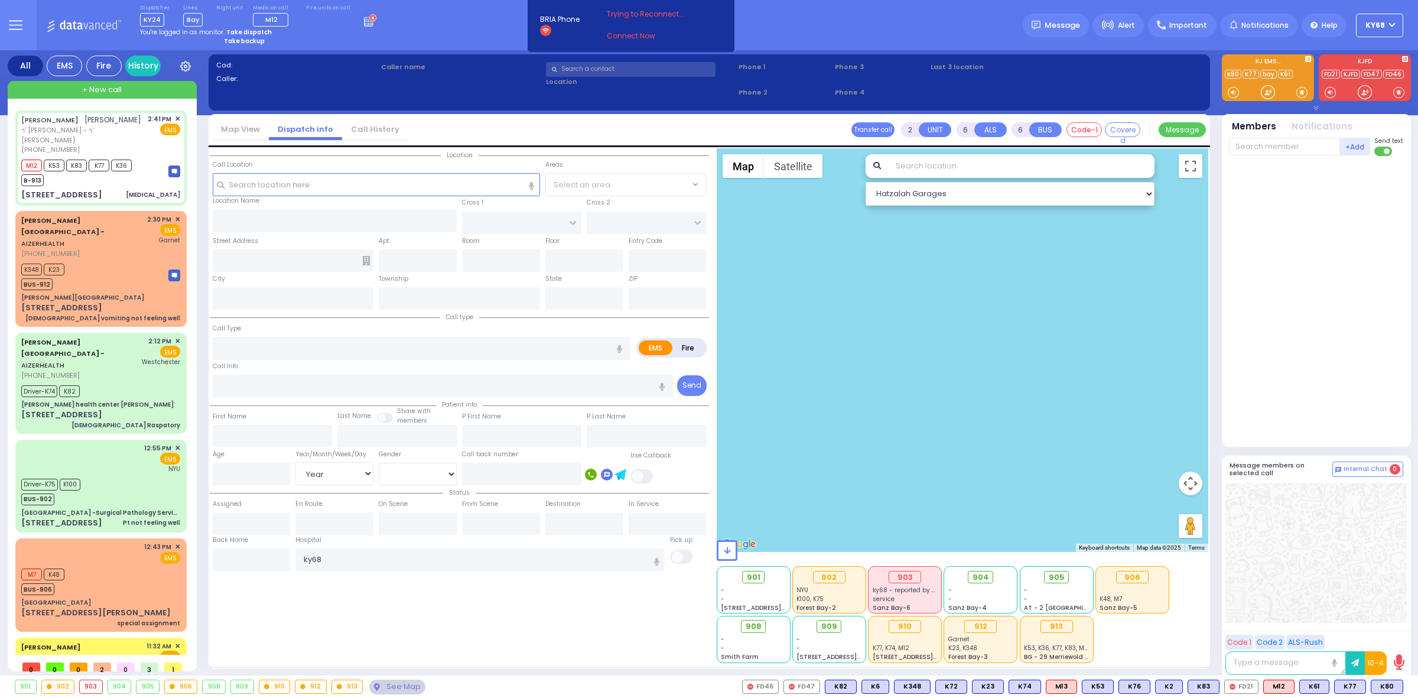
radio input "true"
type input "[PERSON_NAME]"
type input "MAUSKOPF"
select select
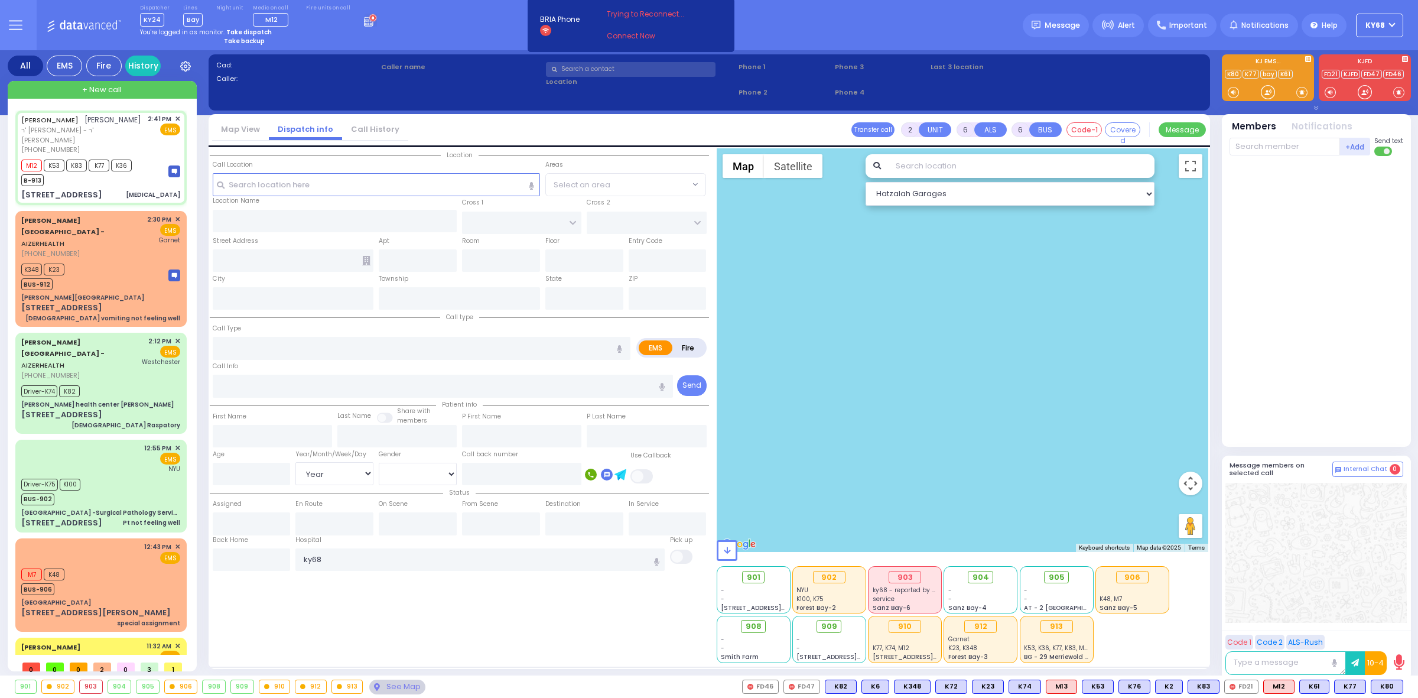
type input "14:41"
type input "14:43"
type input "15:31"
type input "VIRGINIA AVE"
type input "[STREET_ADDRESS]"
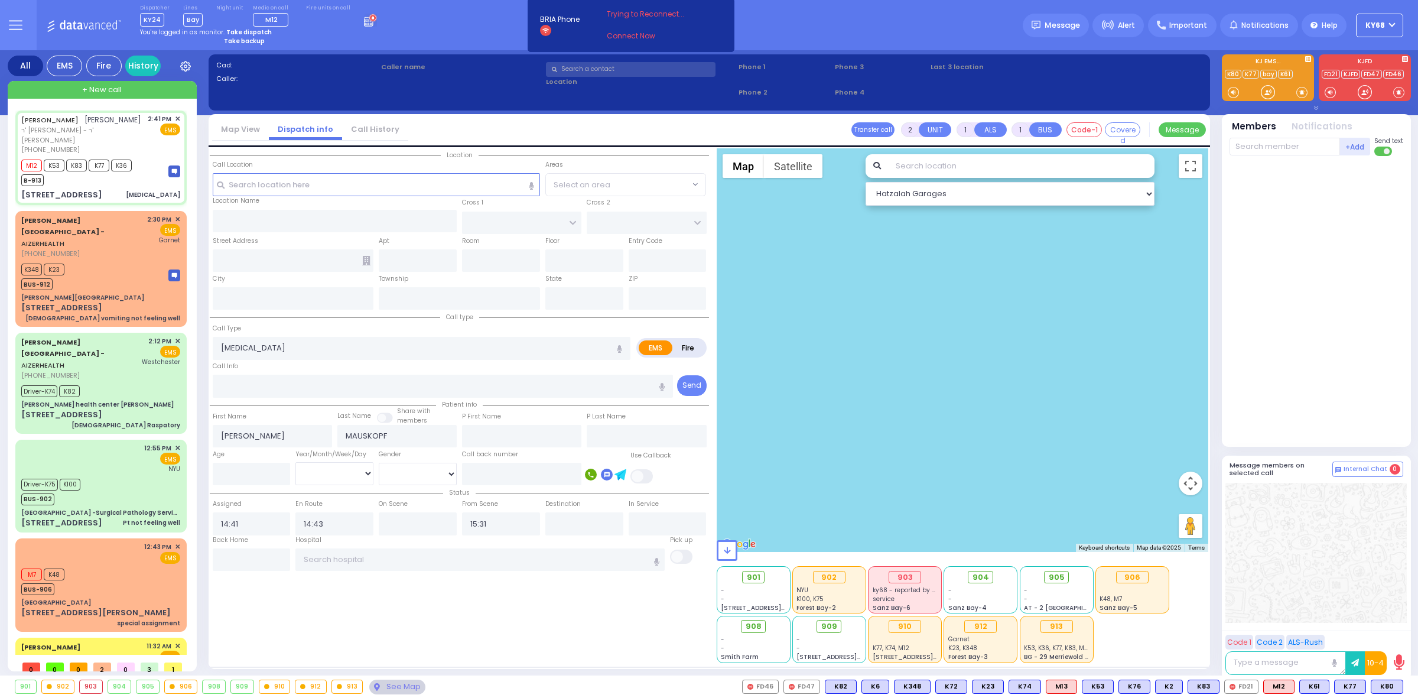
type input "Monroe"
type input "[US_STATE]"
type input "10950"
select select "[GEOGRAPHIC_DATA]"
select select "Hatzalah Garages"
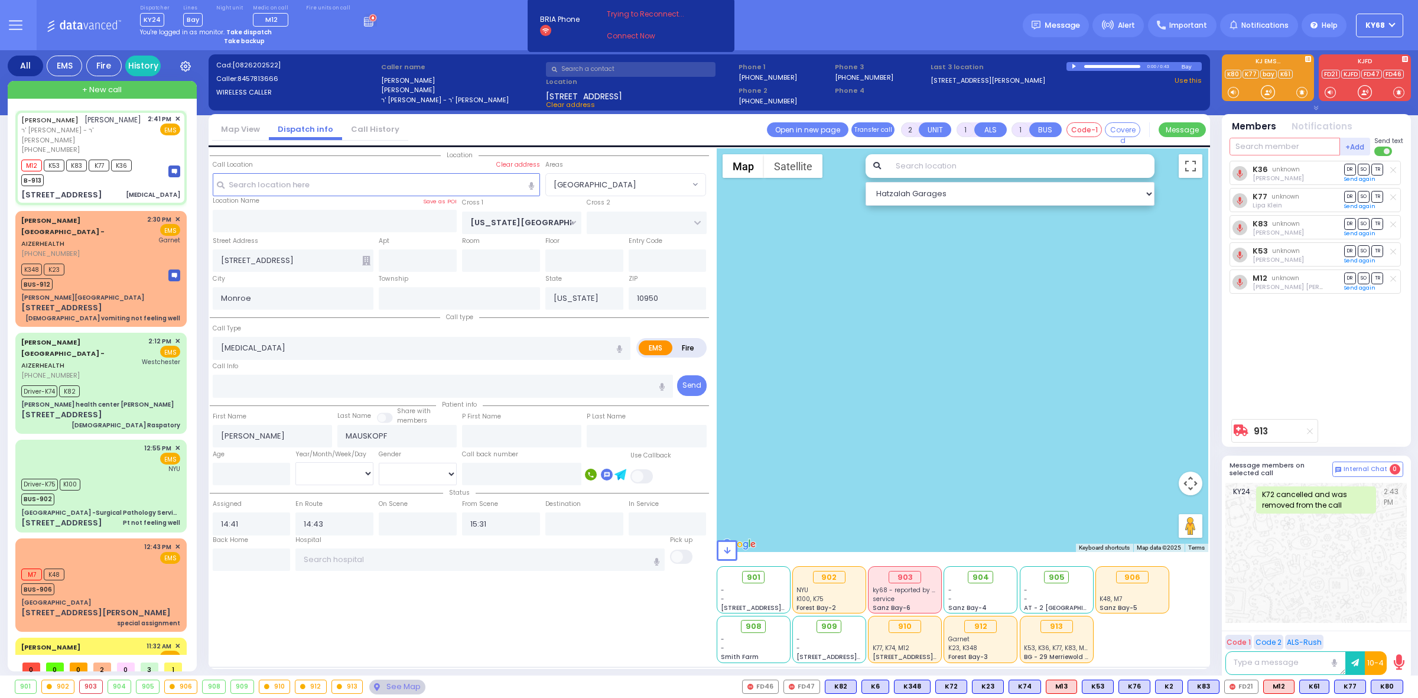
click at [1294, 149] on input "text" at bounding box center [1284, 147] width 110 height 18
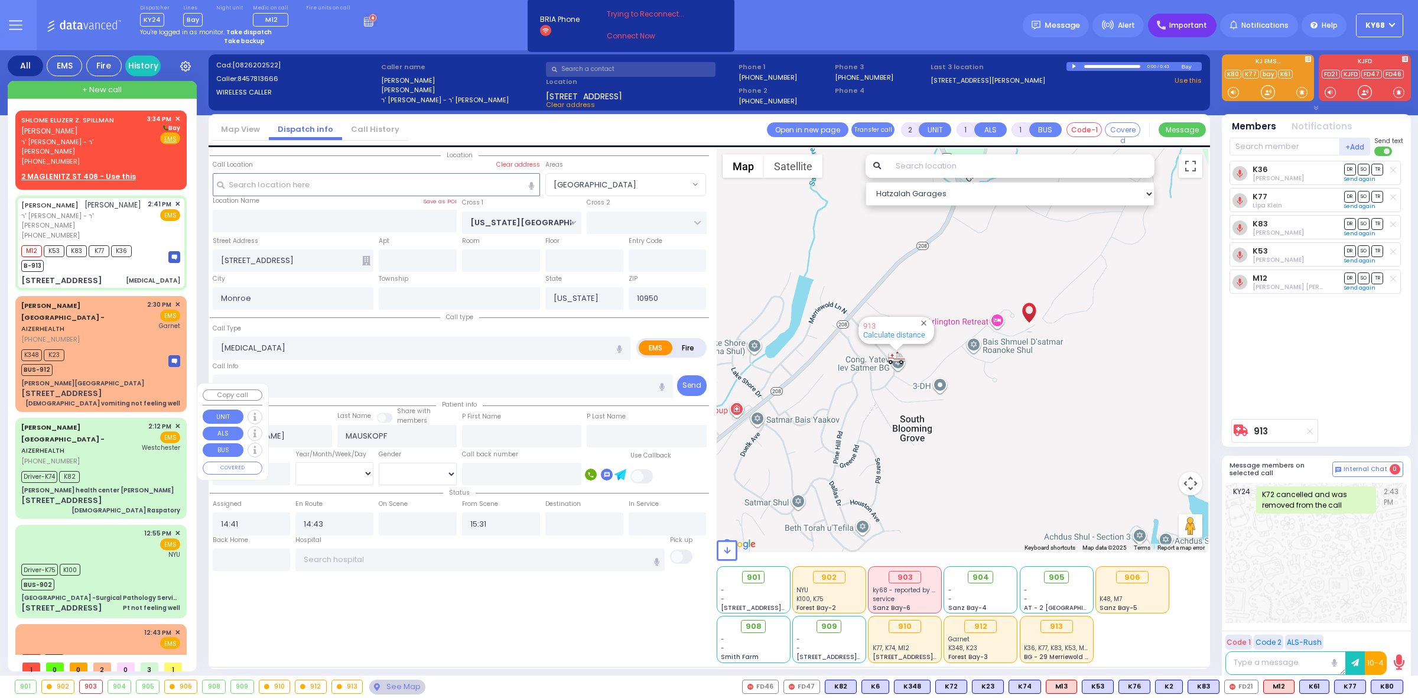
click at [1170, 21] on div "Important" at bounding box center [1182, 26] width 69 height 24
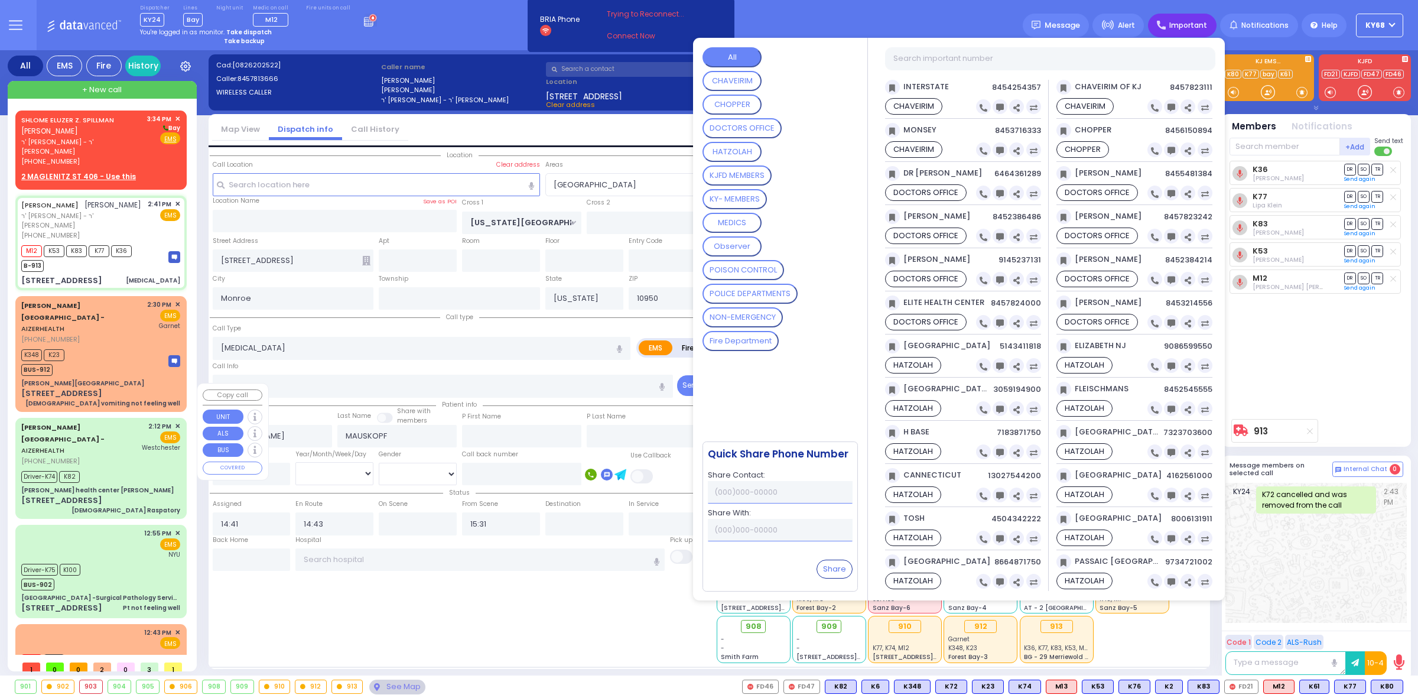
click at [909, 10] on div "Dispatcher KY24 shift has started. Are you ? [GEOGRAPHIC_DATA]" at bounding box center [709, 25] width 1418 height 50
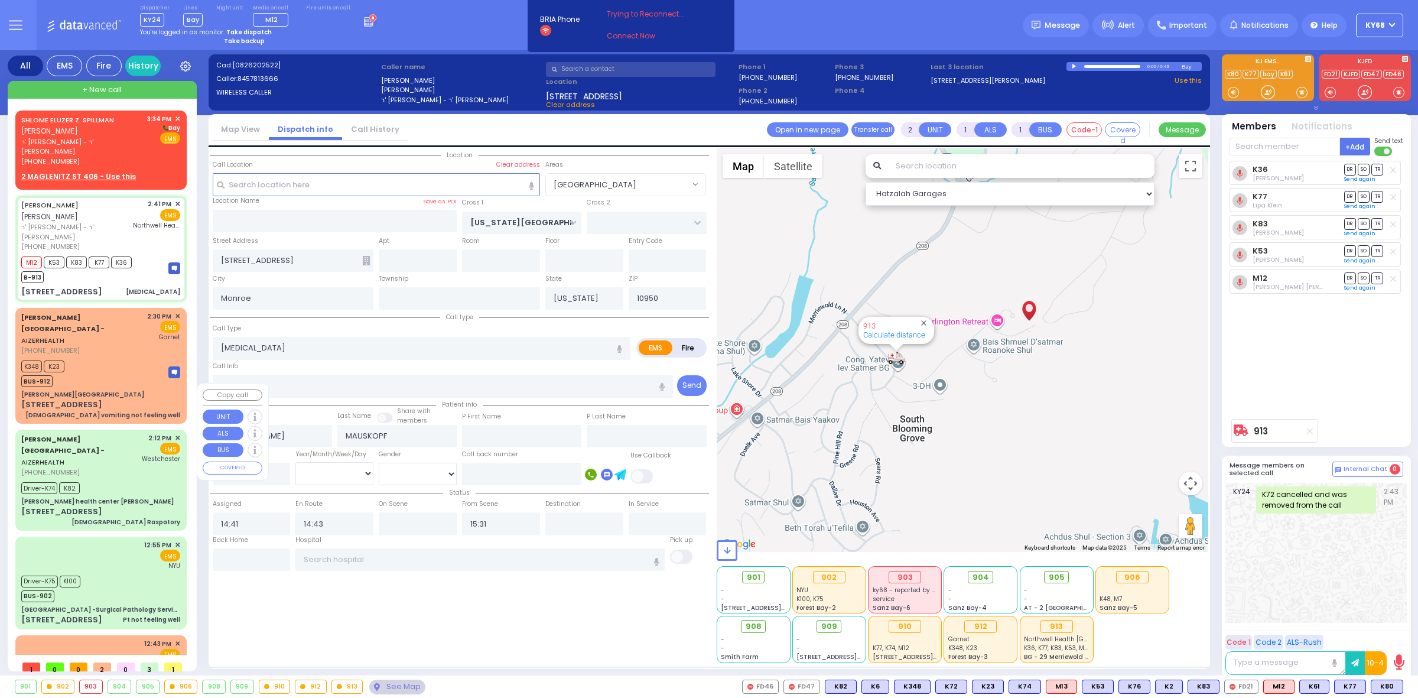
select select
radio input "true"
select select
type input "Northwell Health [GEOGRAPHIC_DATA]"
select select "Hatzalah Garages"
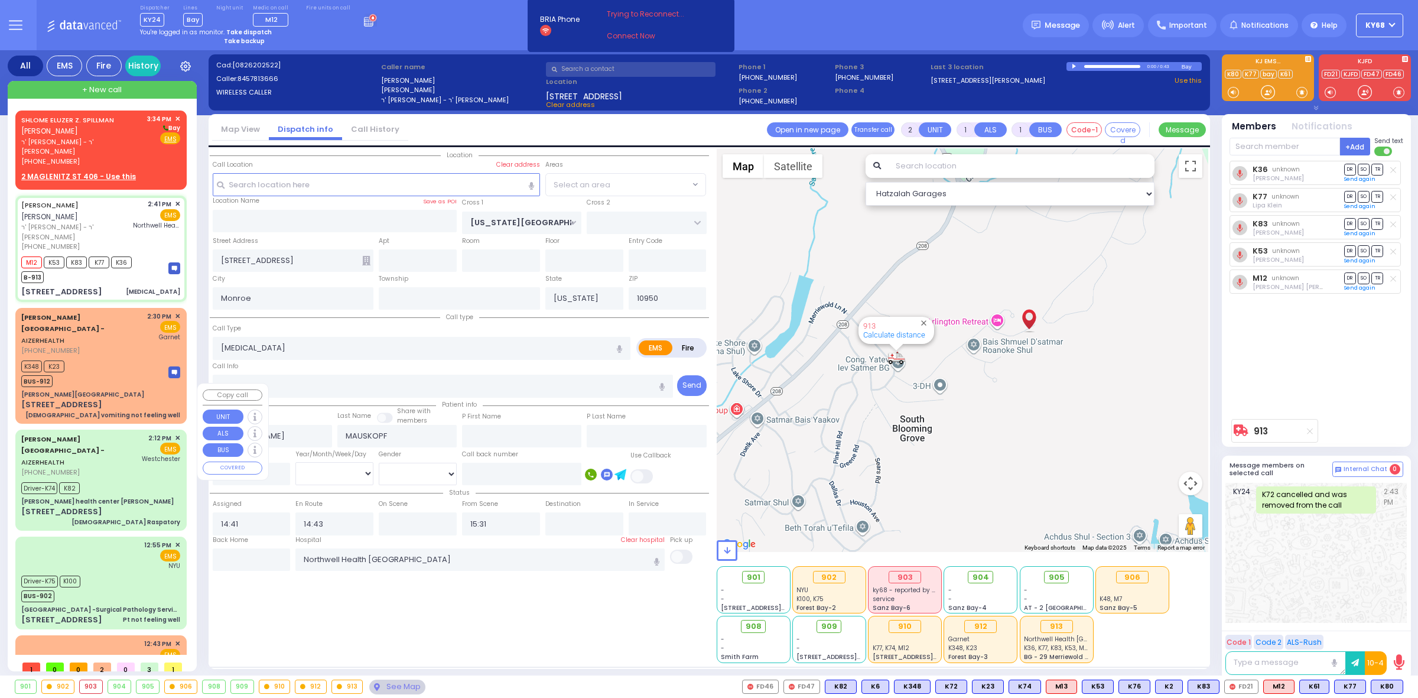
select select "[GEOGRAPHIC_DATA]"
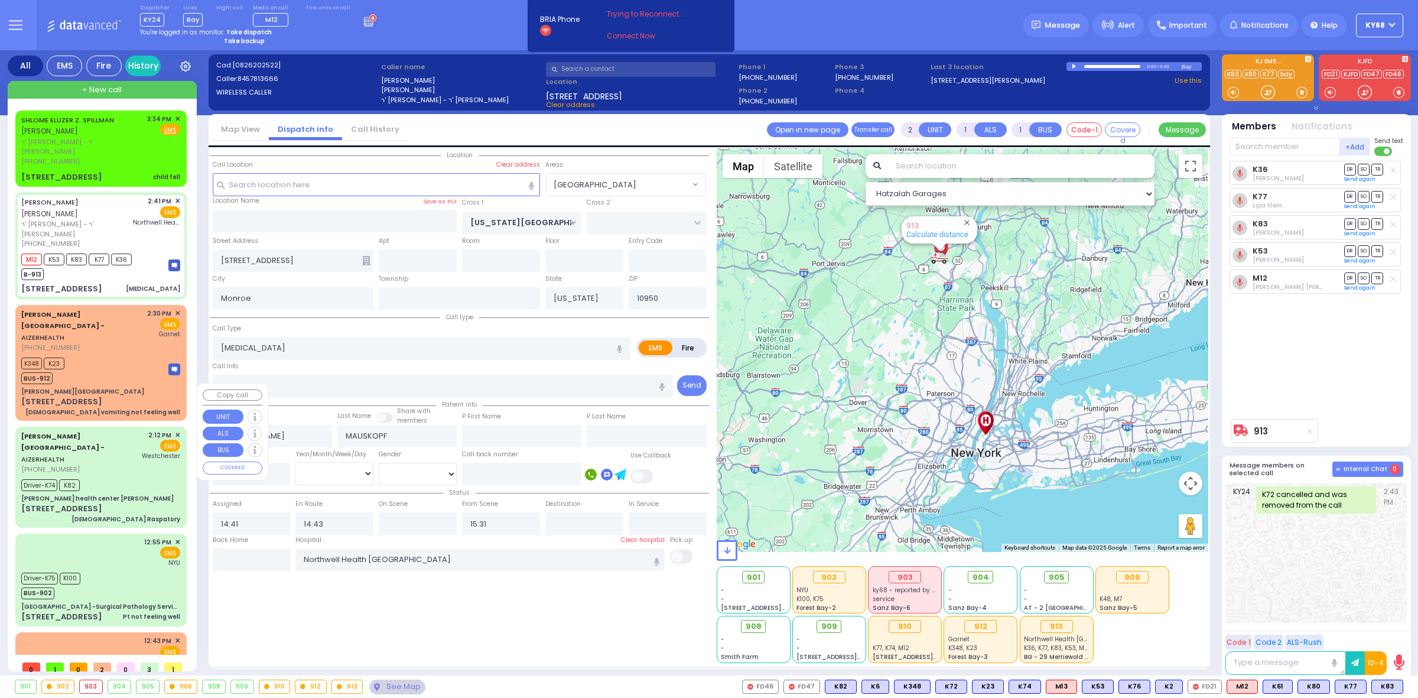
click at [1345, 473] on button "Internal Chat 0" at bounding box center [1367, 468] width 71 height 15
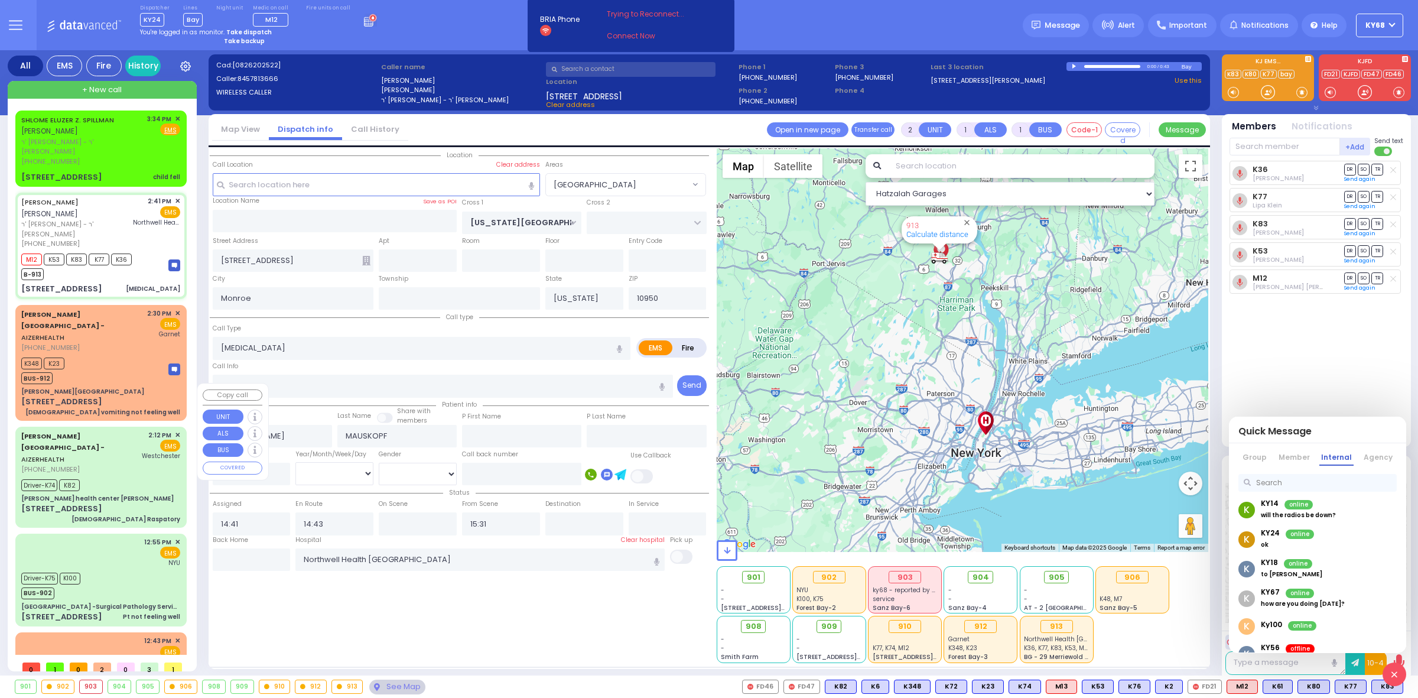
click at [1303, 641] on div "K KY56 offline or tell the PT to call back tomorrow" at bounding box center [1317, 654] width 177 height 30
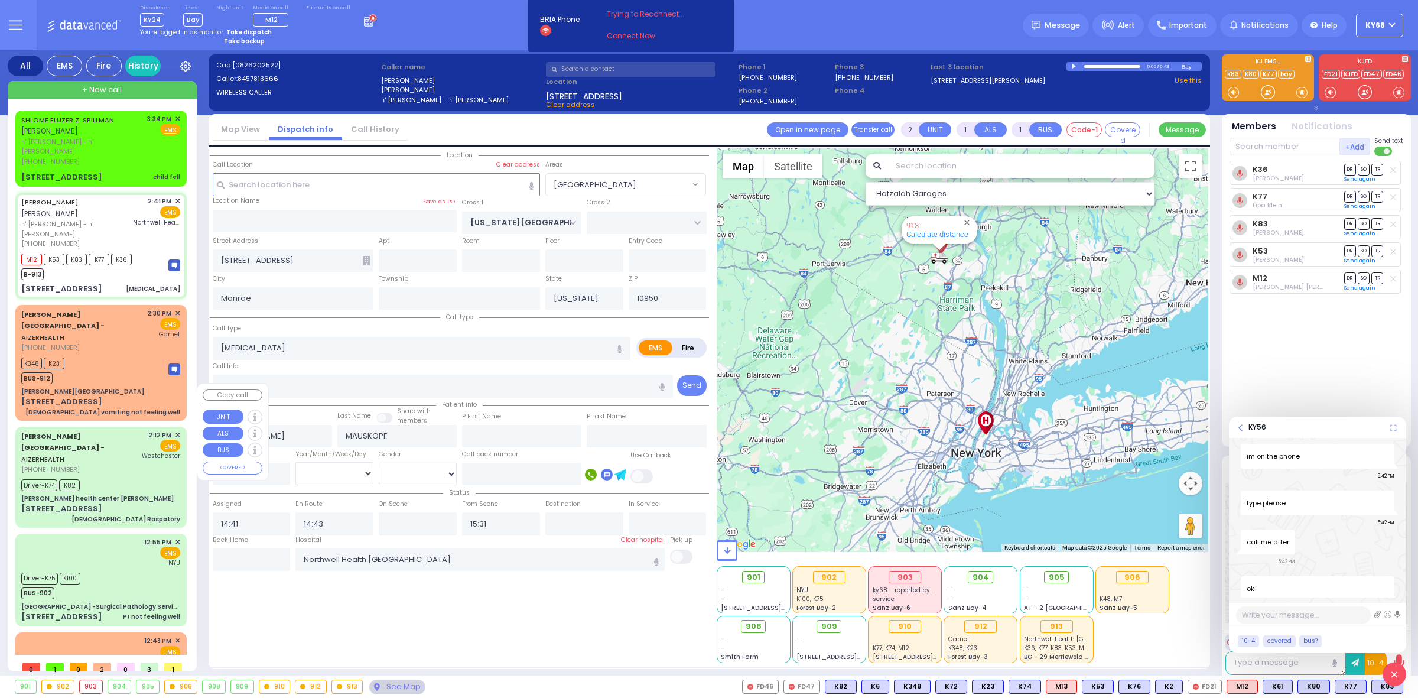
scroll to position [1055, 0]
click at [1398, 669] on link at bounding box center [1394, 674] width 24 height 24
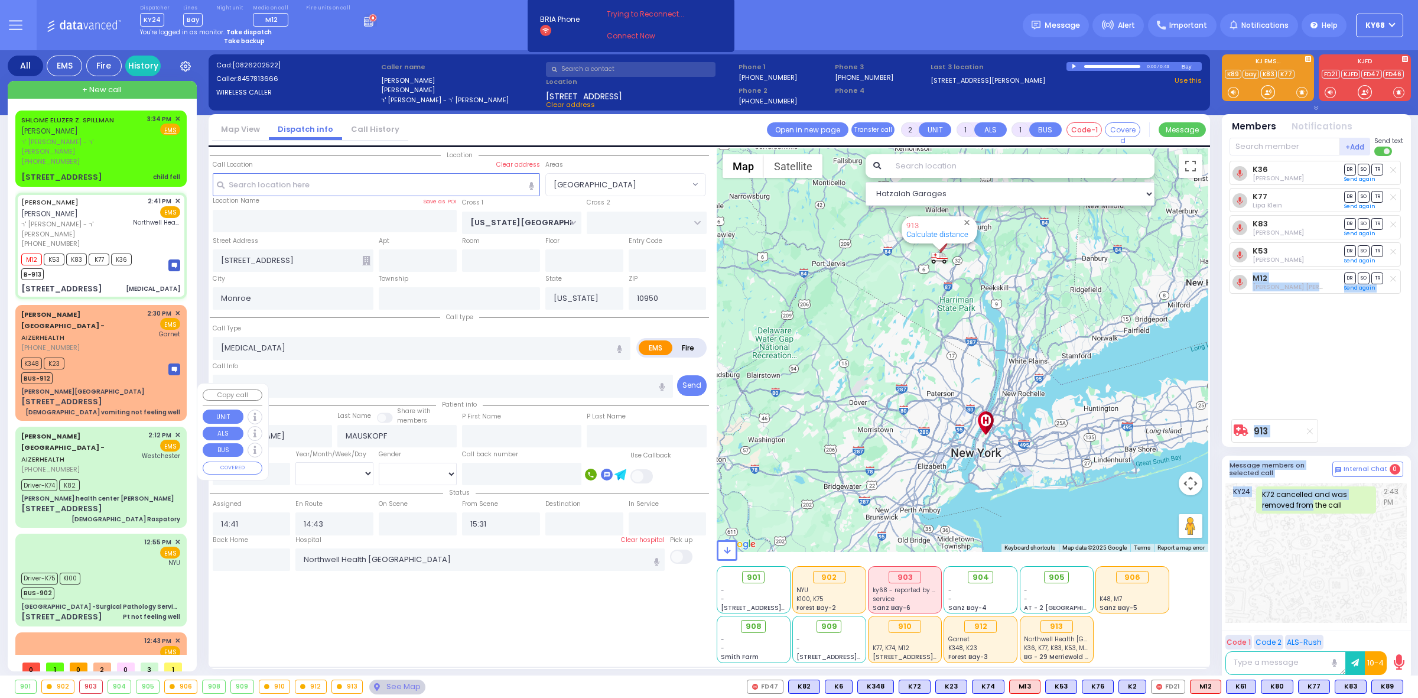
drag, startPoint x: 1312, startPoint y: 576, endPoint x: 1221, endPoint y: 328, distance: 264.3
click at [1222, 328] on div "Team connect is not connected. Please, close all team connect windows and Try N…" at bounding box center [1316, 365] width 189 height 630
click at [1285, 354] on div "K36 Shloma Kaufman DR SO TR Sending text K77 DR" at bounding box center [1317, 287] width 176 height 252
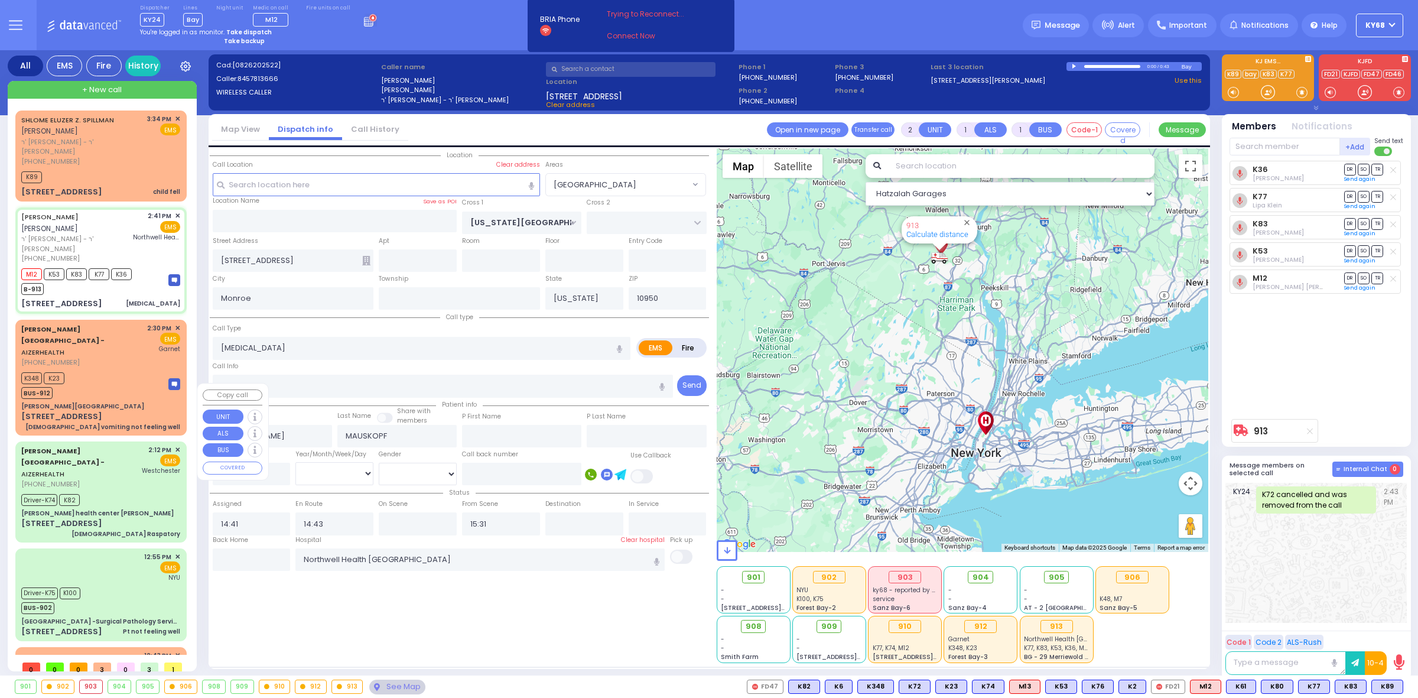
click at [1366, 471] on span "Internal Chat" at bounding box center [1365, 469] width 44 height 8
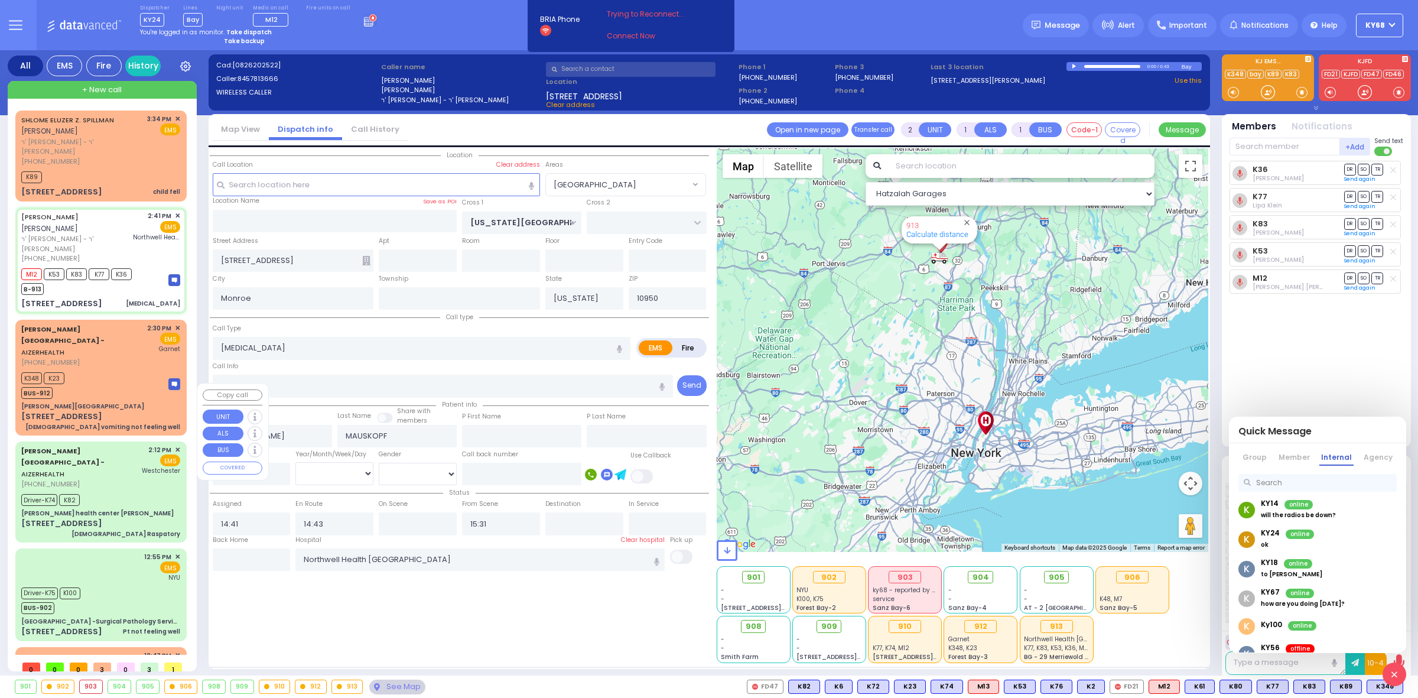
click at [1389, 666] on link at bounding box center [1394, 674] width 24 height 24
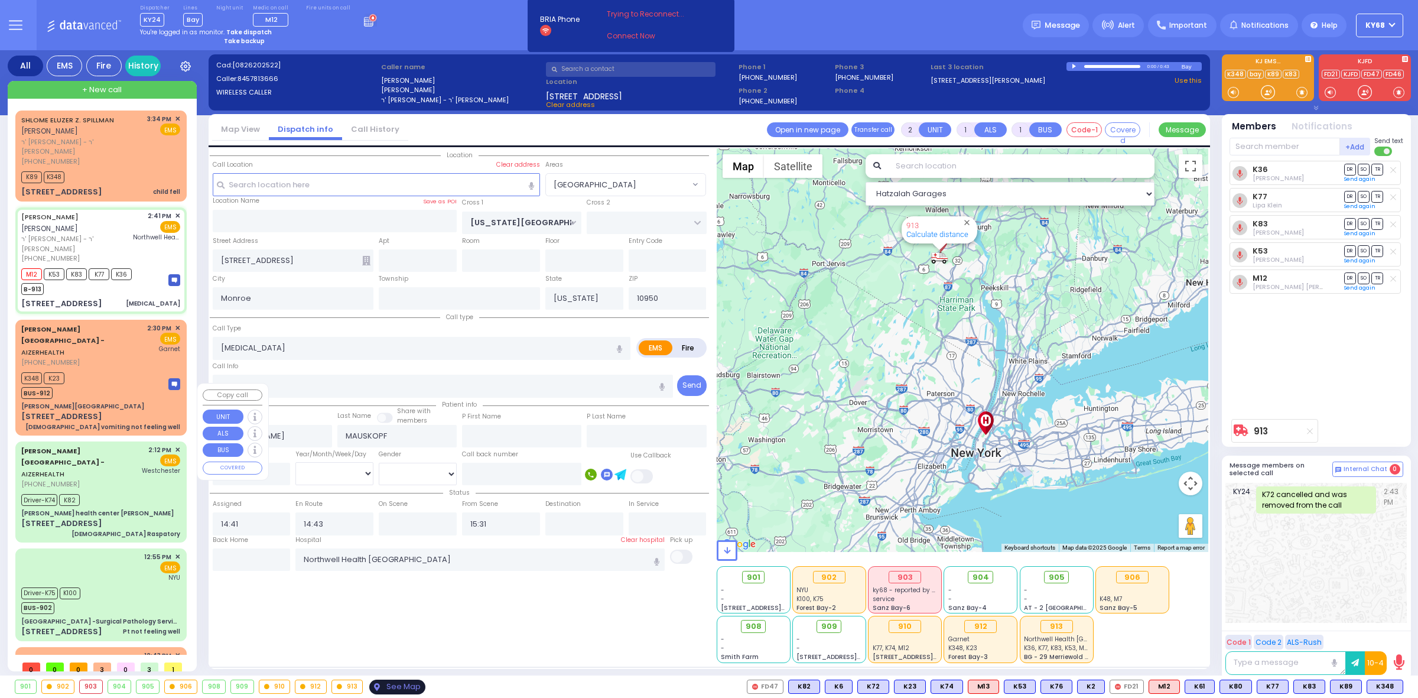
click at [399, 683] on div "See Map" at bounding box center [397, 686] width 56 height 15
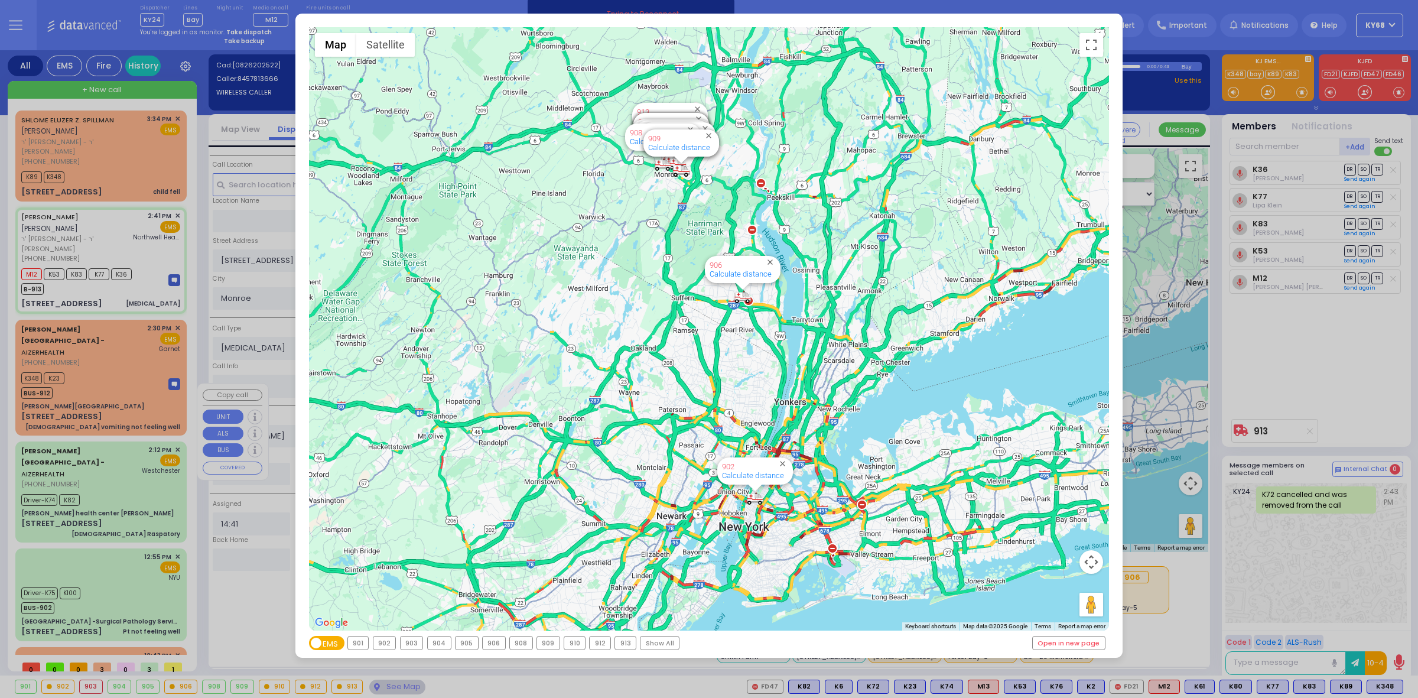
click at [1327, 381] on div "← Move left → Move right ↑ Move up ↓ Move down + Zoom in - Zoom out Home Jump l…" at bounding box center [709, 349] width 1418 height 698
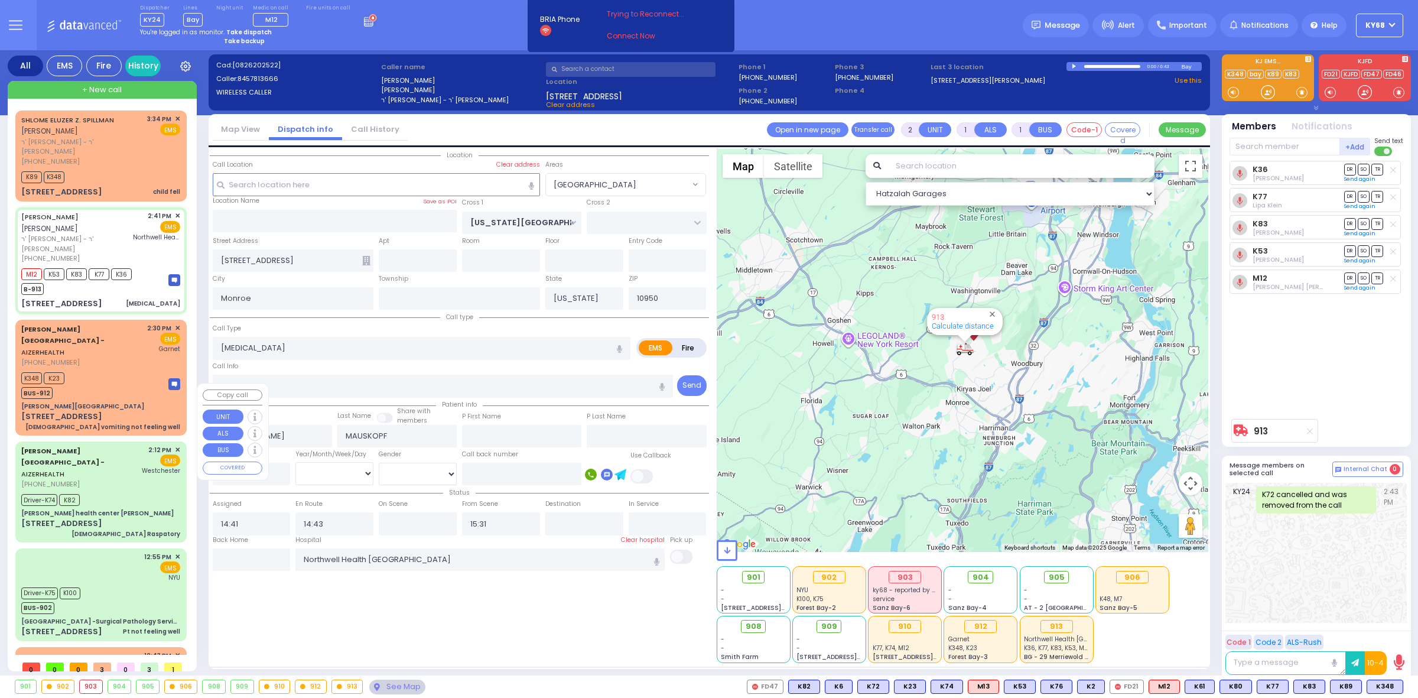
drag, startPoint x: 987, startPoint y: 320, endPoint x: 1015, endPoint y: 373, distance: 60.0
click at [1015, 373] on div "913 Calculate distance" at bounding box center [963, 349] width 492 height 403
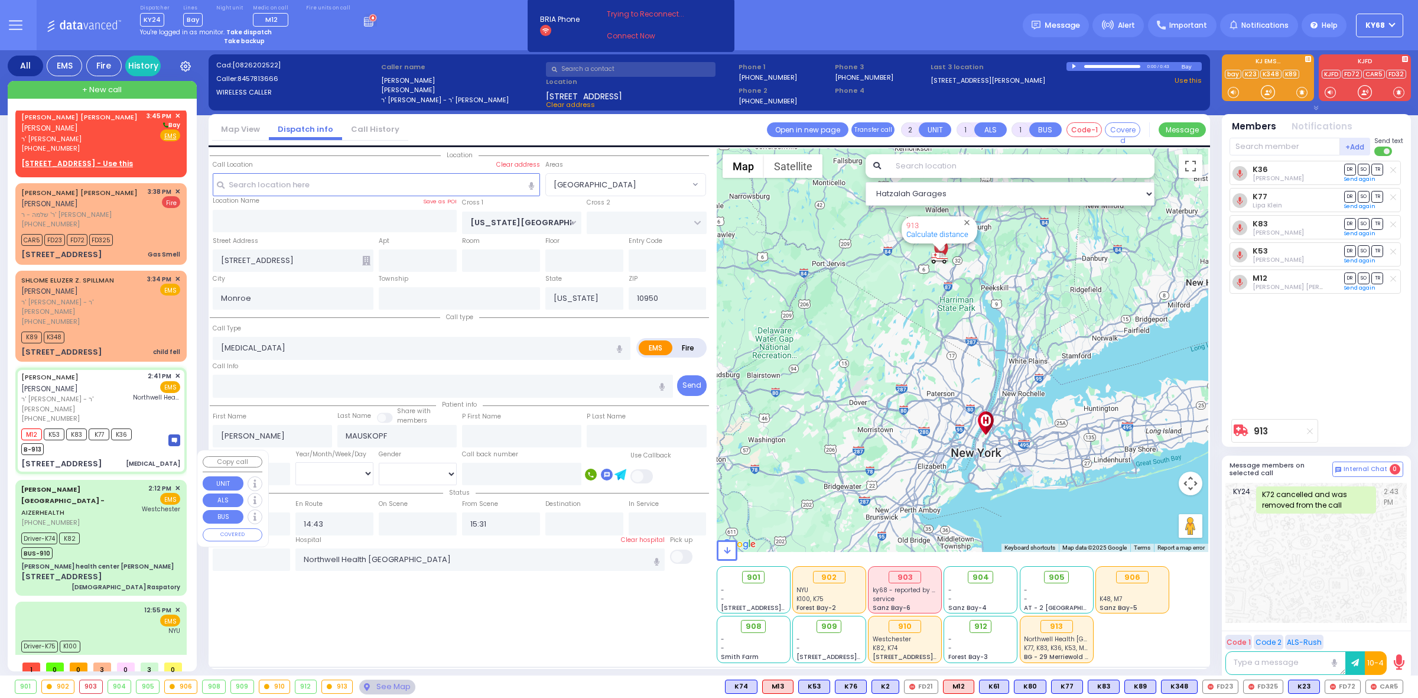
scroll to position [0, 0]
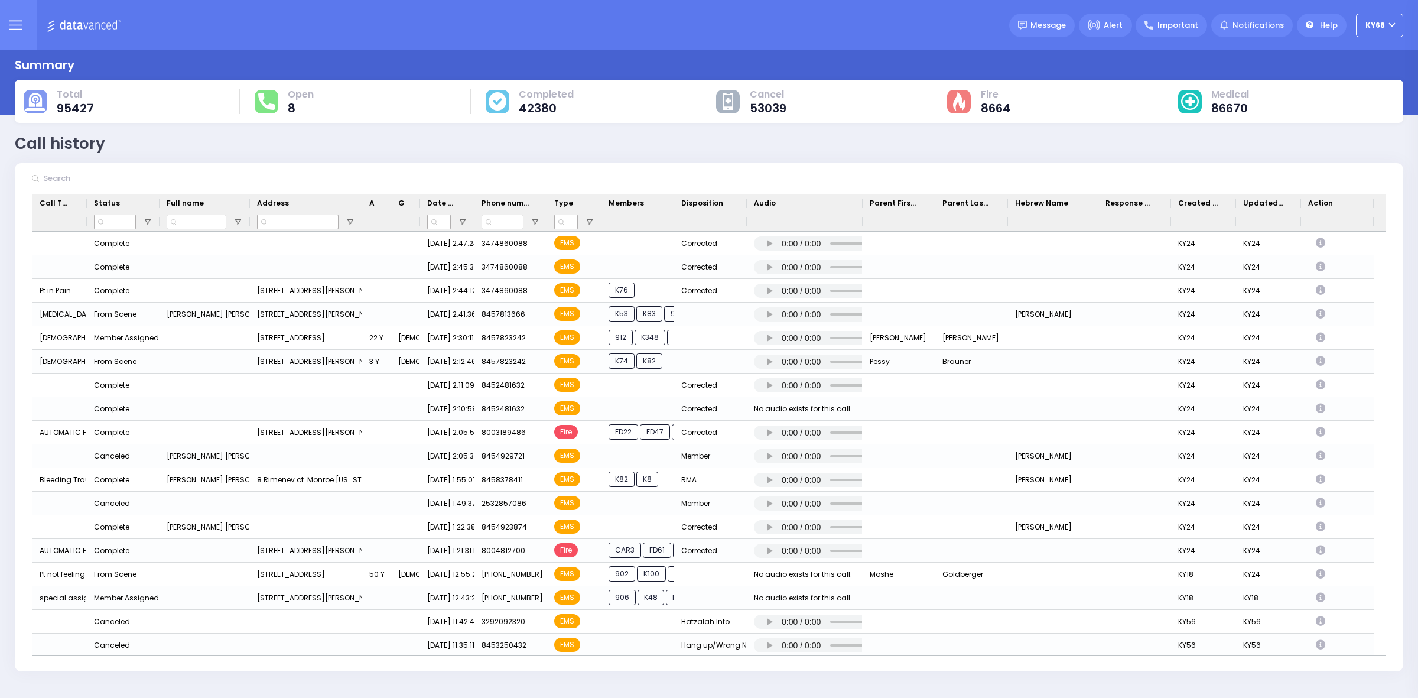
click at [485, 41] on div "just took the line & start dispatching. You will be logged out in BRIA Phone" at bounding box center [540, 25] width 155 height 54
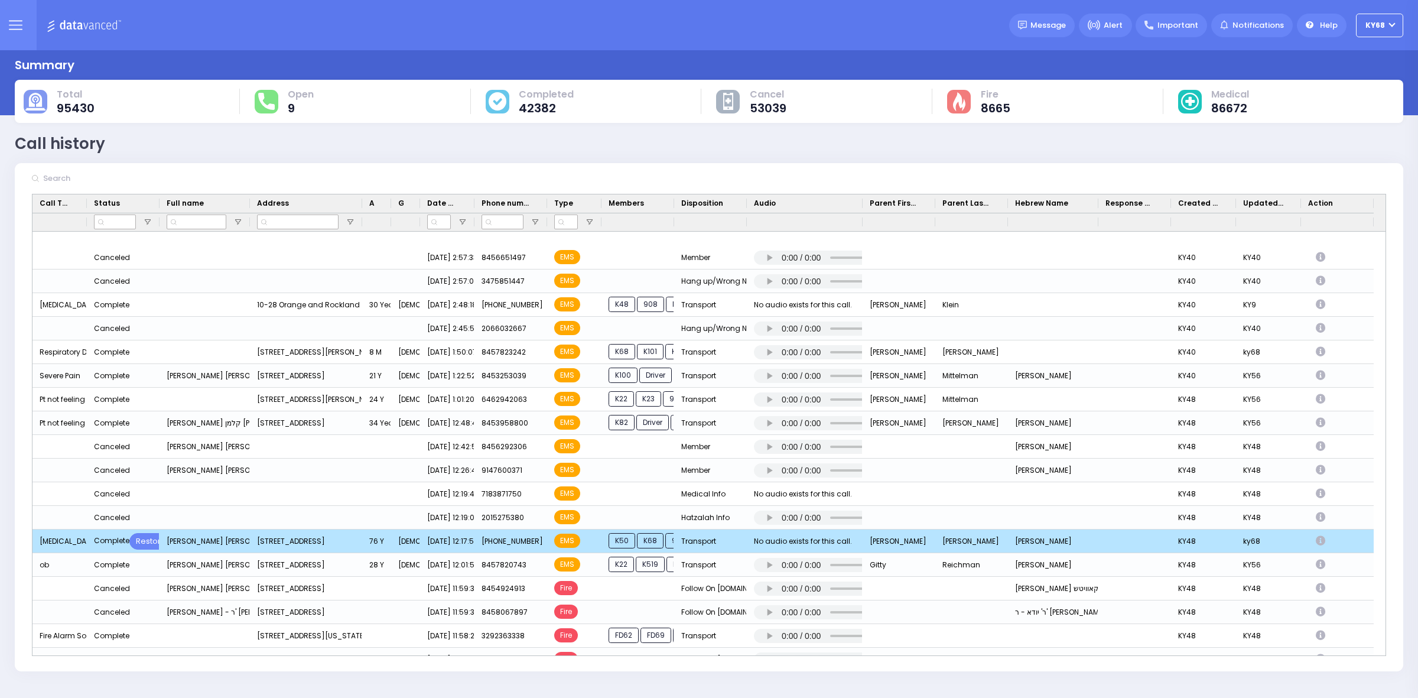
scroll to position [1034, 0]
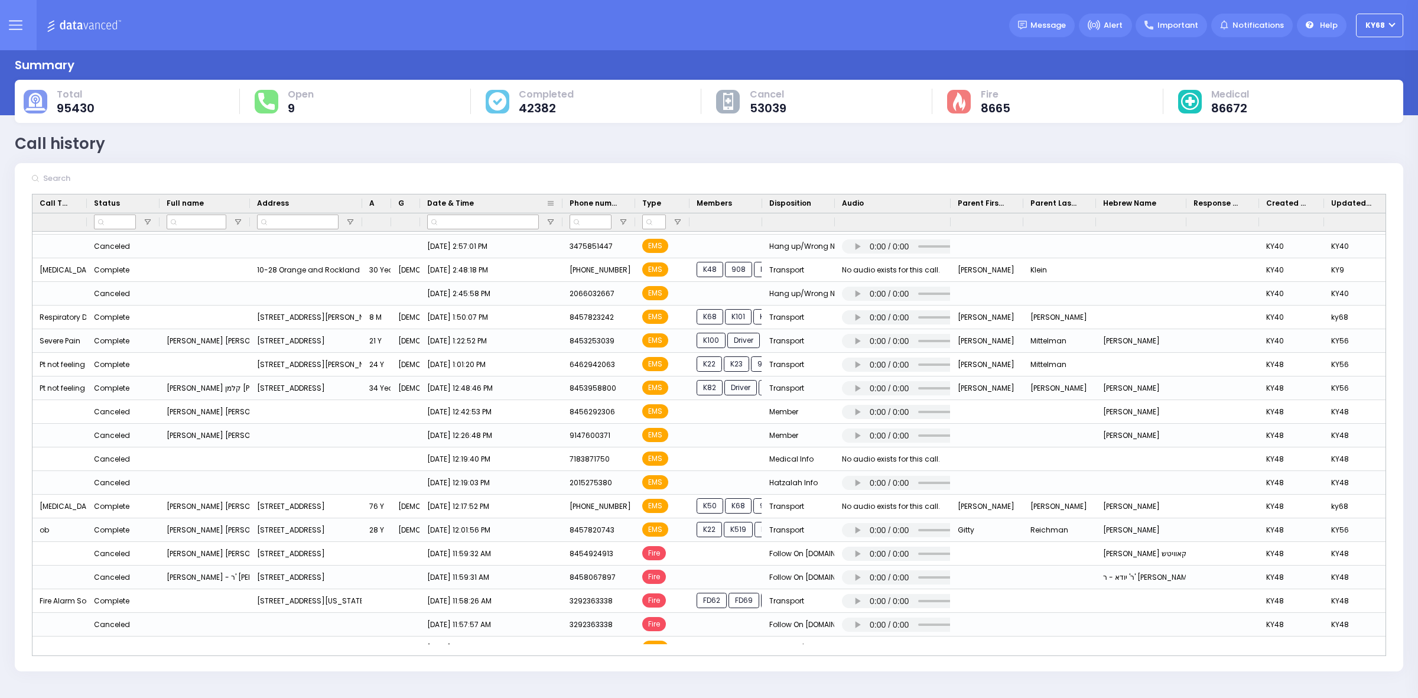
drag, startPoint x: 474, startPoint y: 204, endPoint x: 562, endPoint y: 204, distance: 88.0
click at [562, 204] on div at bounding box center [562, 203] width 5 height 18
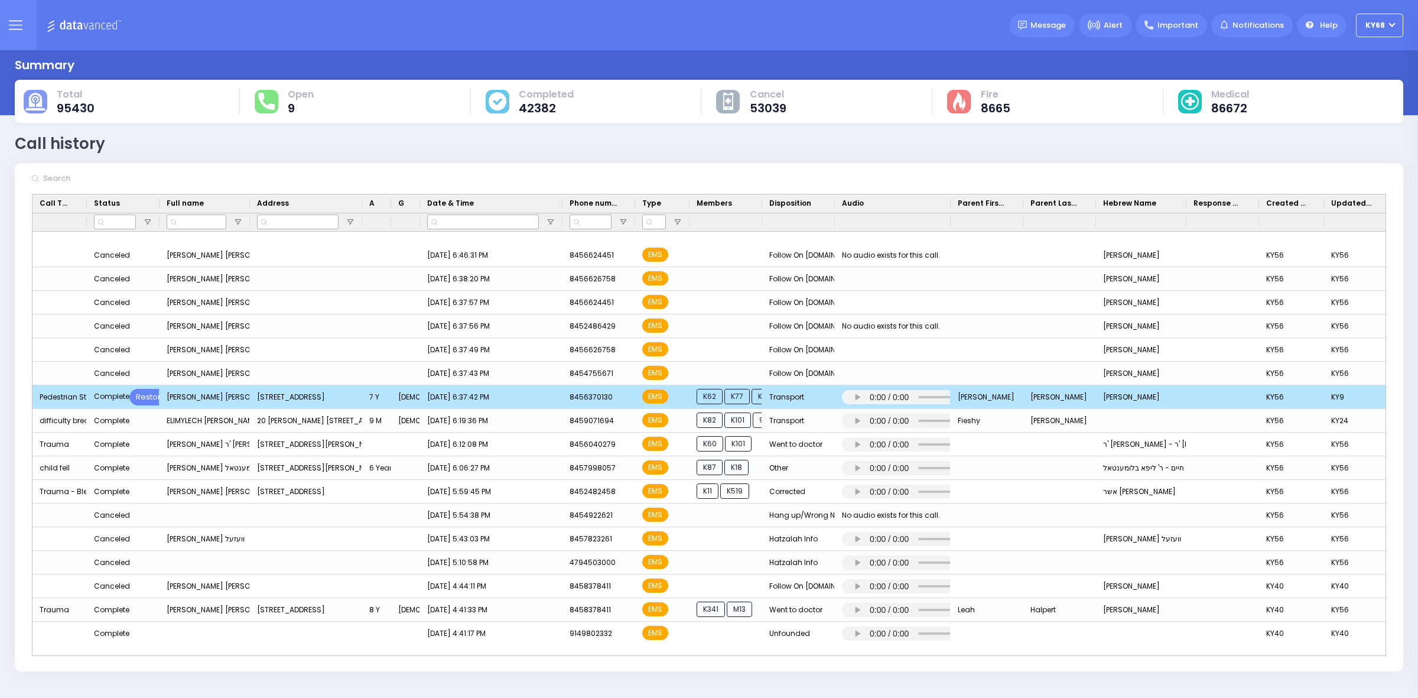
scroll to position [693, 0]
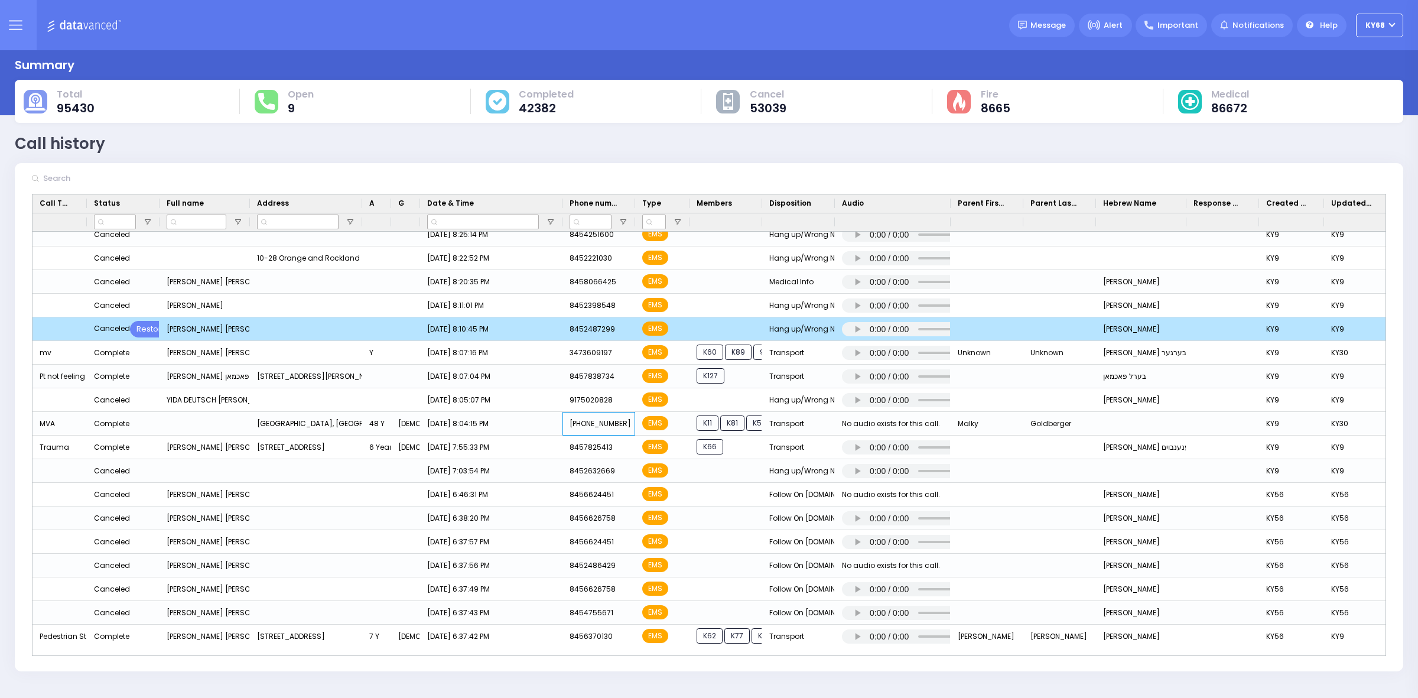
drag, startPoint x: 575, startPoint y: 357, endPoint x: 583, endPoint y: 338, distance: 20.6
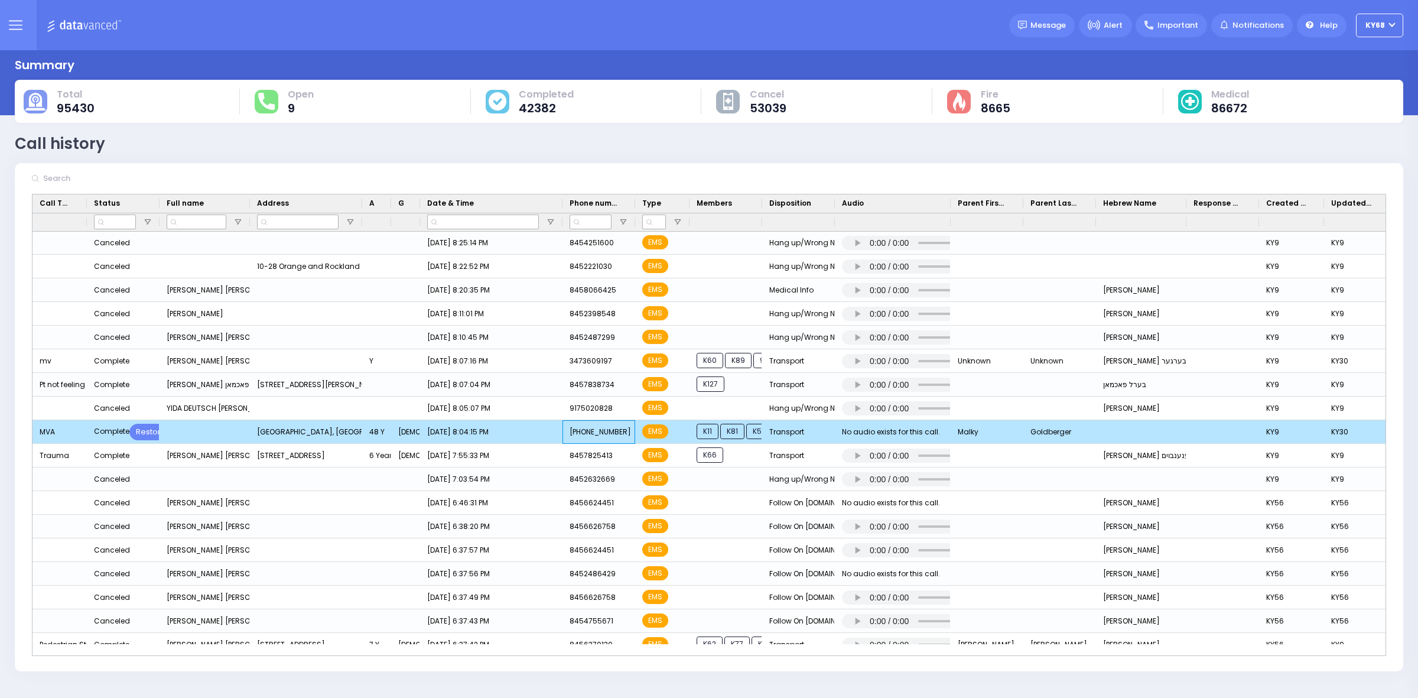
click at [529, 430] on div "[DATE] 8:04:15 PM" at bounding box center [491, 432] width 142 height 24
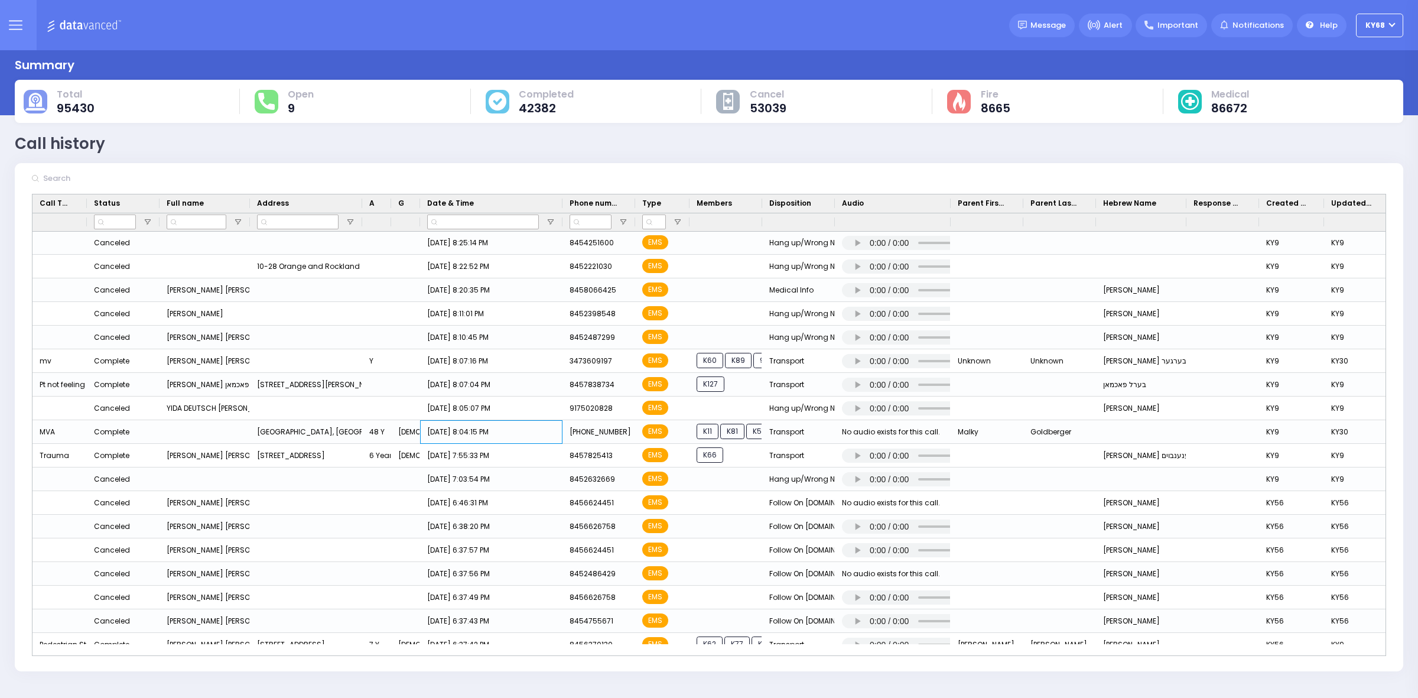
click at [19, 19] on icon at bounding box center [16, 25] width 14 height 14
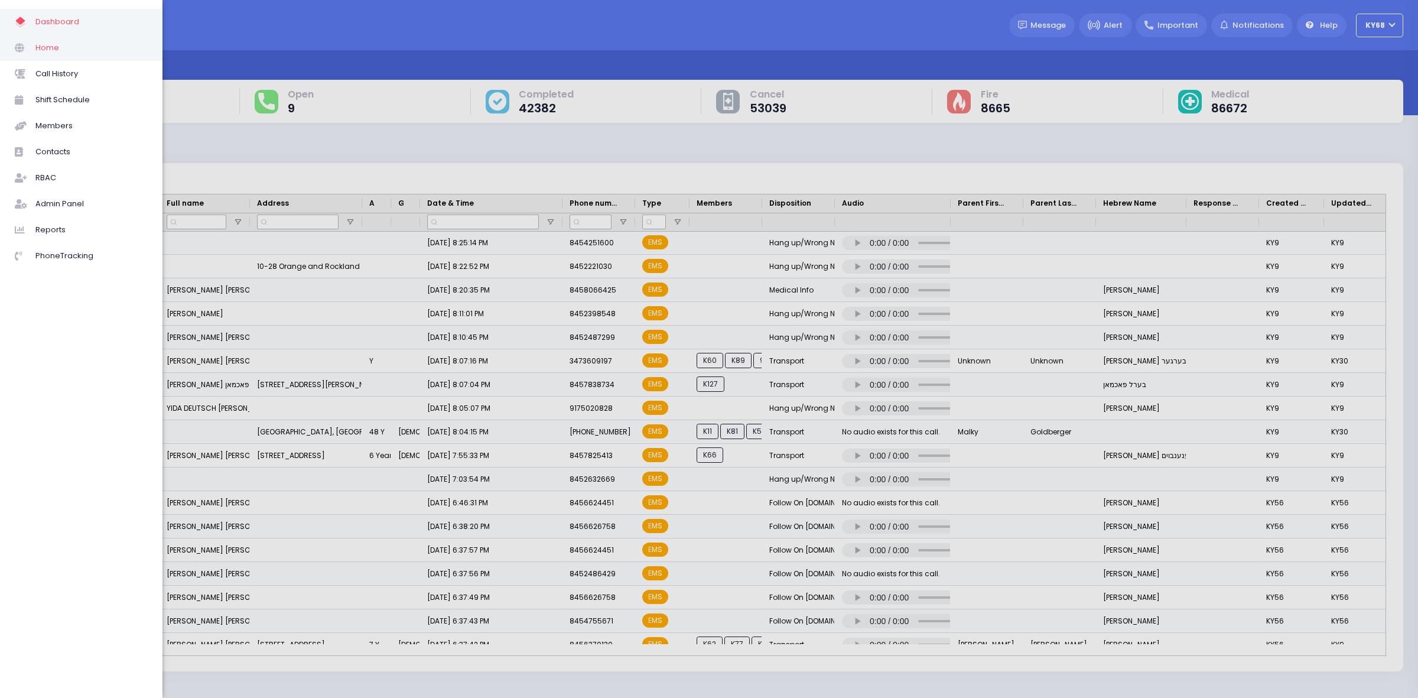
click at [42, 44] on span "Home" at bounding box center [91, 47] width 112 height 15
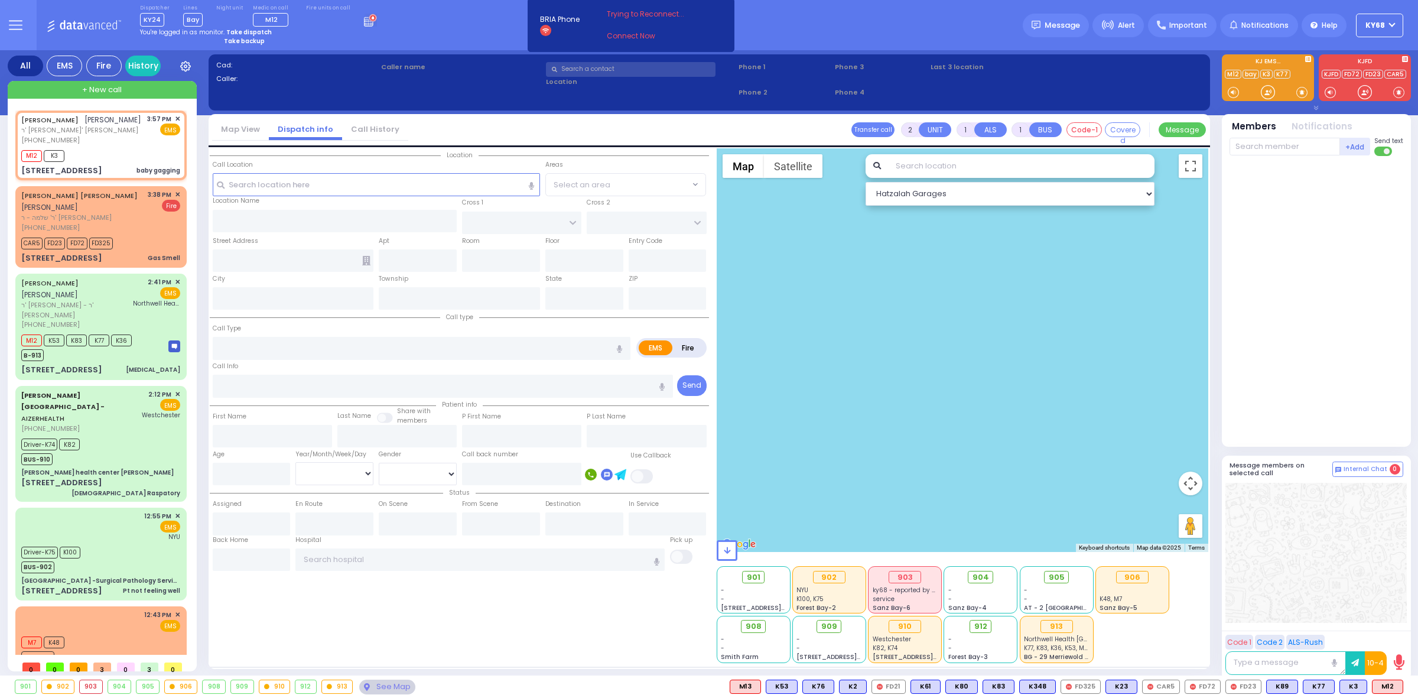
select select
type input "baby gagging"
radio input "true"
type input "[PERSON_NAME]"
type input "OPENHEIM"
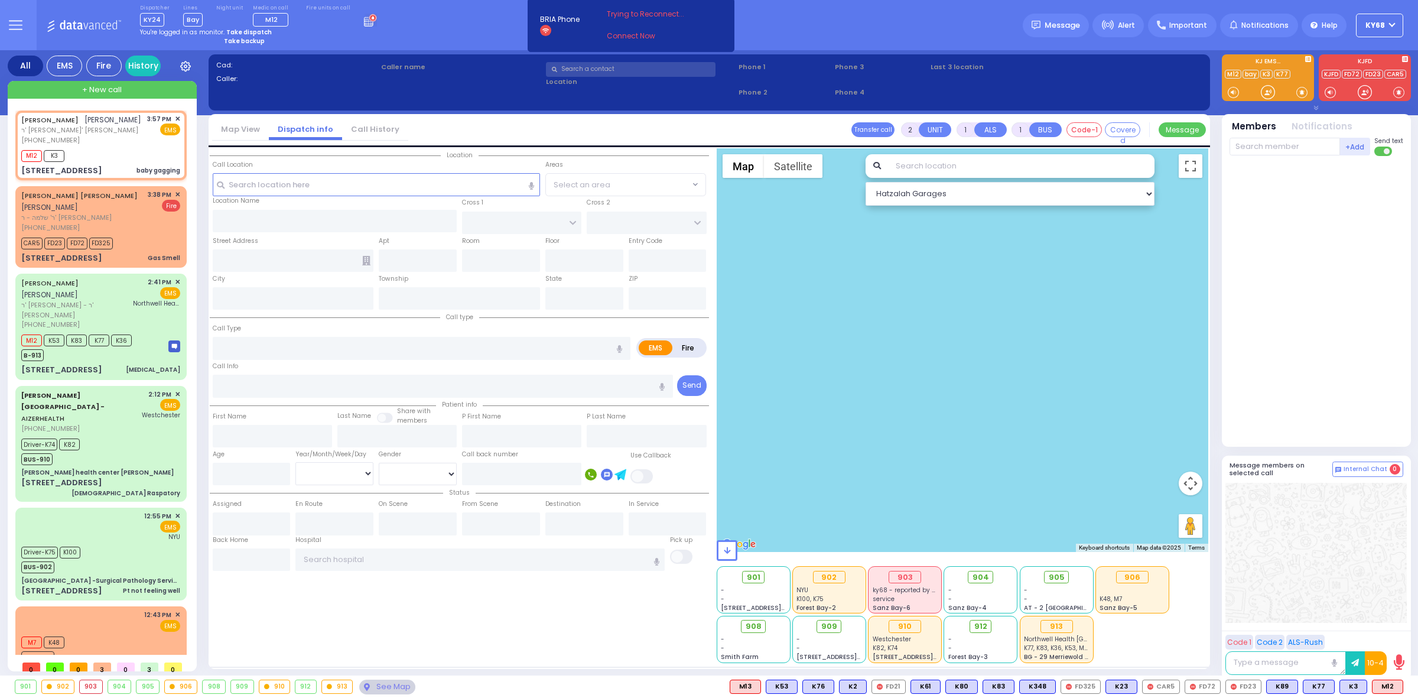
select select
type input "15:57"
select select "Hatzalah Garages"
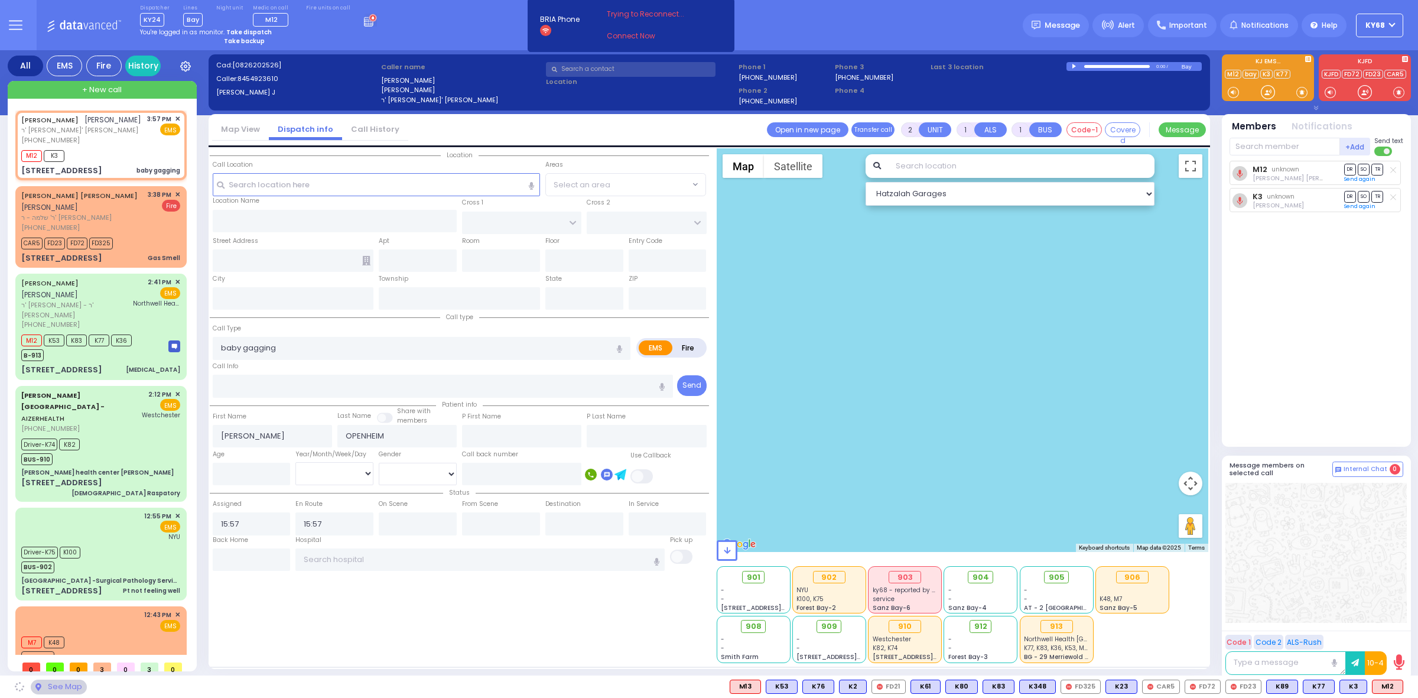
type input "MEZABISH PL"
type input "GORLITZ COURT"
type input "[STREET_ADDRESS]"
type input "204"
type input "[PERSON_NAME]"
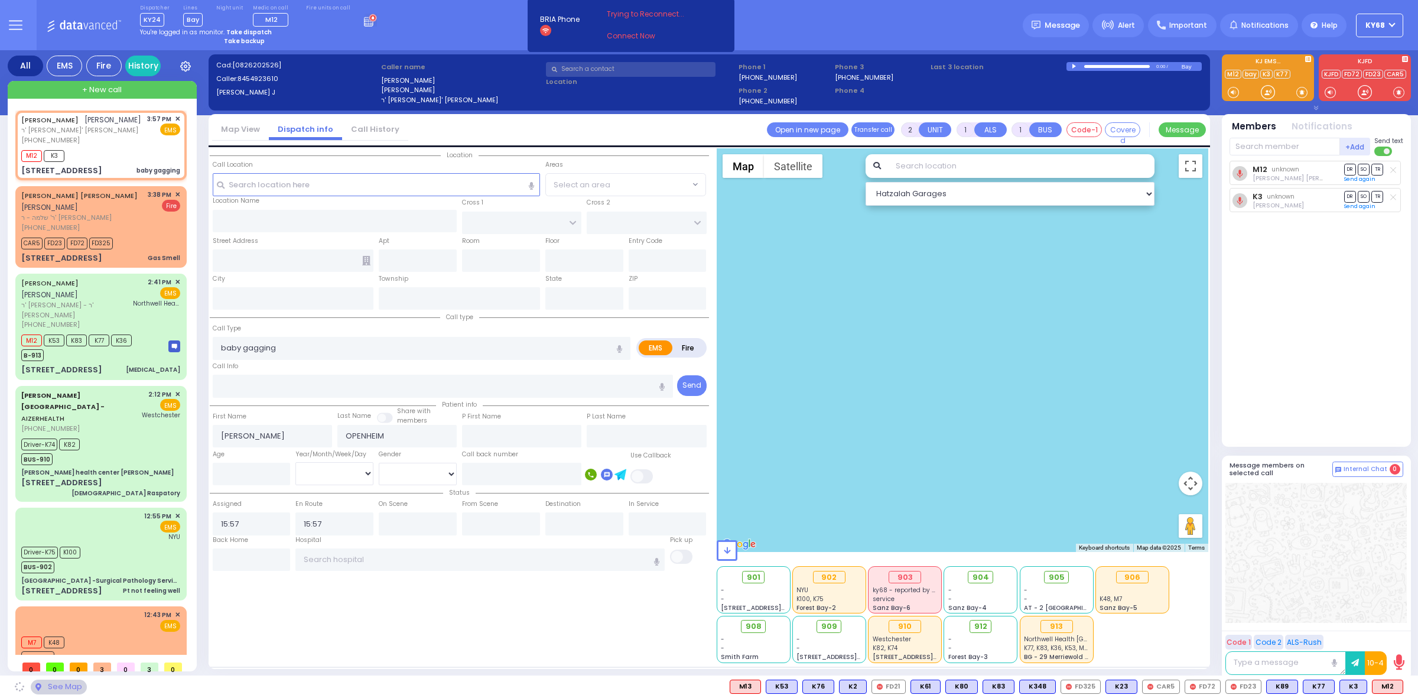
type input "[US_STATE]"
type input "10950"
select select "ATZEI TAMURIM"
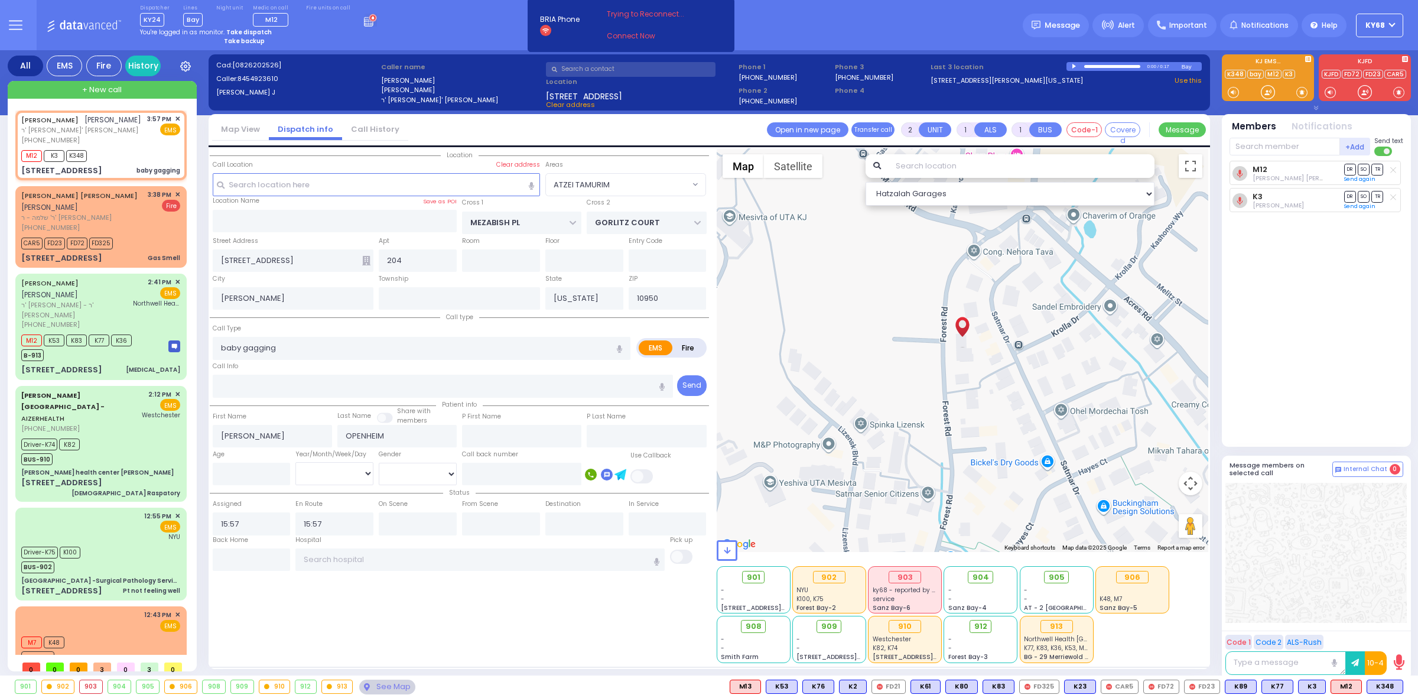
select select
radio input "true"
select select
select select "Hatzalah Garages"
select select "ATZEI TAMURIM"
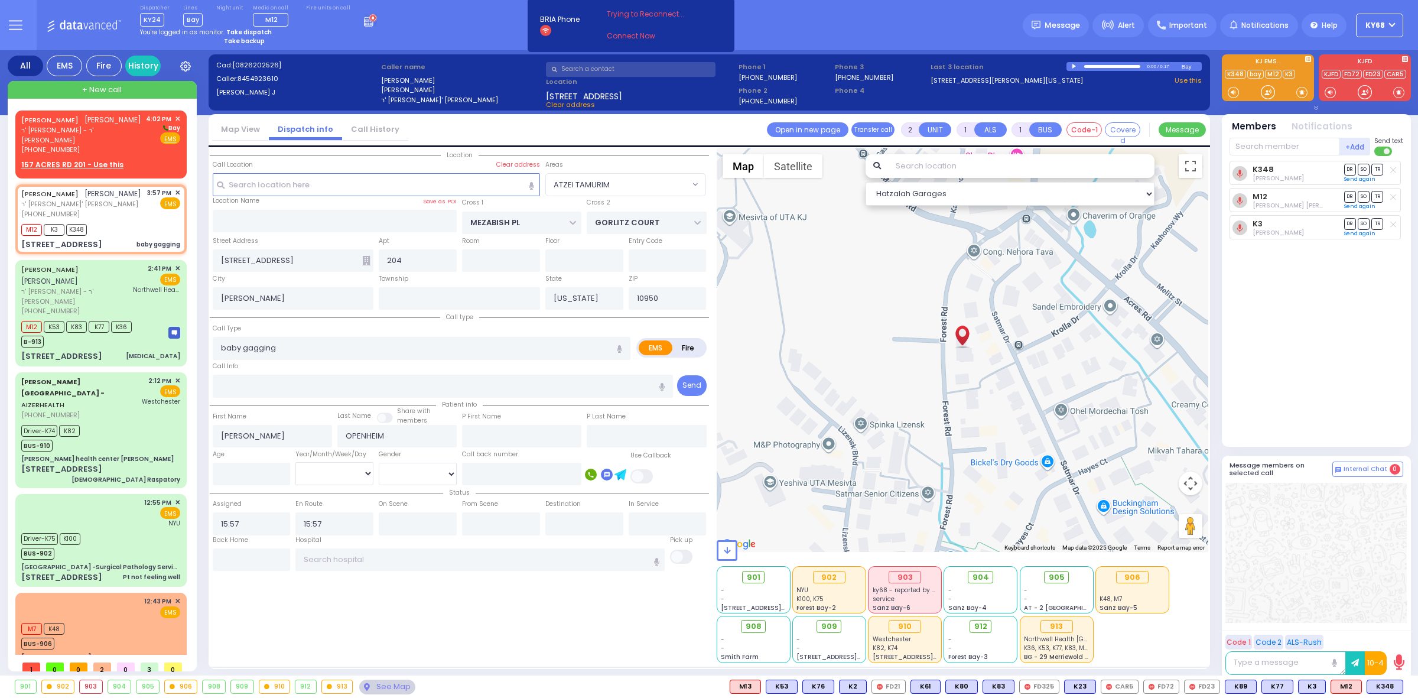
click at [410, 36] on div "Dispatcher KY24 shift has started. Are you ? [GEOGRAPHIC_DATA]" at bounding box center [709, 25] width 1418 height 50
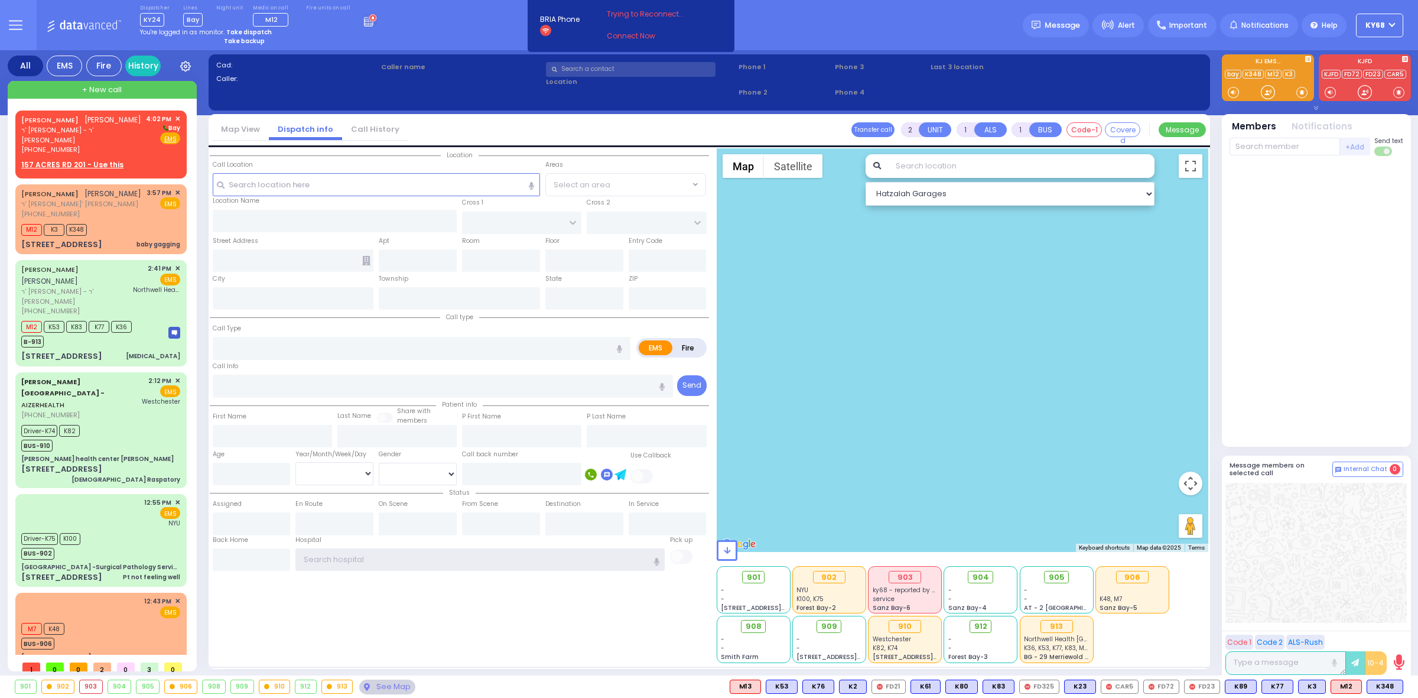
type input "ky68"
click at [414, 92] on div "Cad: Caller: Caller name Phone 1 /" at bounding box center [708, 88] width 989 height 56
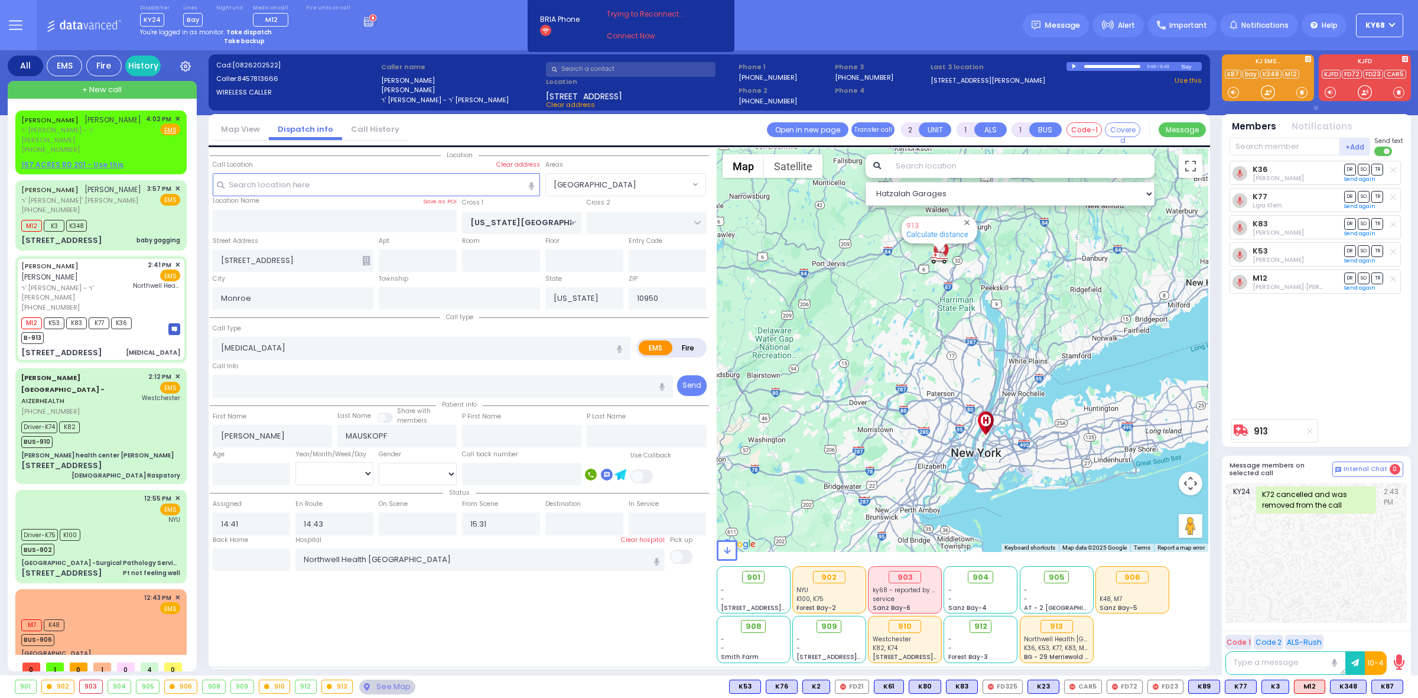
select select "[GEOGRAPHIC_DATA]"
select select
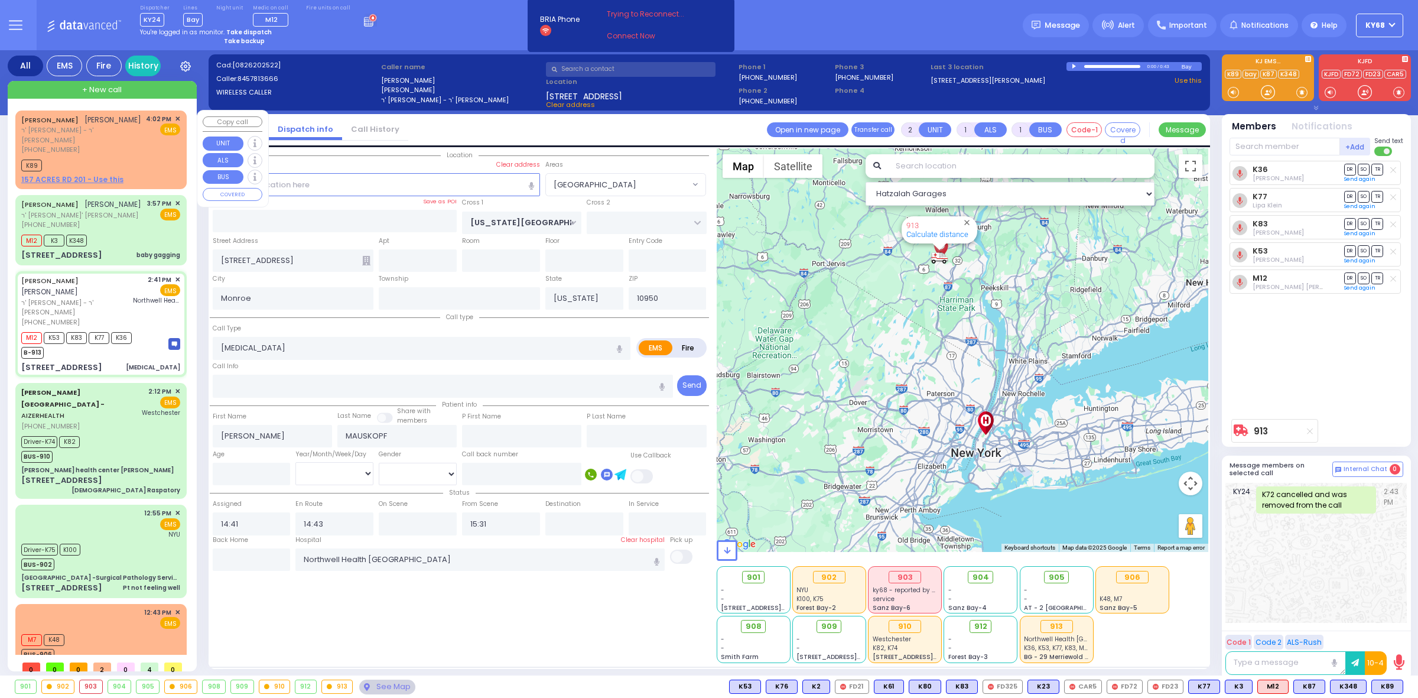
click at [118, 132] on div "[PERSON_NAME] [PERSON_NAME] ר' [PERSON_NAME] - ר' [PERSON_NAME] [PHONE_NUMBER] …" at bounding box center [100, 134] width 159 height 41
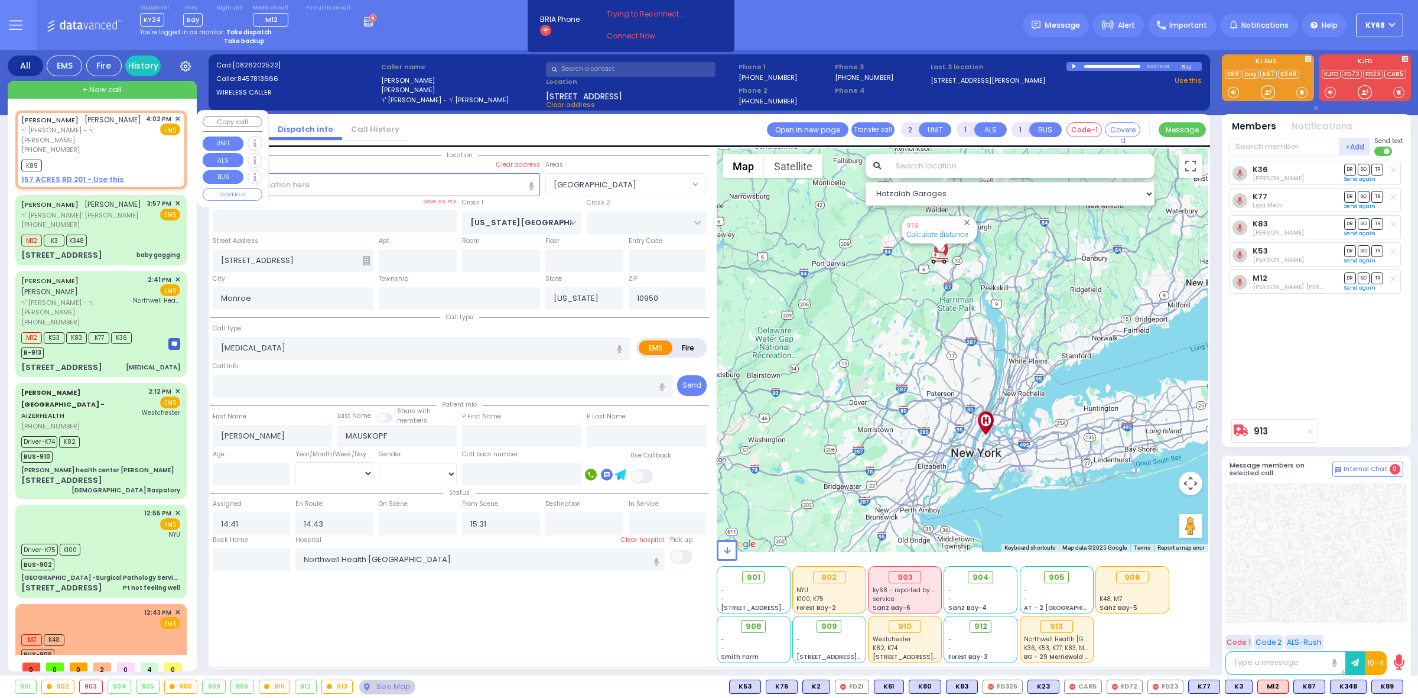
select select
radio input "true"
type input "[PERSON_NAME]"
type input "MASRI"
select select
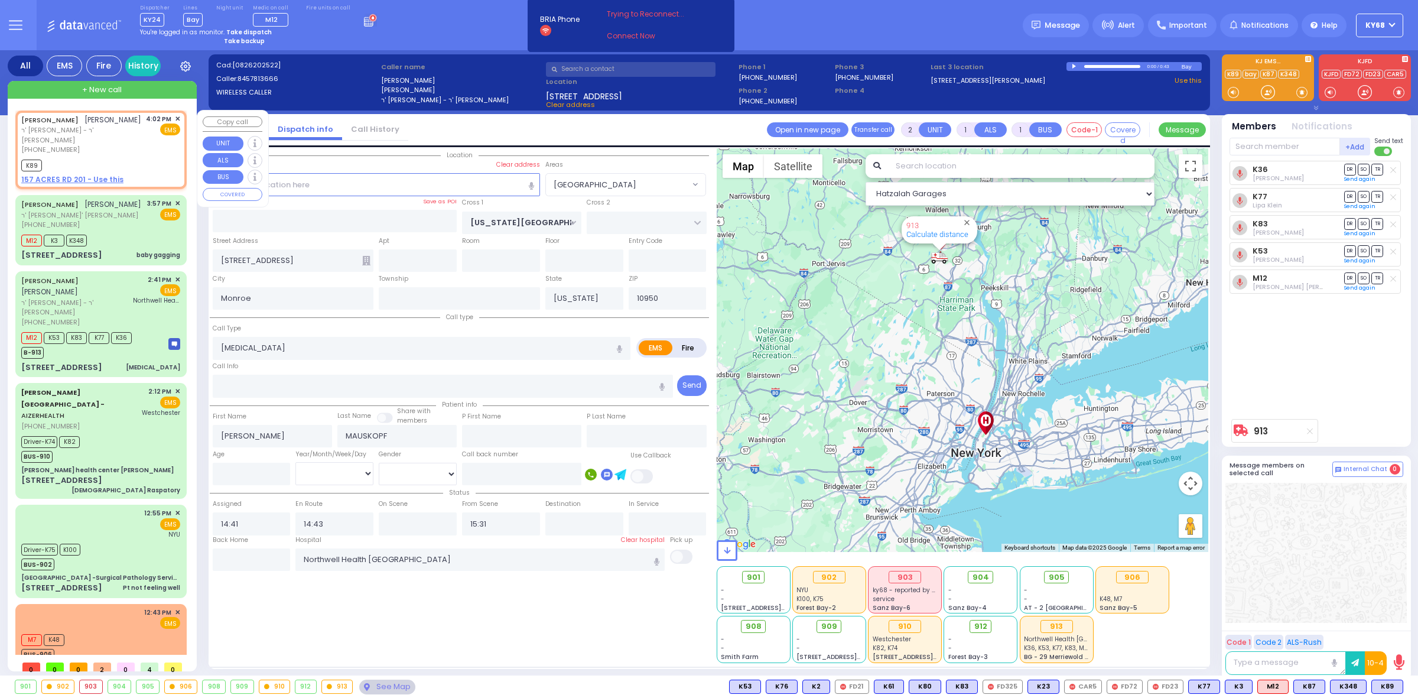
type input "16:02"
type input "16:06"
select select "Hatzalah Garages"
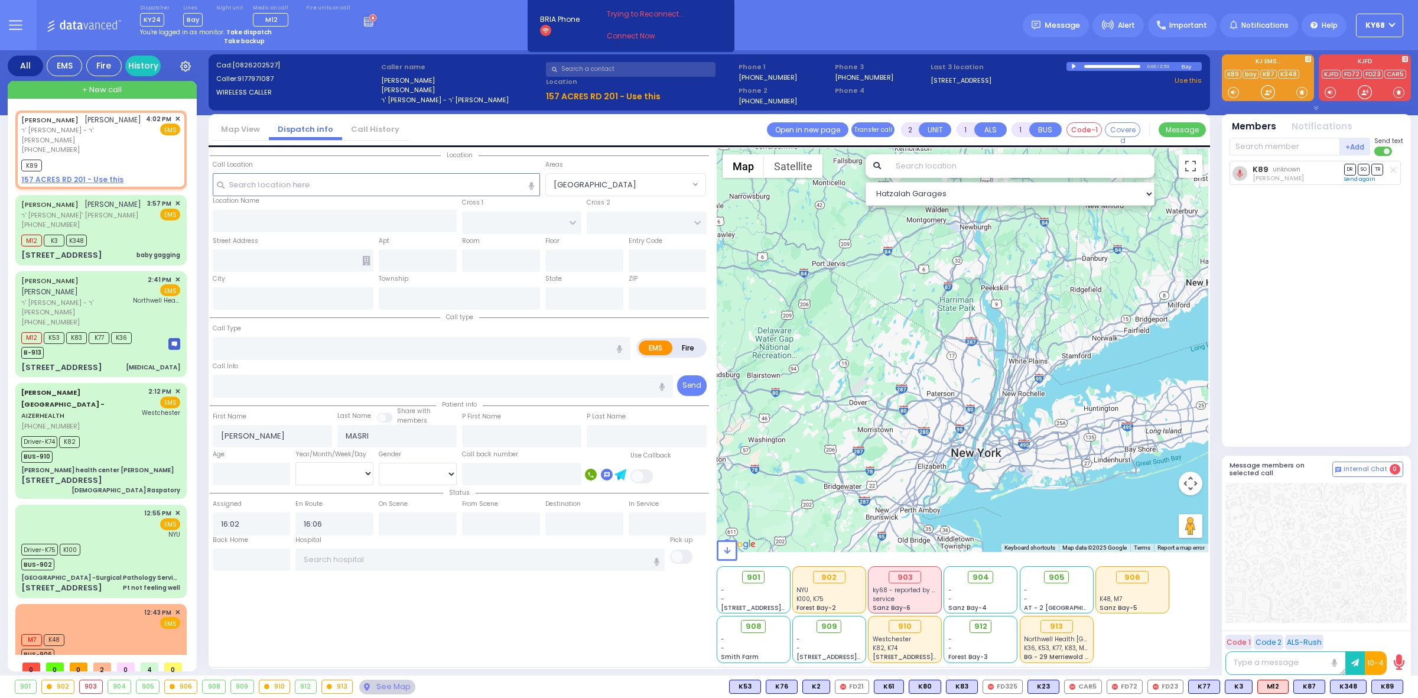
click at [1073, 66] on div at bounding box center [1075, 66] width 6 height 5
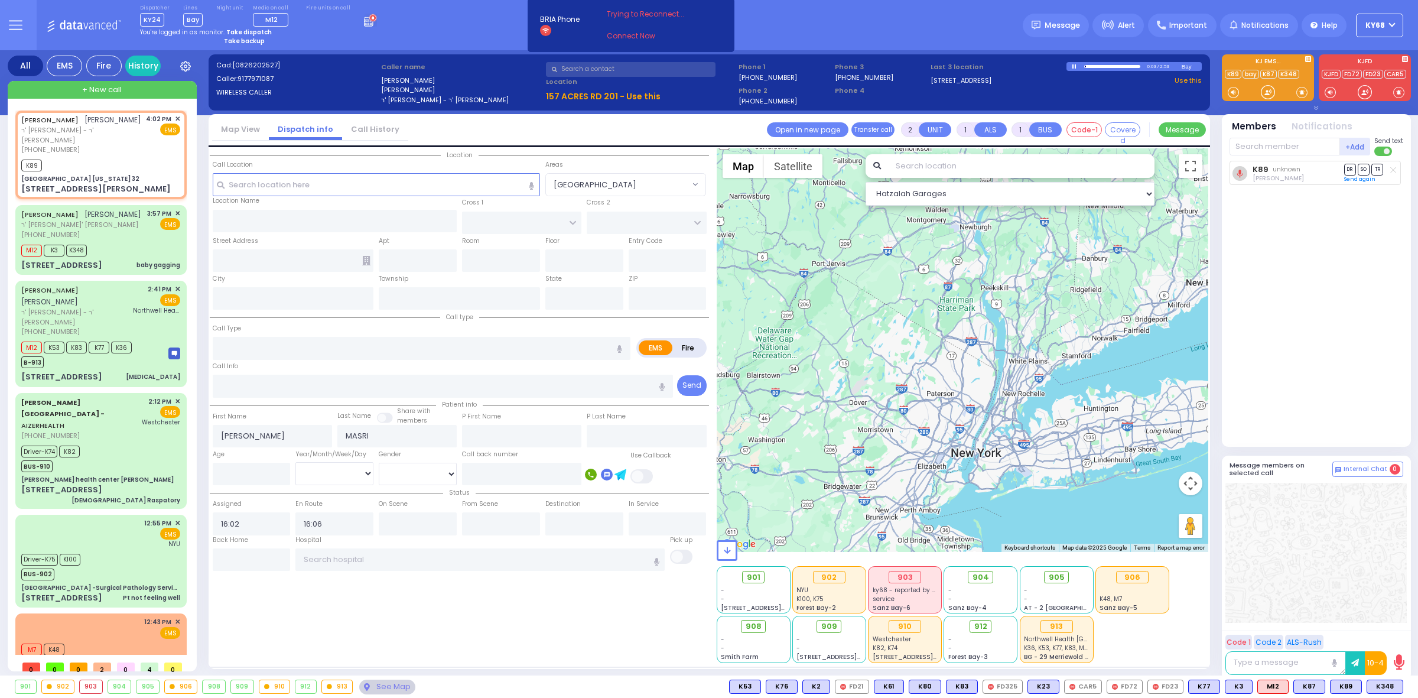
select select
radio input "true"
select select
select select "Hatzalah Garages"
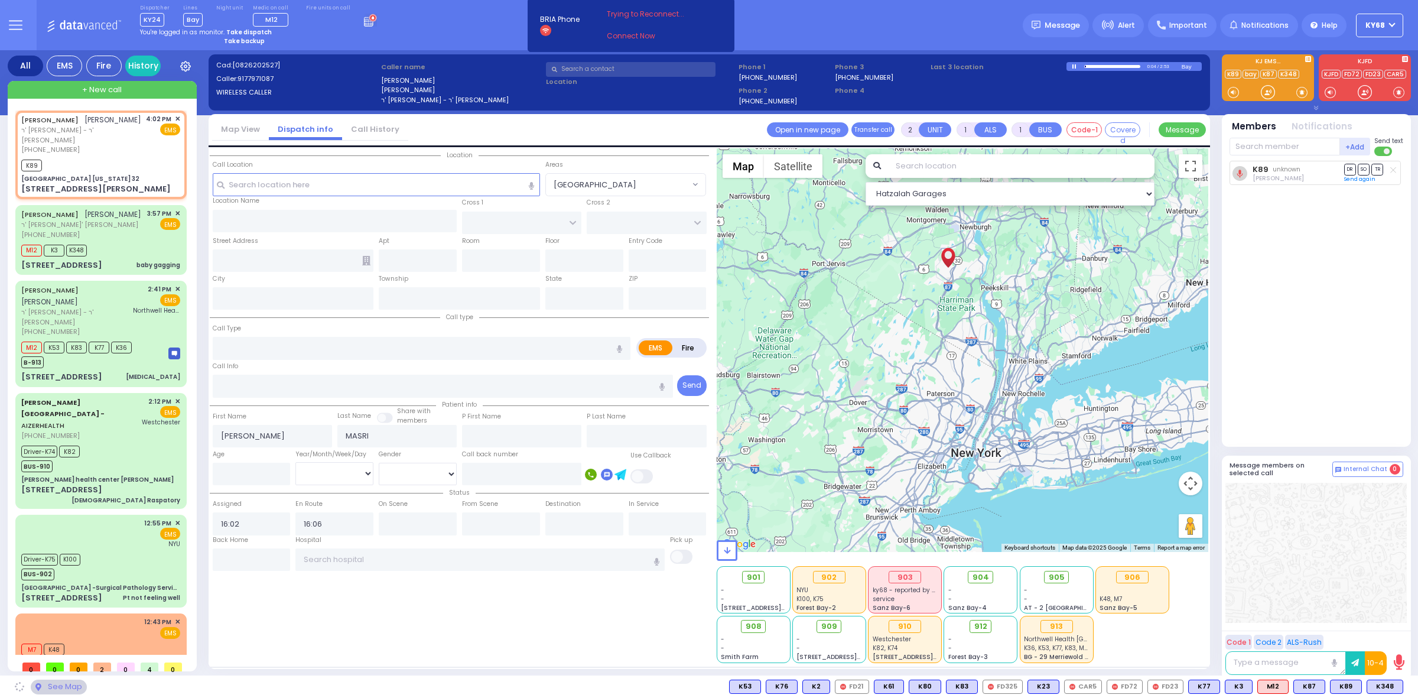
type input "[GEOGRAPHIC_DATA] [US_STATE] 32"
type input "CENTRE DR"
type input "[PERSON_NAME] AVE"
type input "[STREET_ADDRESS][PERSON_NAME]"
type input "Woodbury"
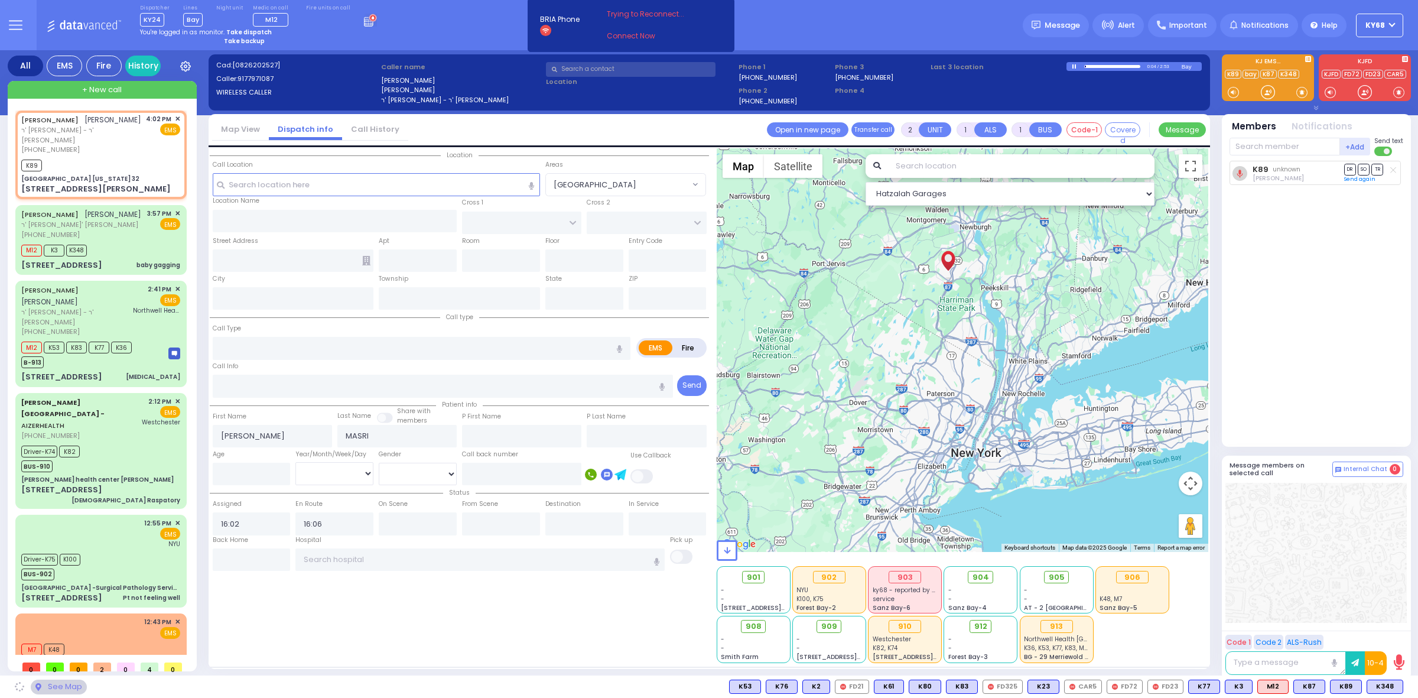
type input "[US_STATE]"
type input "10917"
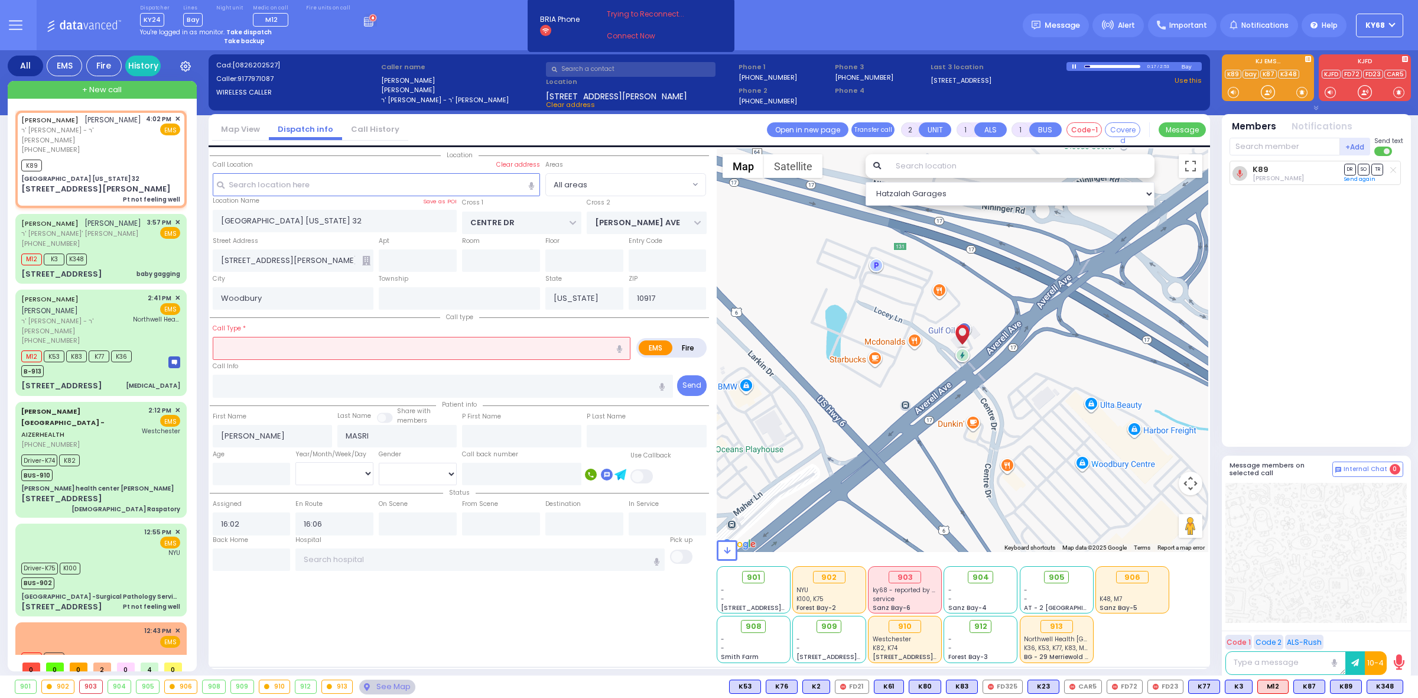
type input "1"
type input "0"
select select
type input "Pt not feeling well"
radio input "true"
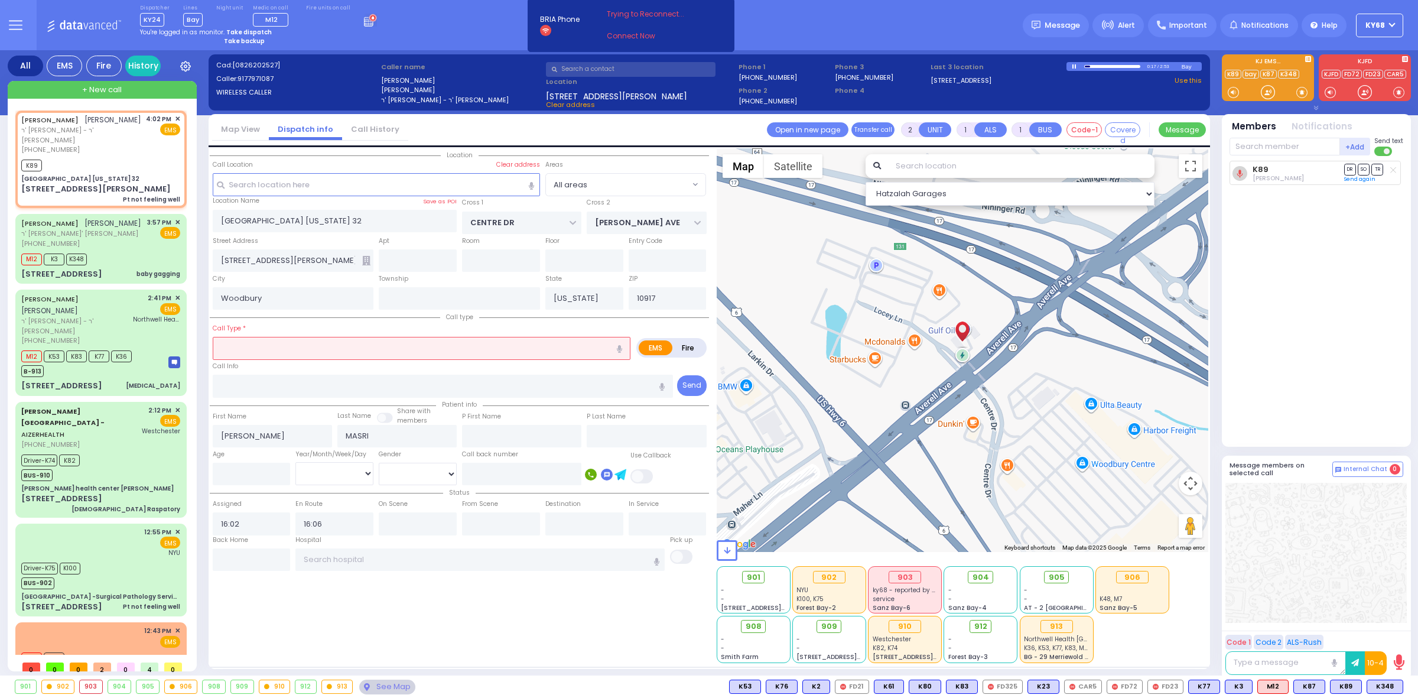
select select
select select "Hatzalah Garages"
select select
radio input "true"
select select
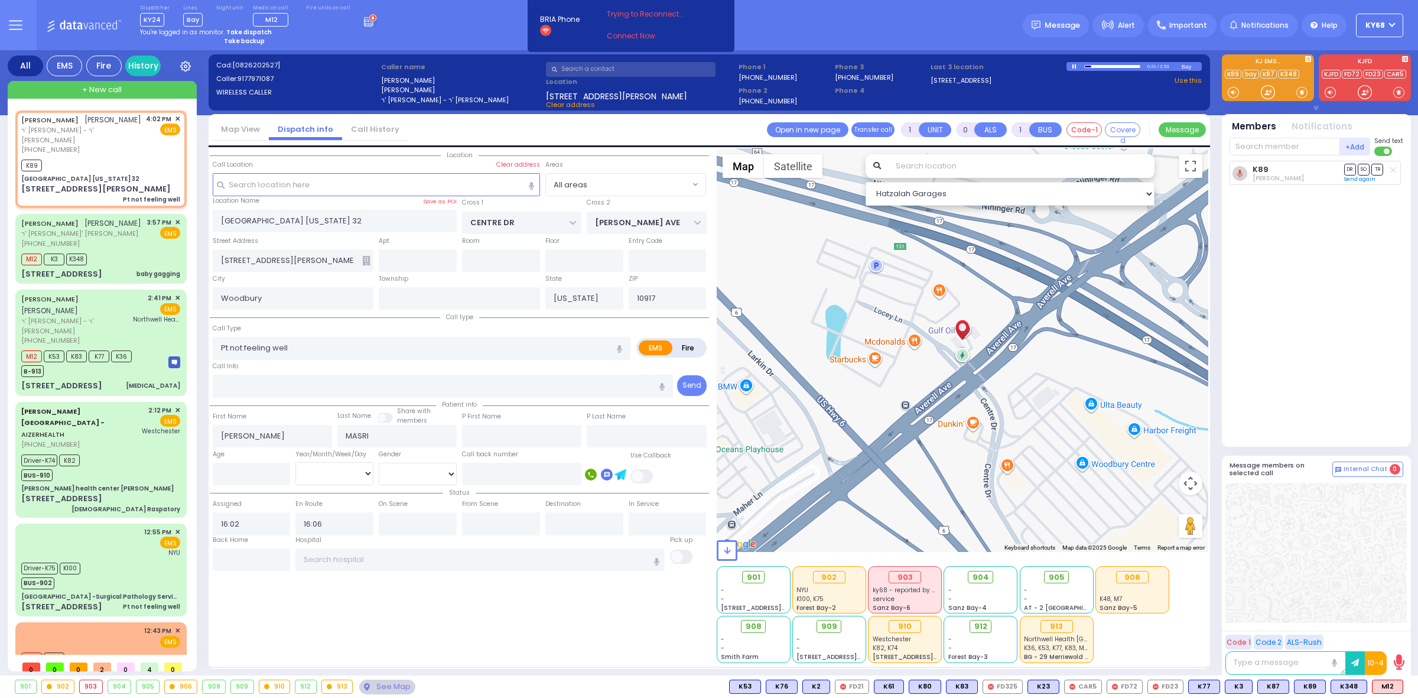
select select "Hatzalah Garages"
click at [1077, 67] on div at bounding box center [1075, 66] width 6 height 5
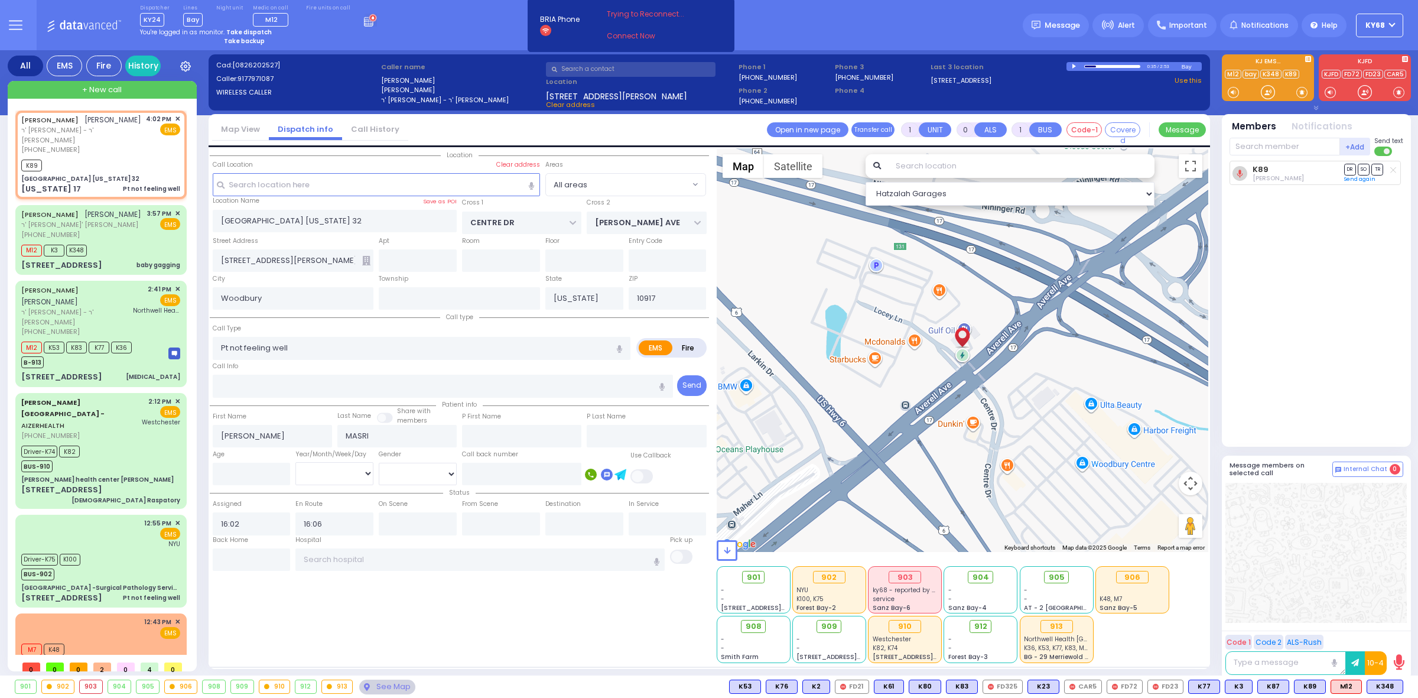
select select
radio input "true"
select select
select select "Hatzalah Garages"
type input "[US_STATE] 17"
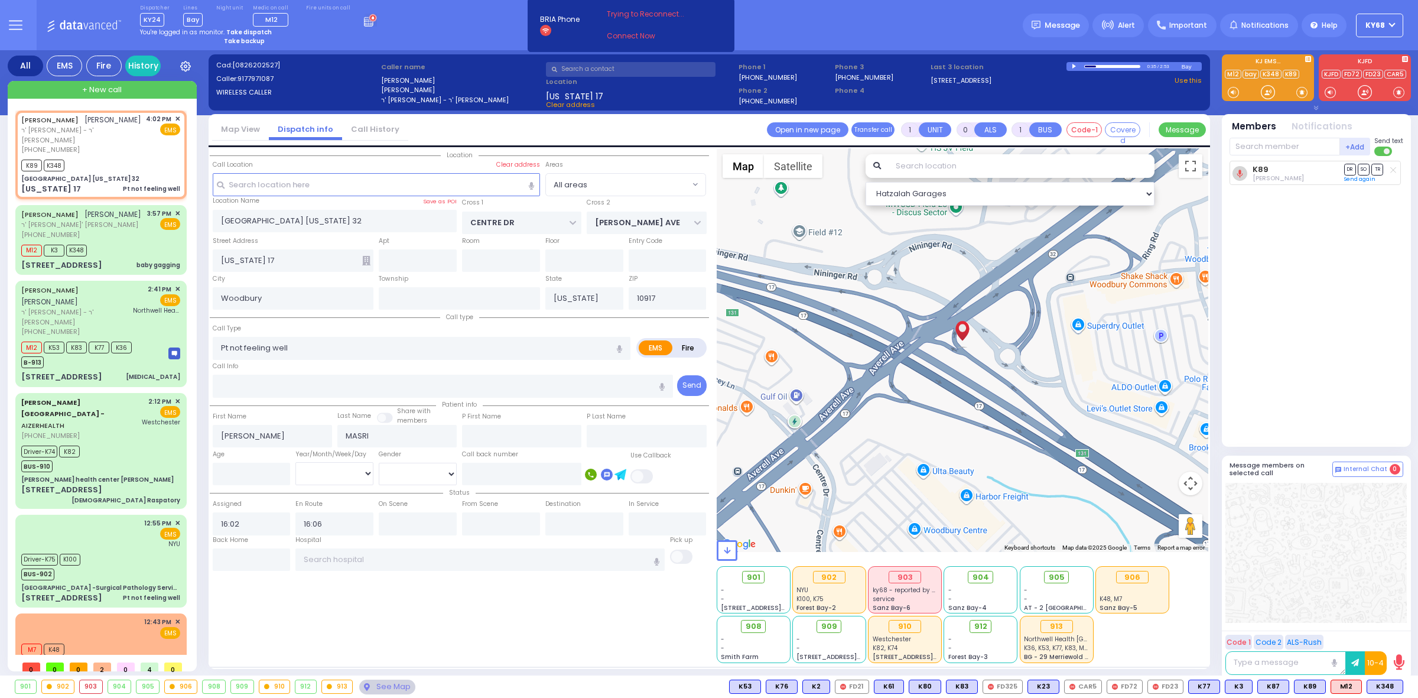
select select
radio input "true"
select select
select select "Hatzalah Garages"
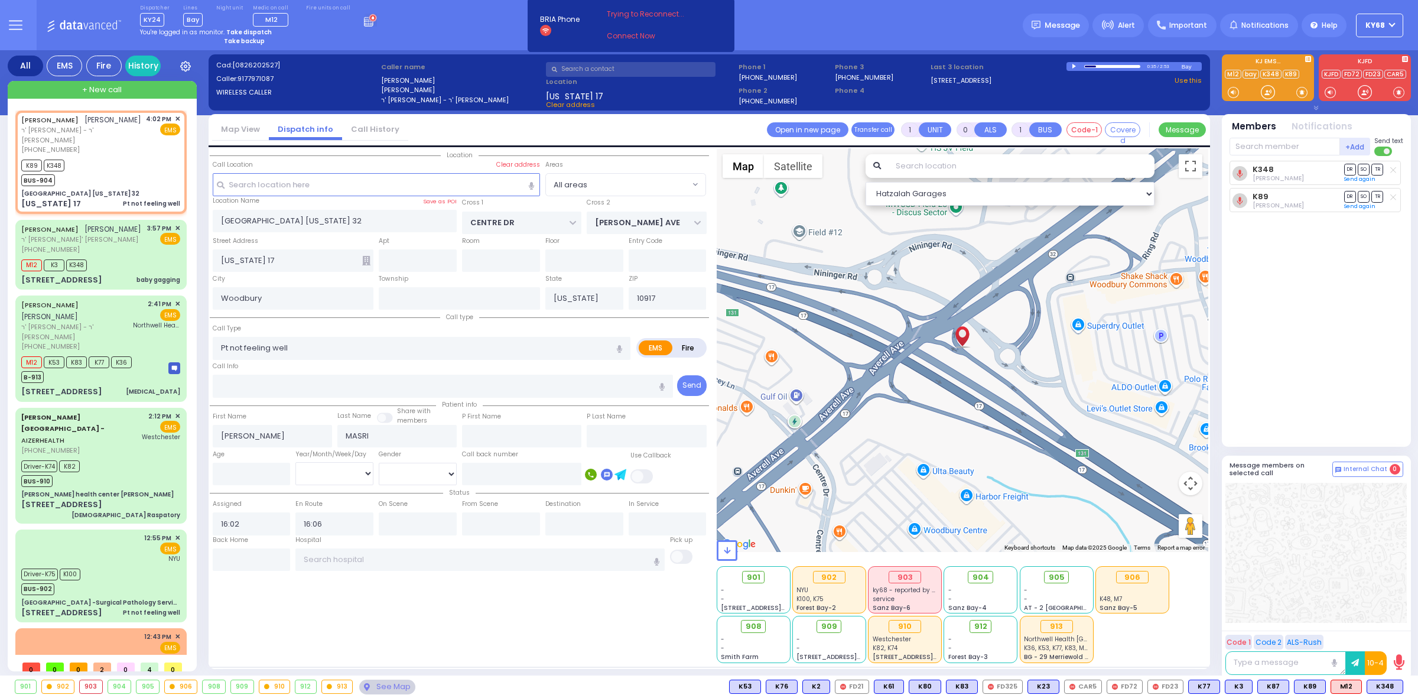
select select
radio input "true"
select select
select select "Hatzalah Garages"
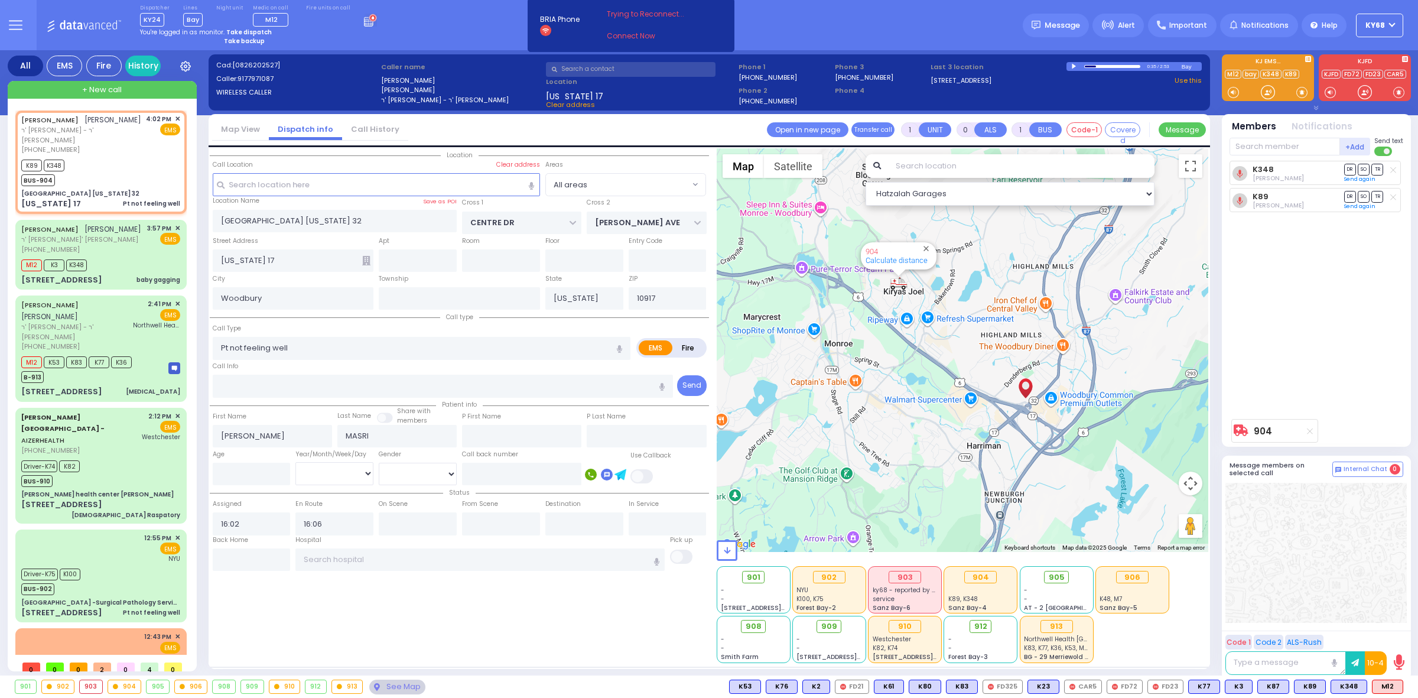
click at [1072, 64] on div at bounding box center [1075, 66] width 6 height 5
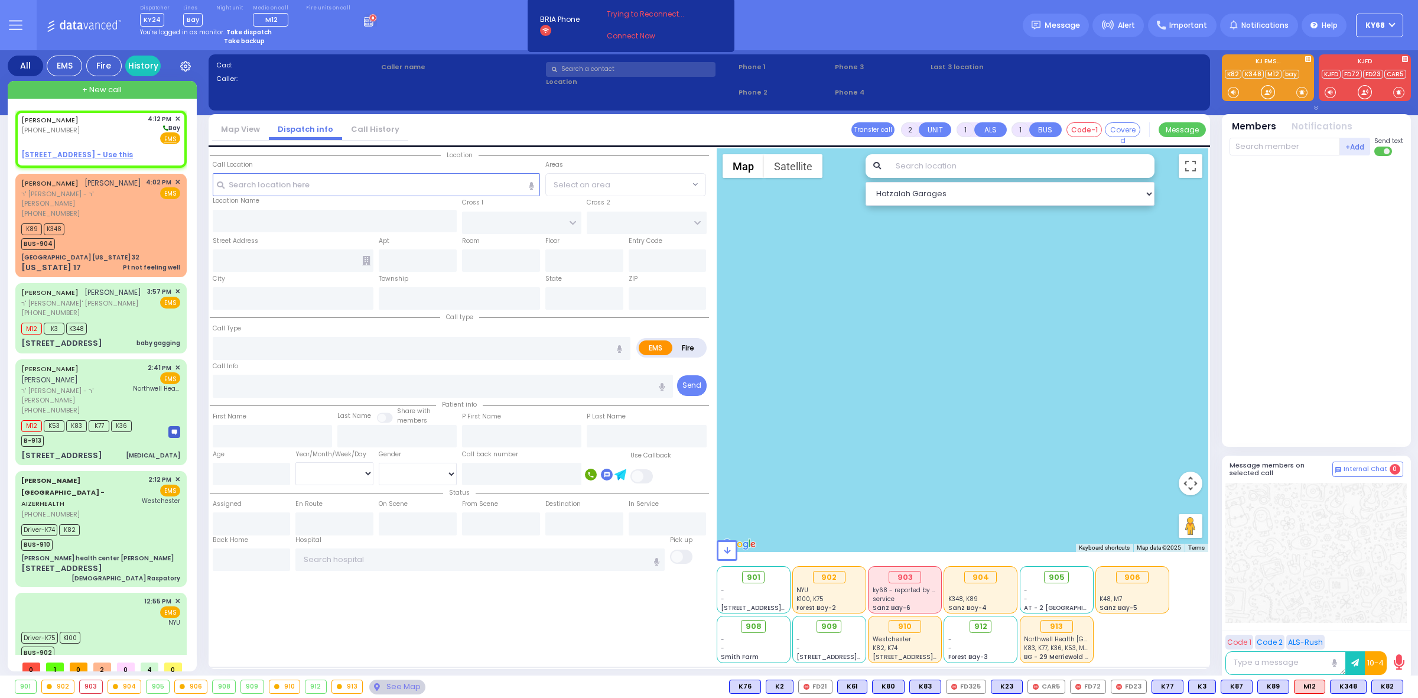
select select
radio input "true"
type input "YITZCHOK"
type input "[PERSON_NAME]"
select select
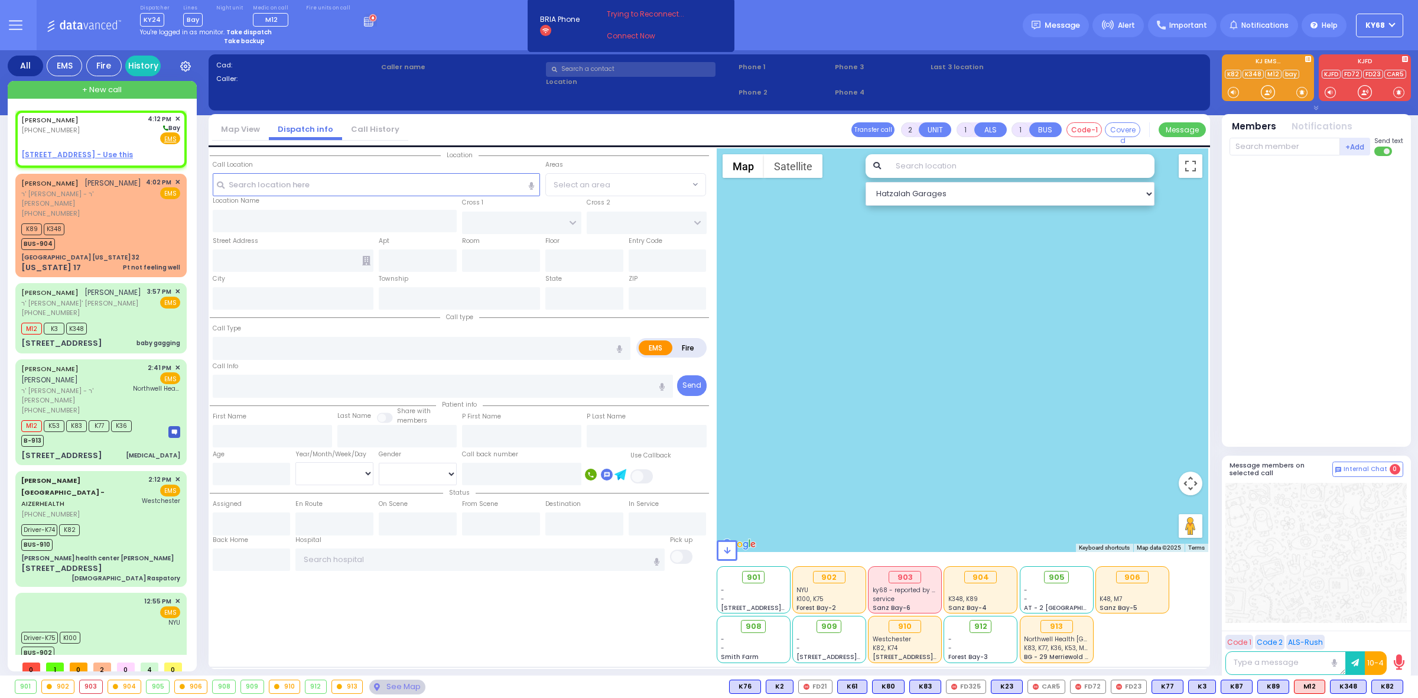
type input "16:12"
select select "Hatzalah Garages"
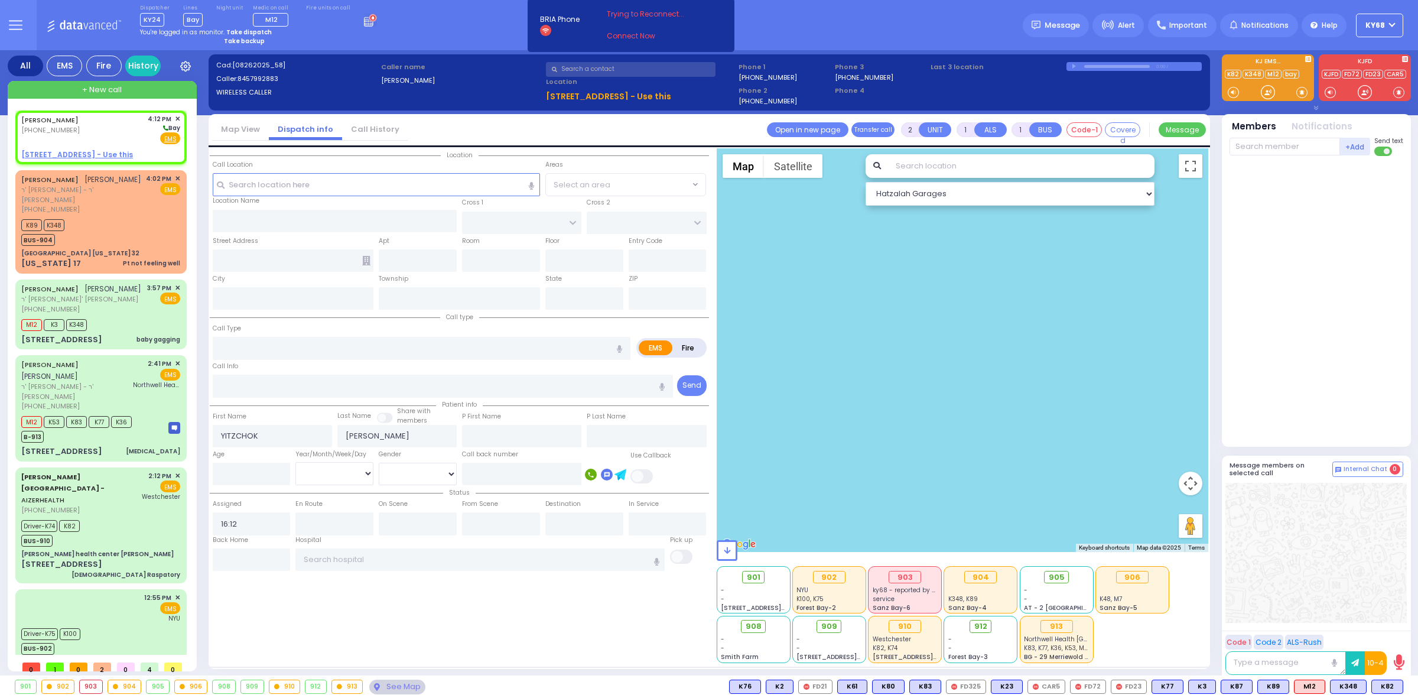
select select
radio input "true"
select select
select select "Hatzalah Garages"
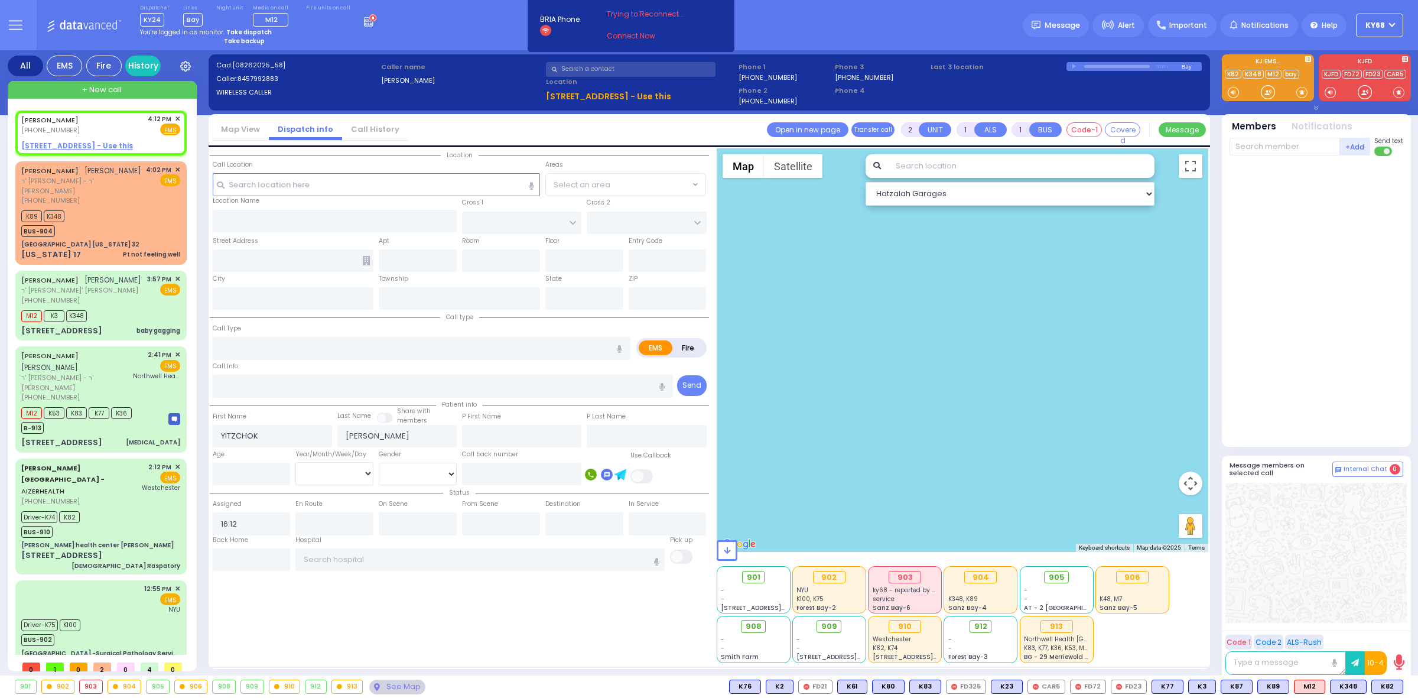
select select
radio input "true"
select select
select select "Hatzalah Garages"
